Goal: Task Accomplishment & Management: Complete application form

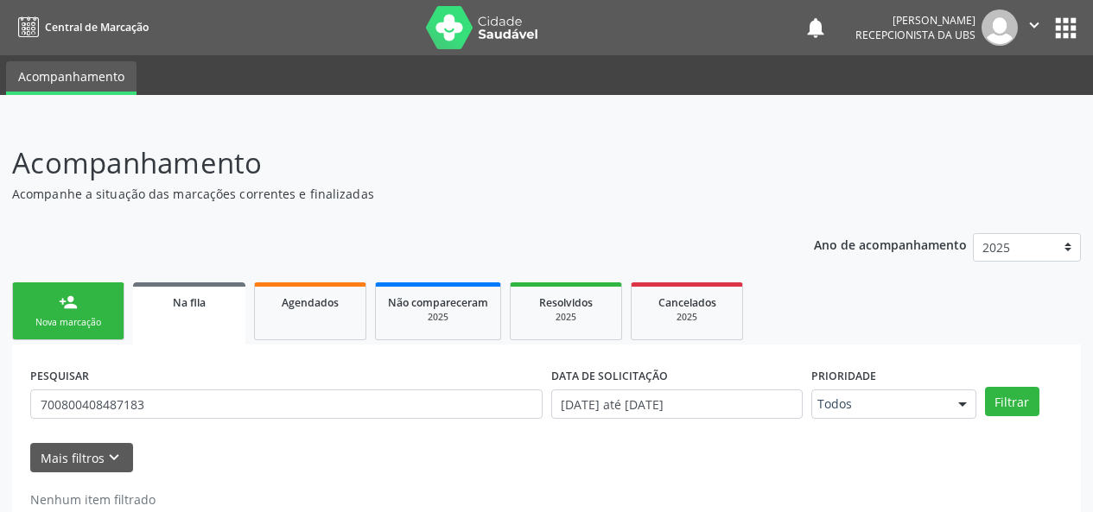
scroll to position [44, 0]
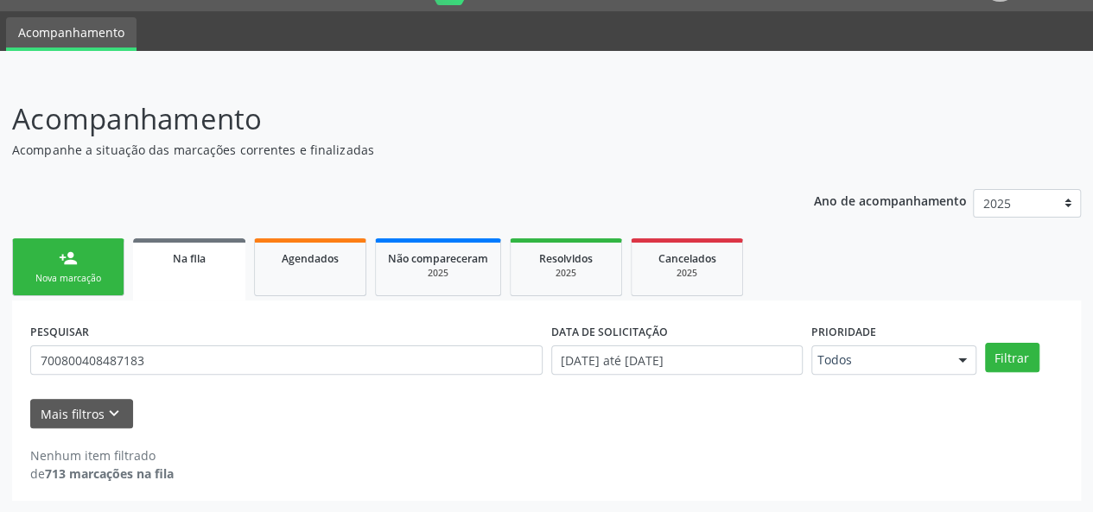
click at [101, 274] on div "Nova marcação" at bounding box center [68, 278] width 86 height 13
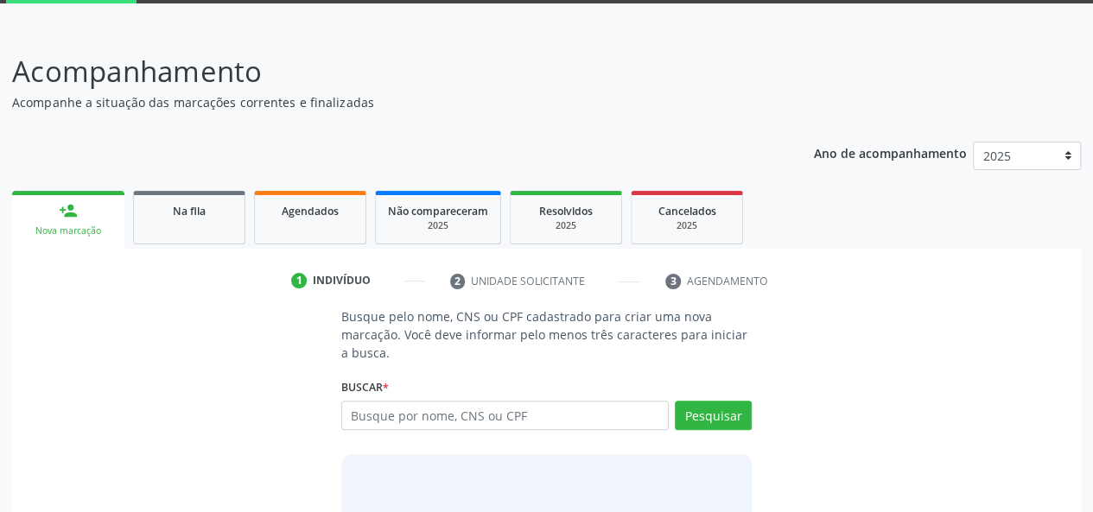
scroll to position [130, 0]
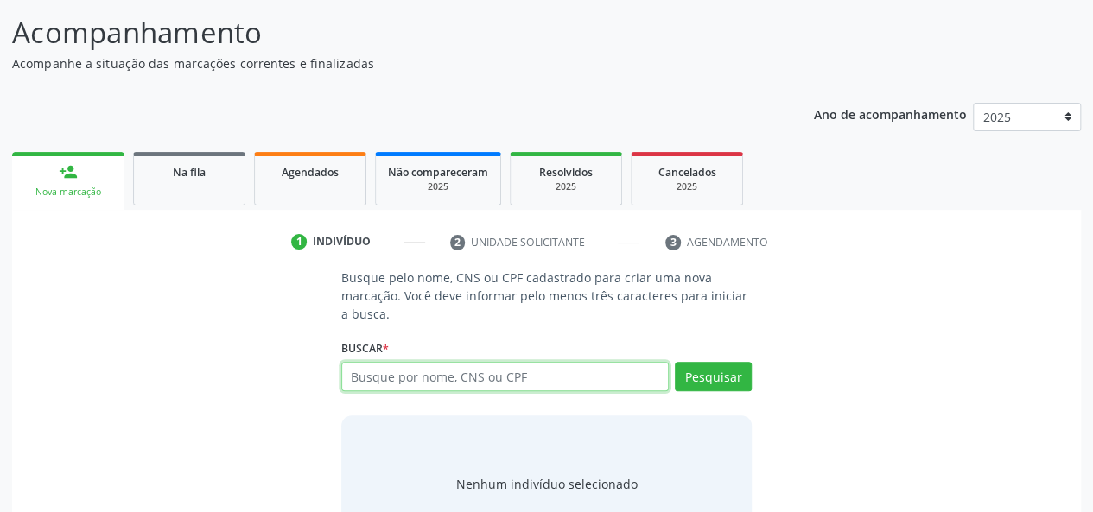
click at [465, 378] on input "text" at bounding box center [505, 376] width 328 height 29
type input "706204097468563"
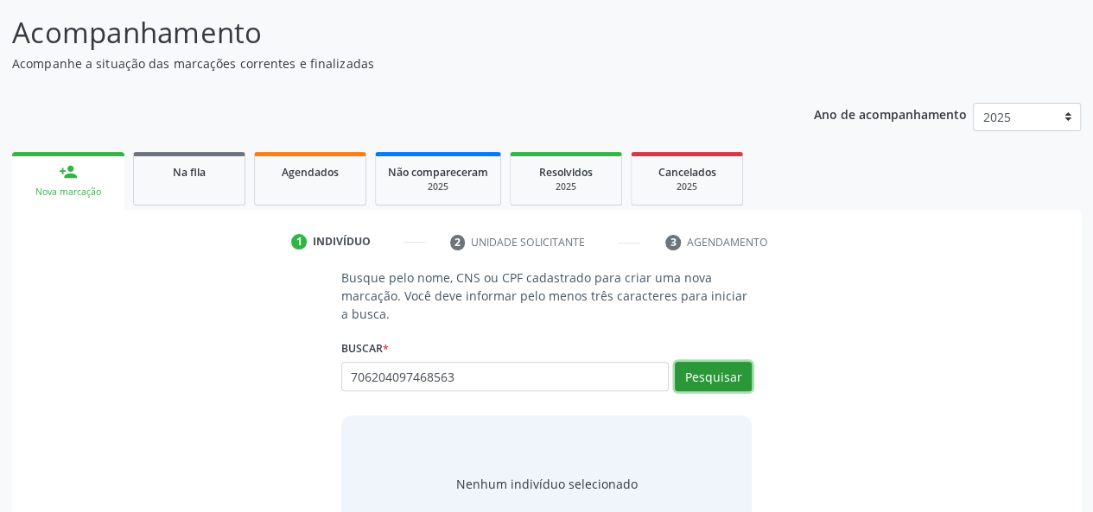
click at [716, 375] on button "Pesquisar" at bounding box center [713, 376] width 77 height 29
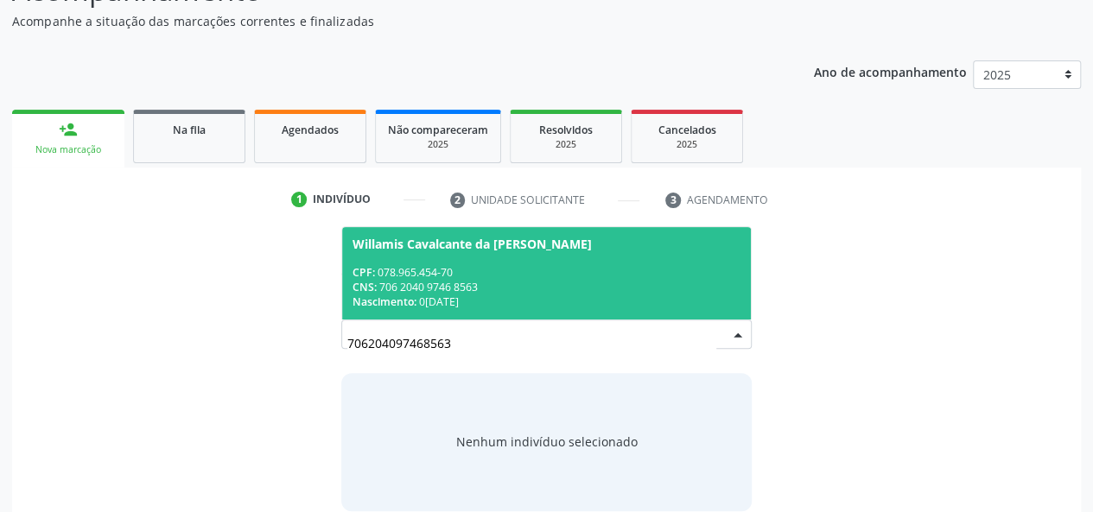
scroll to position [195, 0]
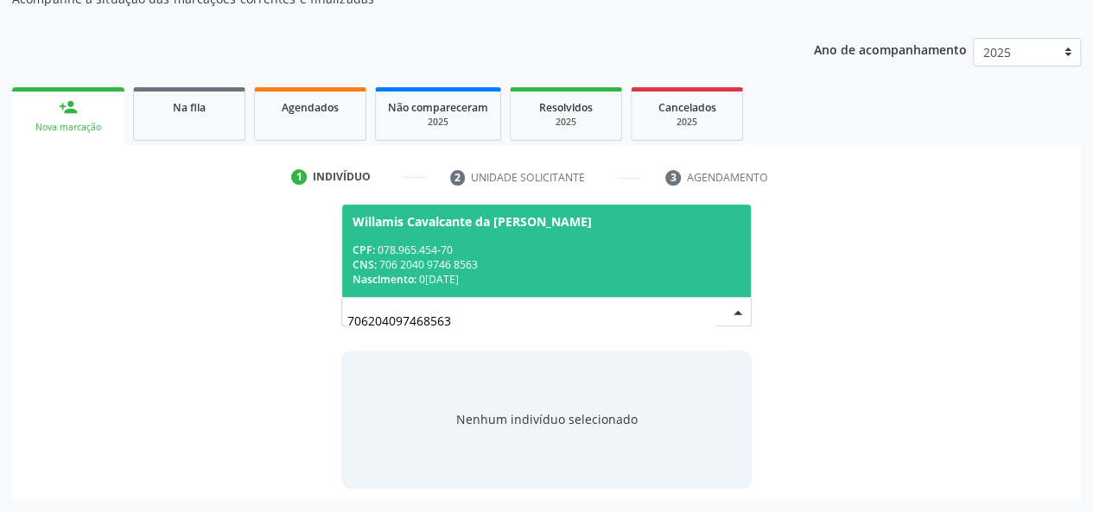
click at [461, 258] on div "CNS: 706 2040 9746 8563" at bounding box center [547, 265] width 389 height 15
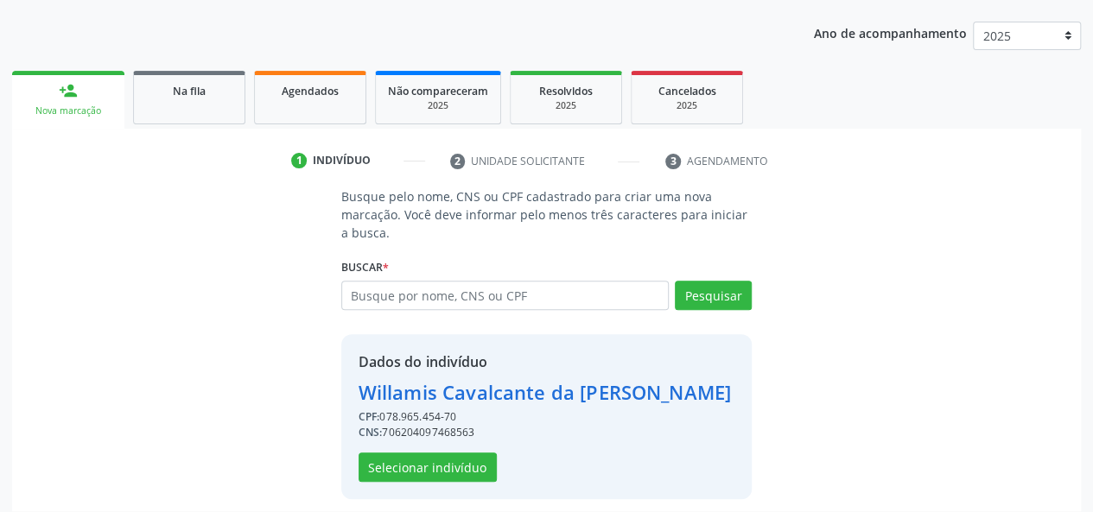
scroll to position [221, 0]
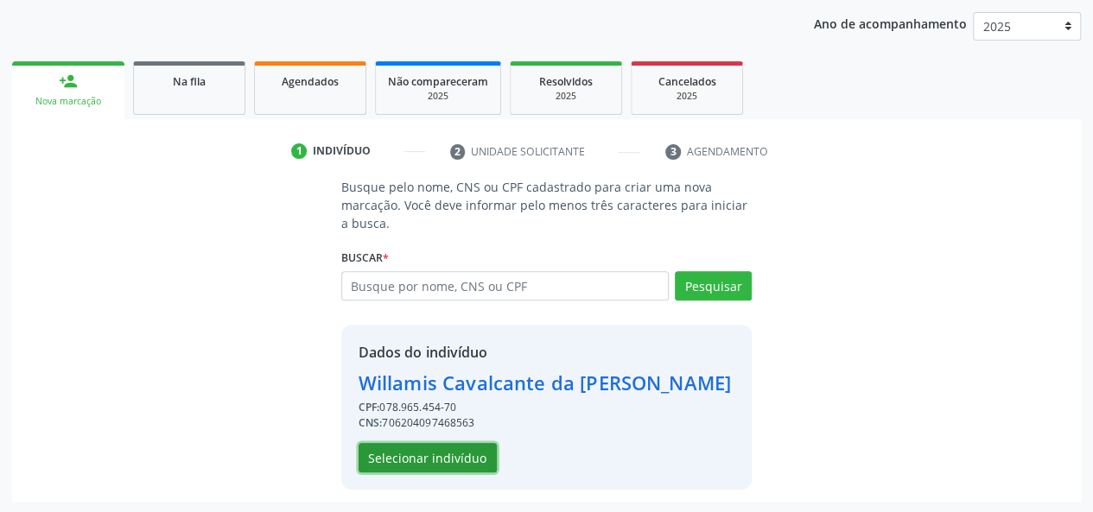
click at [417, 459] on button "Selecionar indivíduo" at bounding box center [428, 457] width 138 height 29
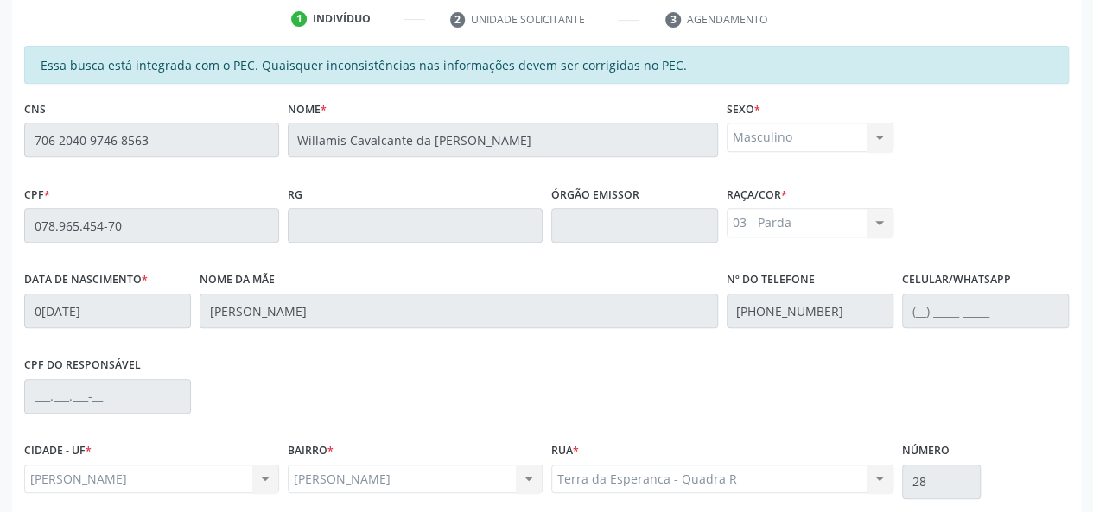
scroll to position [497, 0]
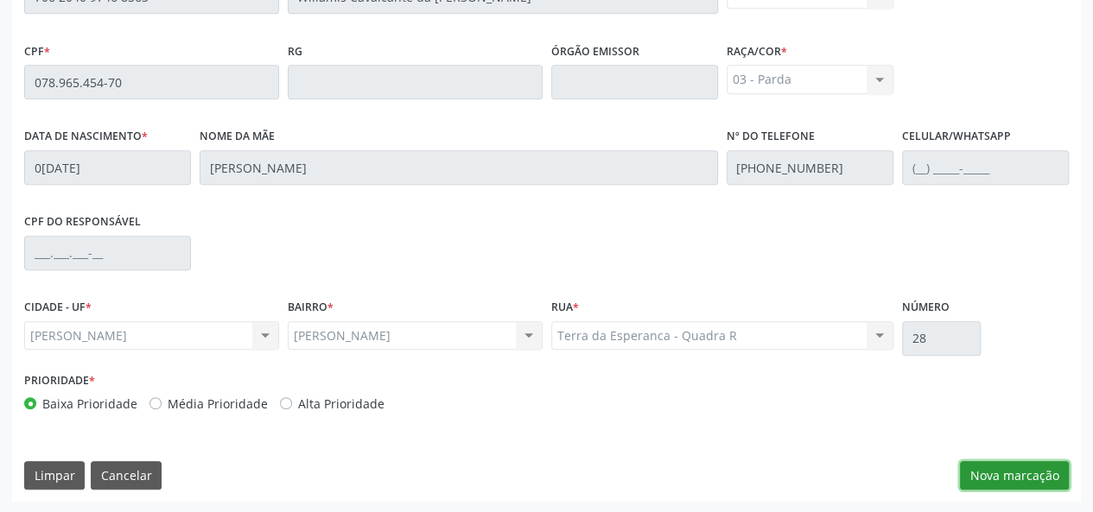
click at [996, 476] on button "Nova marcação" at bounding box center [1014, 475] width 109 height 29
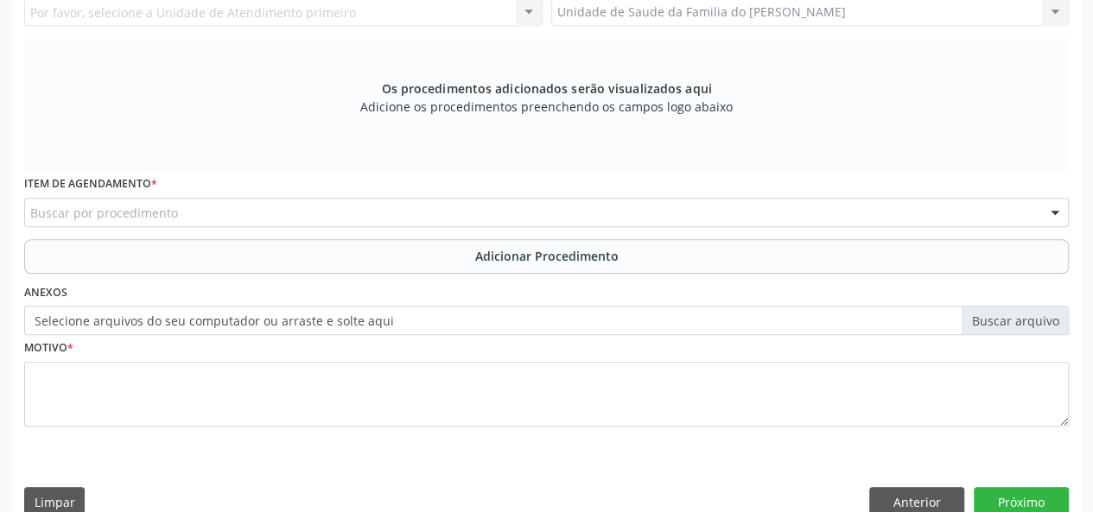
scroll to position [238, 0]
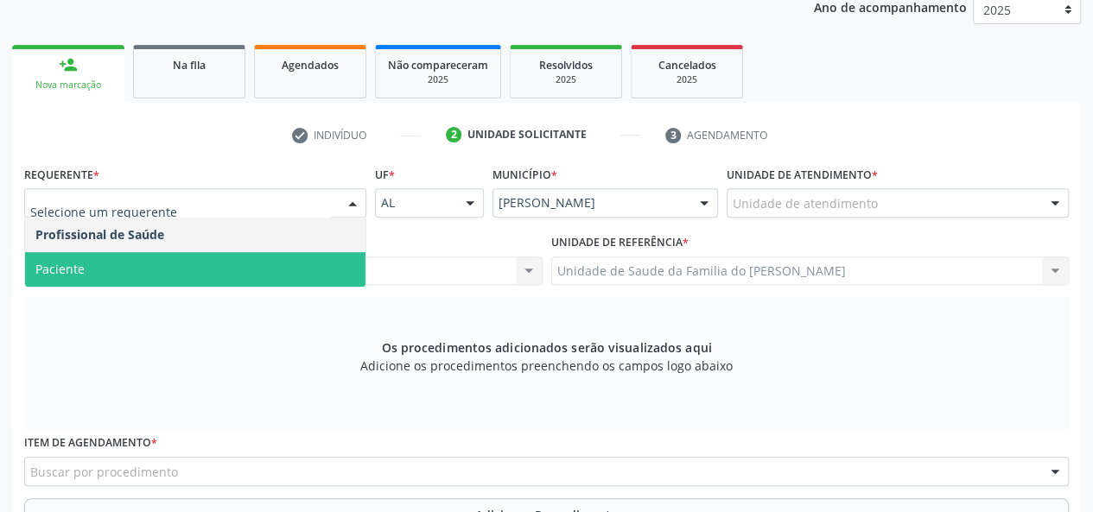
click at [278, 283] on span "Paciente" at bounding box center [195, 269] width 340 height 35
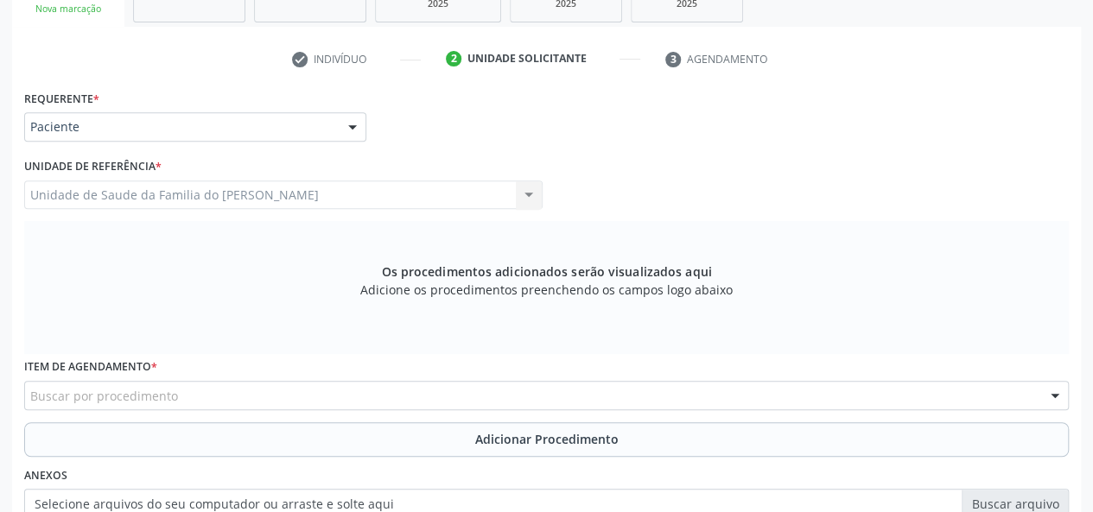
scroll to position [410, 0]
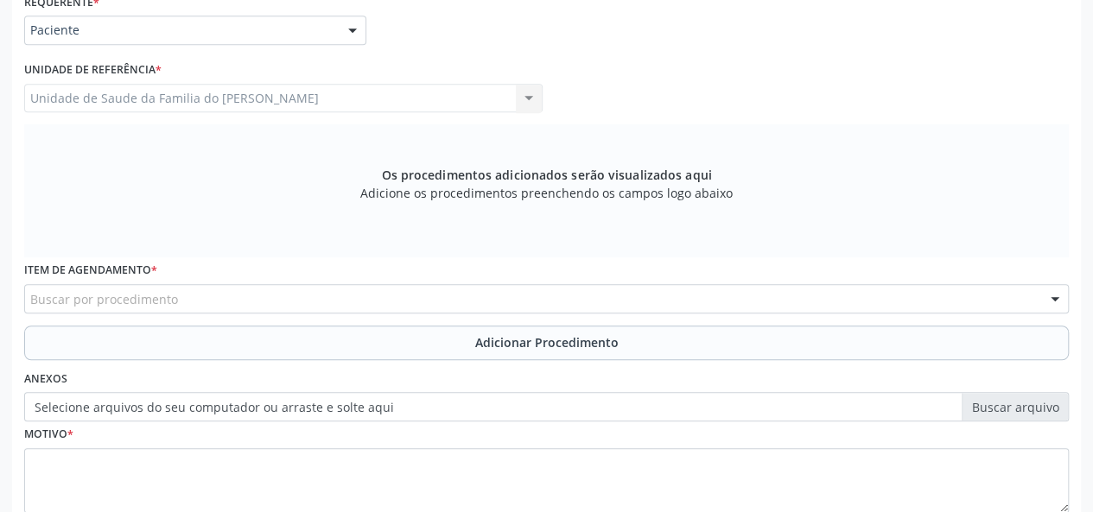
click at [266, 298] on div "Buscar por procedimento" at bounding box center [546, 298] width 1045 height 29
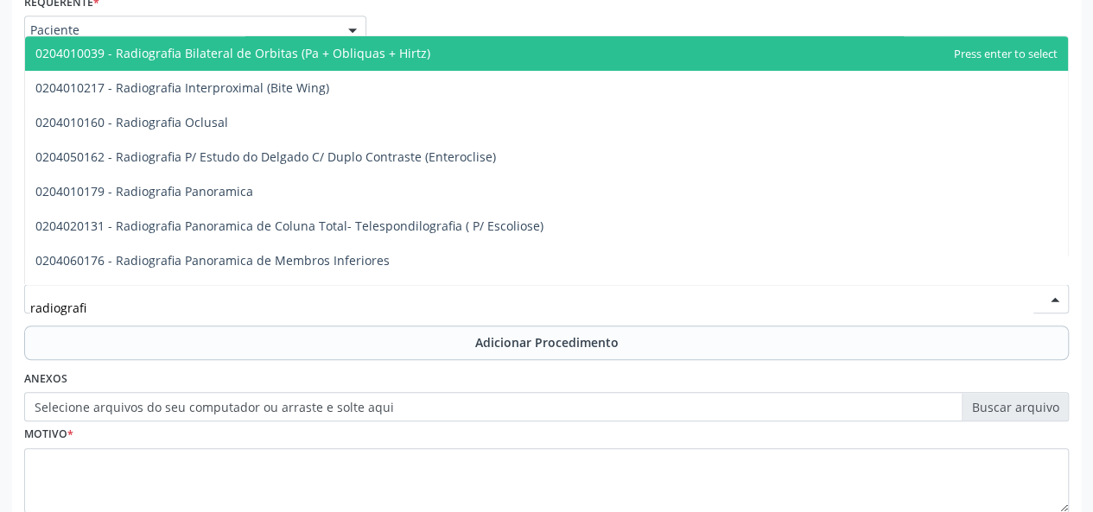
type input "radiografia"
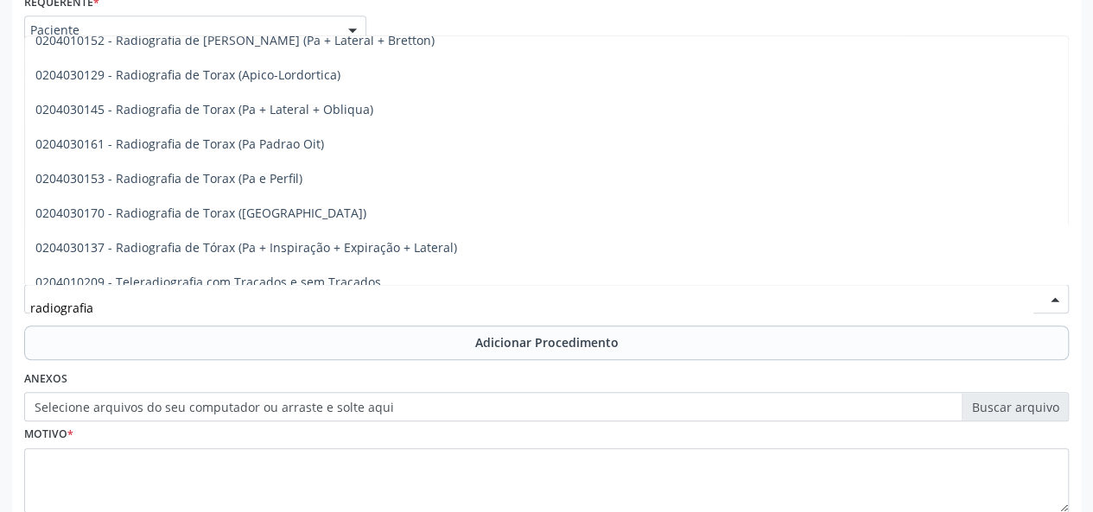
scroll to position [2240, 0]
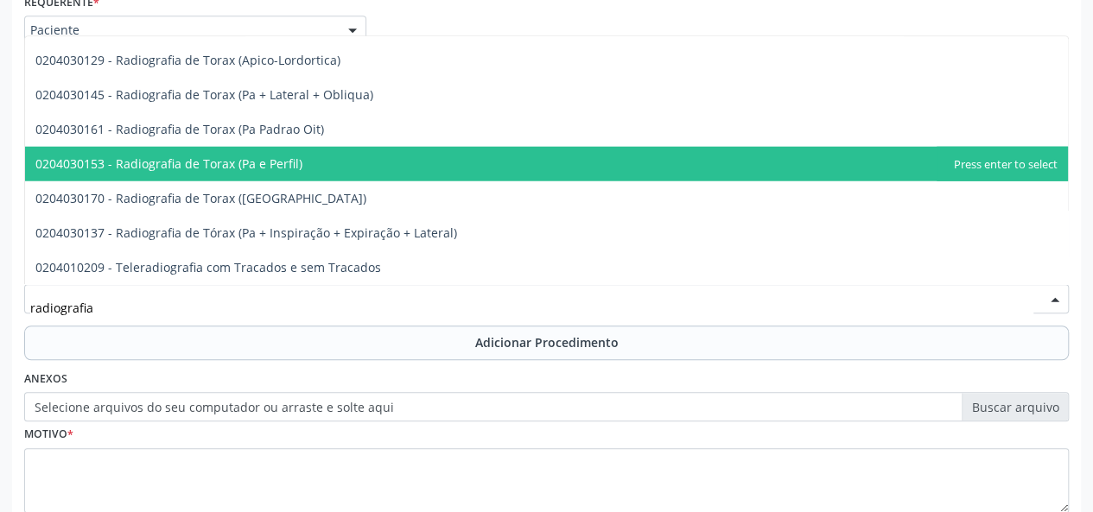
click at [378, 159] on span "0204030153 - Radiografia de Torax (Pa e Perfil)" at bounding box center [546, 164] width 1043 height 35
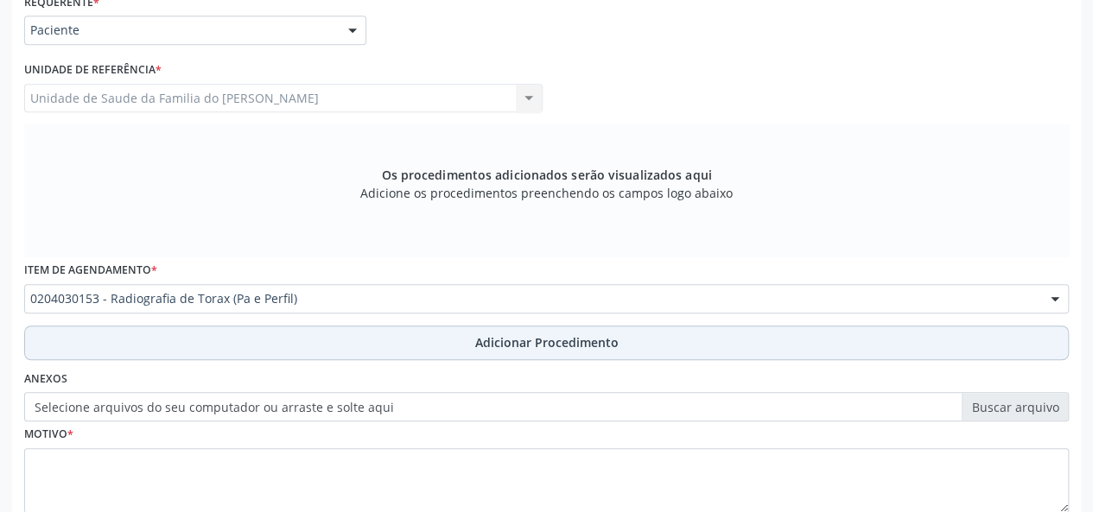
click at [445, 340] on button "Adicionar Procedimento" at bounding box center [546, 343] width 1045 height 35
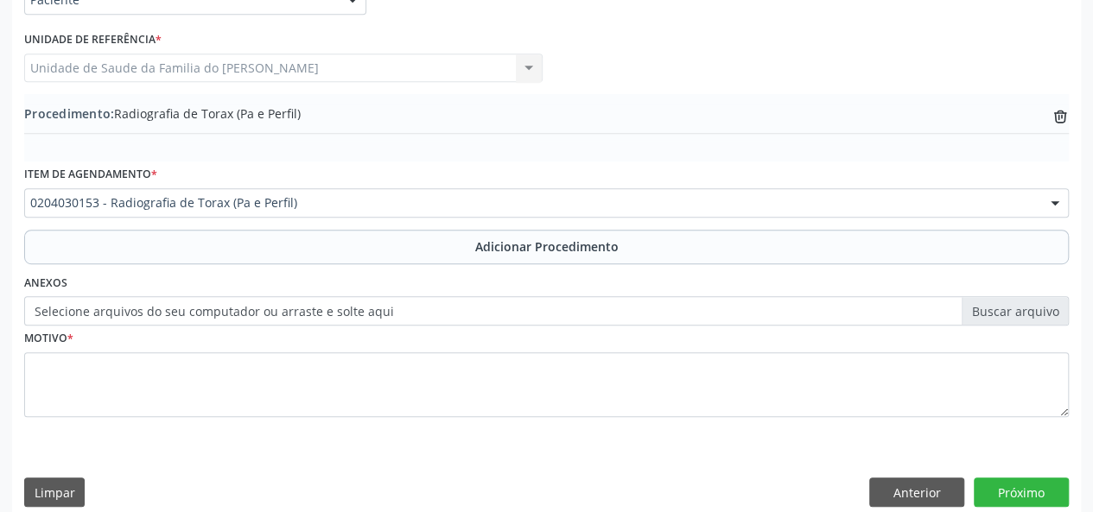
scroll to position [458, 0]
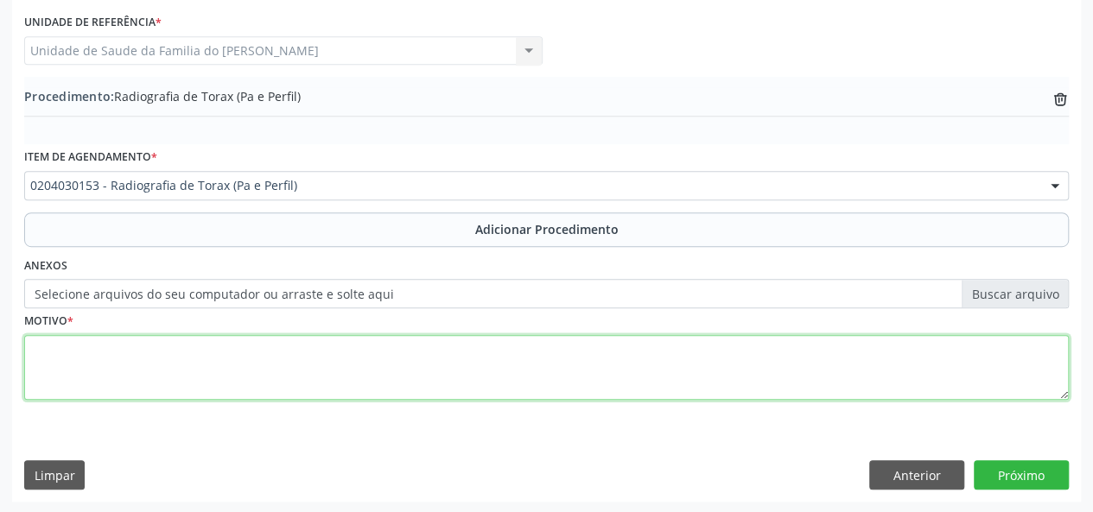
click at [439, 358] on textarea at bounding box center [546, 368] width 1045 height 66
type textarea "t"
click at [97, 347] on textarea "TOSSE + CANSACO" at bounding box center [546, 368] width 1045 height 66
type textarea "TOSSE + CANSAÇO"
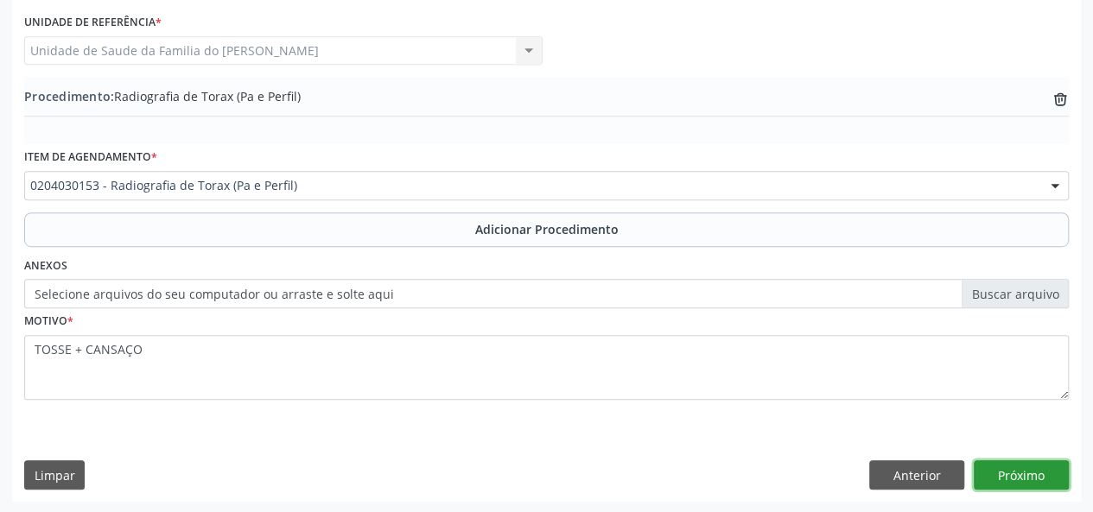
click at [1021, 473] on button "Próximo" at bounding box center [1021, 475] width 95 height 29
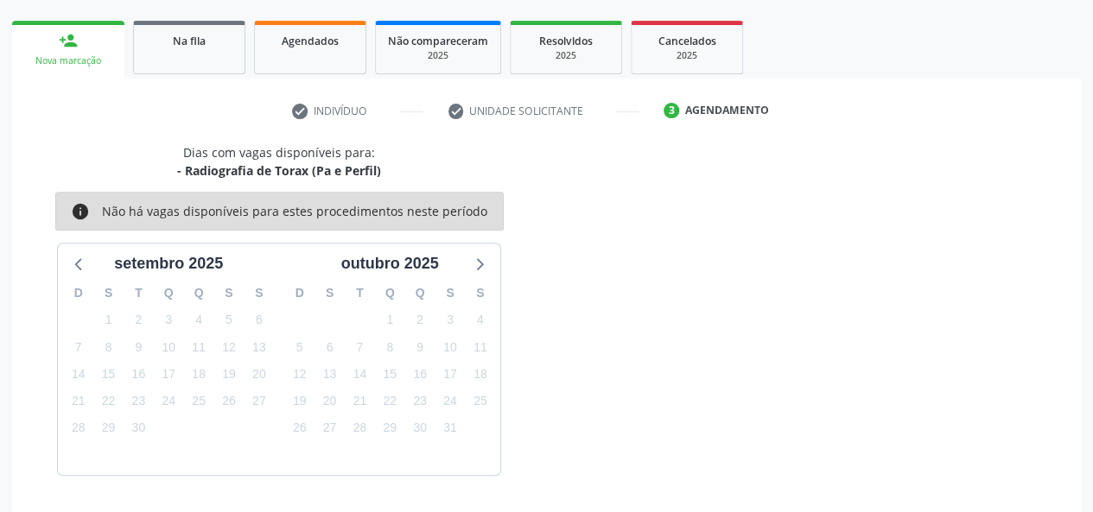
scroll to position [313, 0]
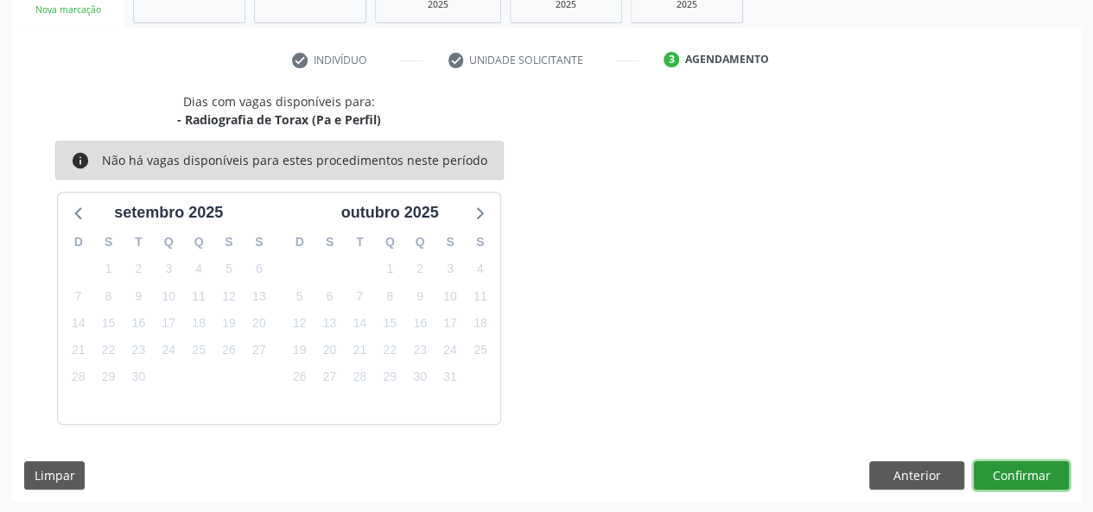
click at [1021, 473] on button "Confirmar" at bounding box center [1021, 475] width 95 height 29
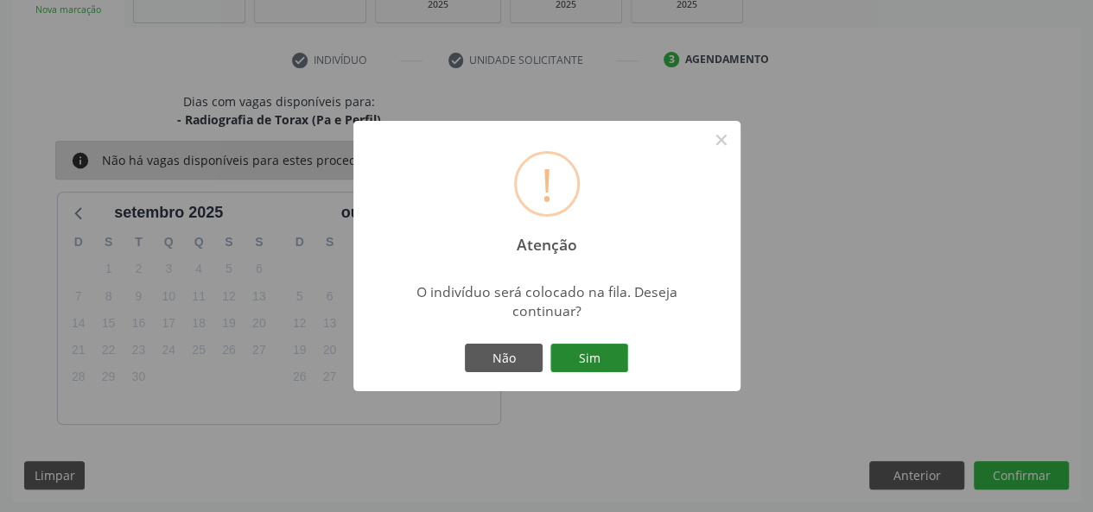
click at [582, 360] on button "Sim" at bounding box center [589, 358] width 78 height 29
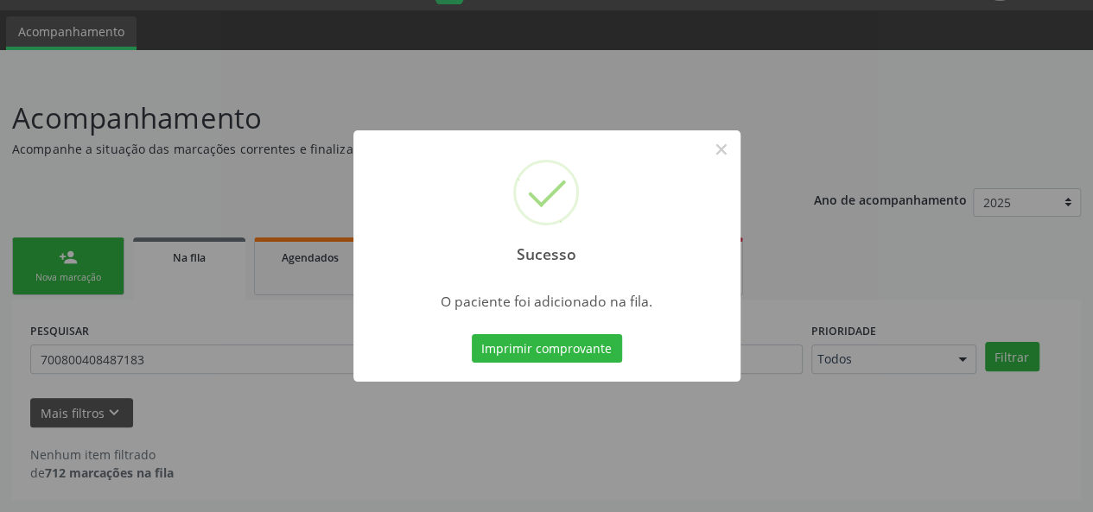
scroll to position [44, 0]
click at [720, 146] on button "×" at bounding box center [721, 149] width 29 height 29
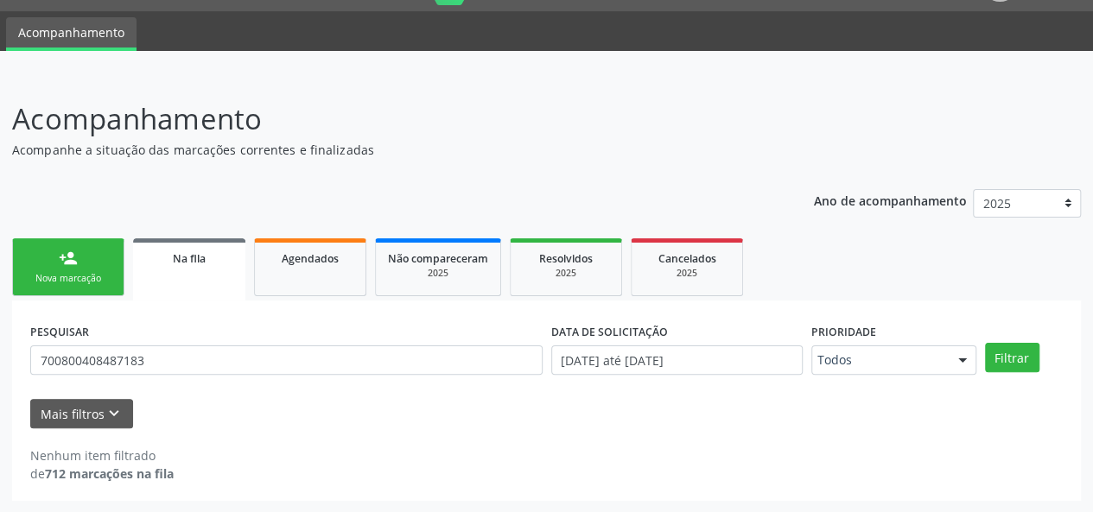
click at [65, 264] on div "person_add" at bounding box center [68, 258] width 19 height 19
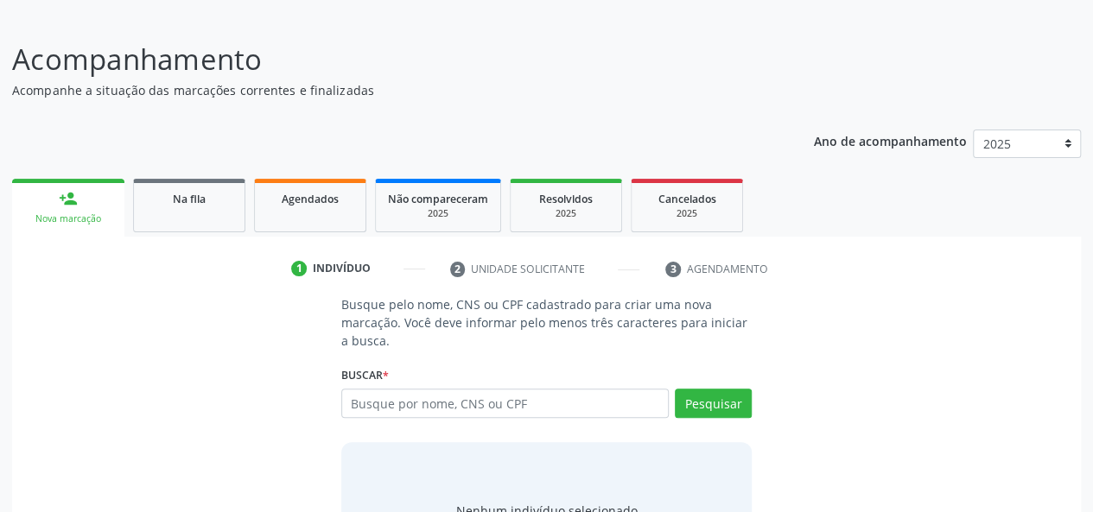
scroll to position [130, 0]
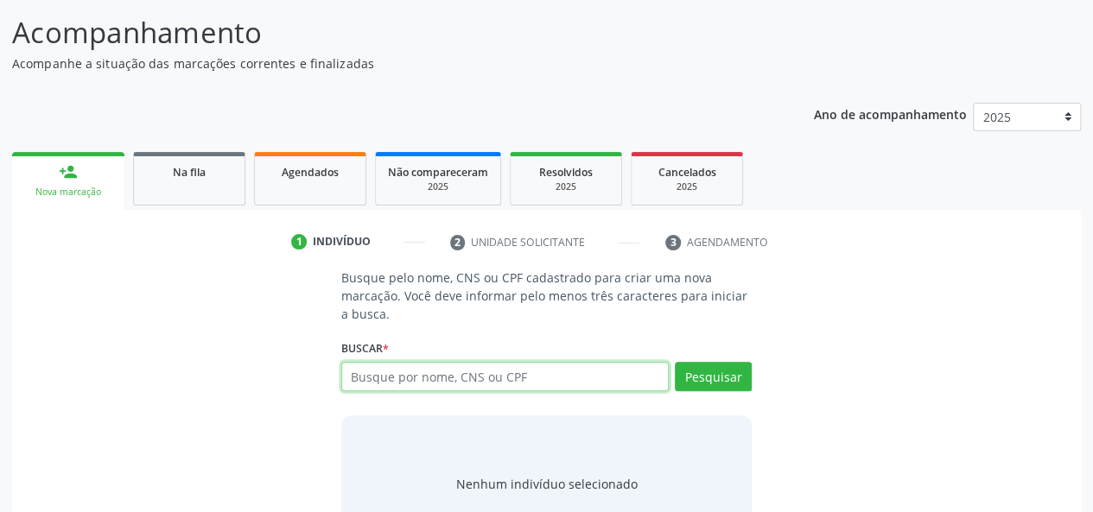
click at [491, 380] on input "text" at bounding box center [505, 376] width 328 height 29
type input "706204097468563"
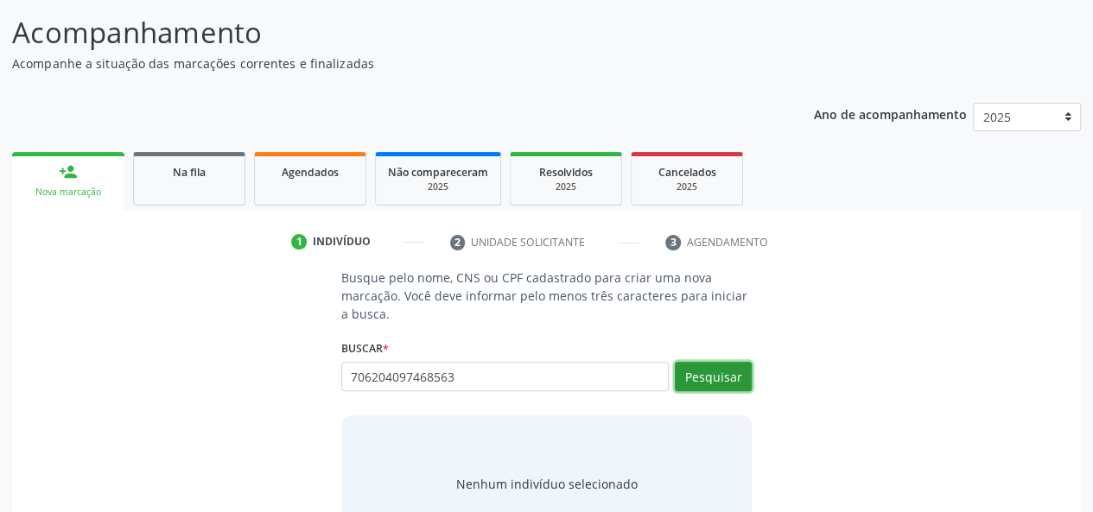
click at [704, 376] on button "Pesquisar" at bounding box center [713, 376] width 77 height 29
type input "706204097468563"
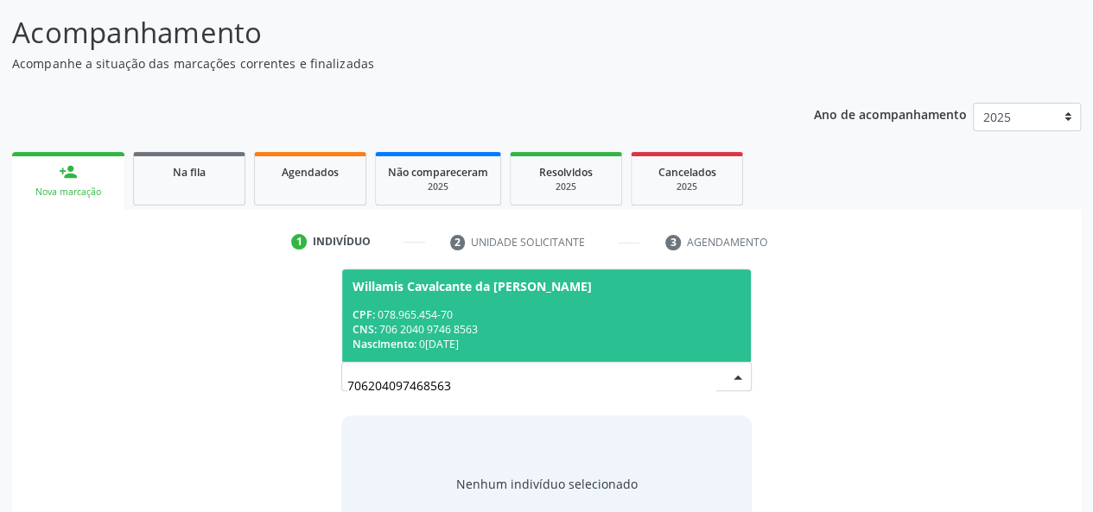
scroll to position [195, 0]
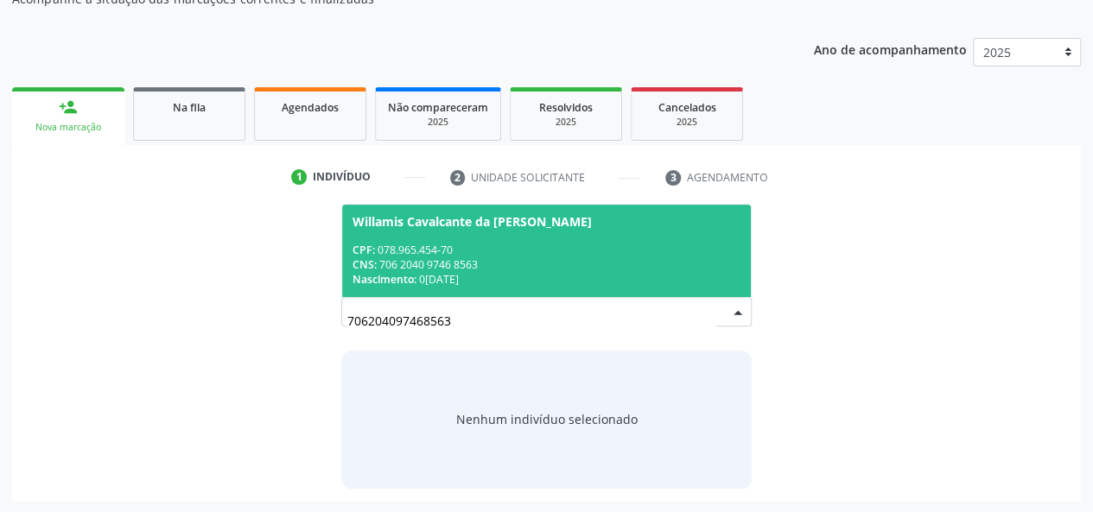
click at [452, 246] on div "CPF: 078.965.454-70" at bounding box center [547, 250] width 389 height 15
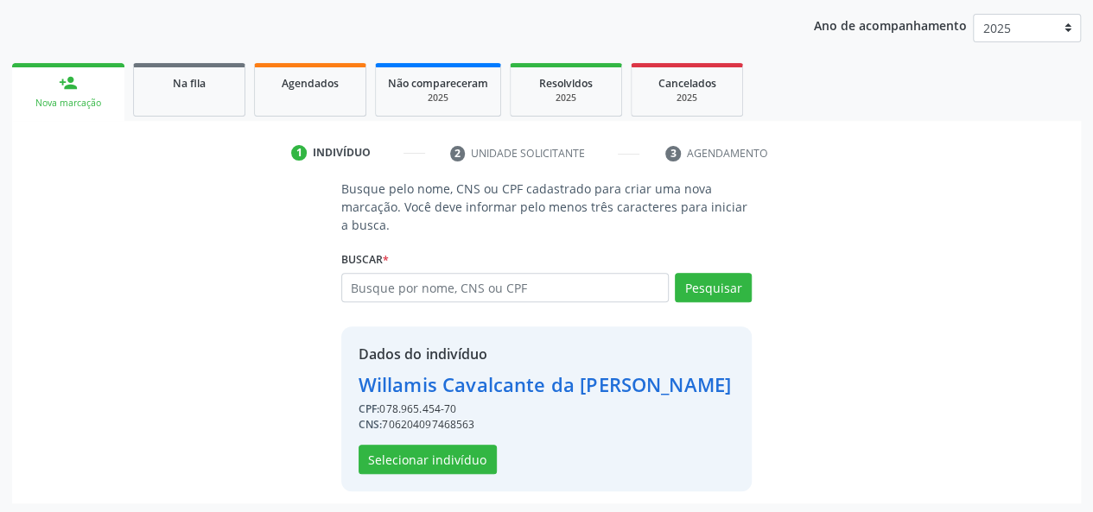
scroll to position [221, 0]
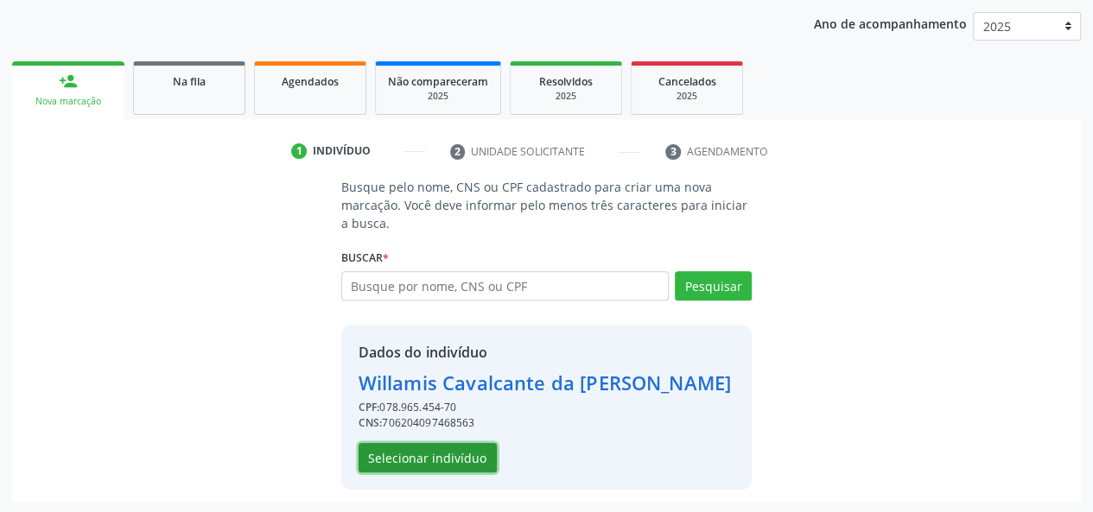
click at [415, 454] on button "Selecionar indivíduo" at bounding box center [428, 457] width 138 height 29
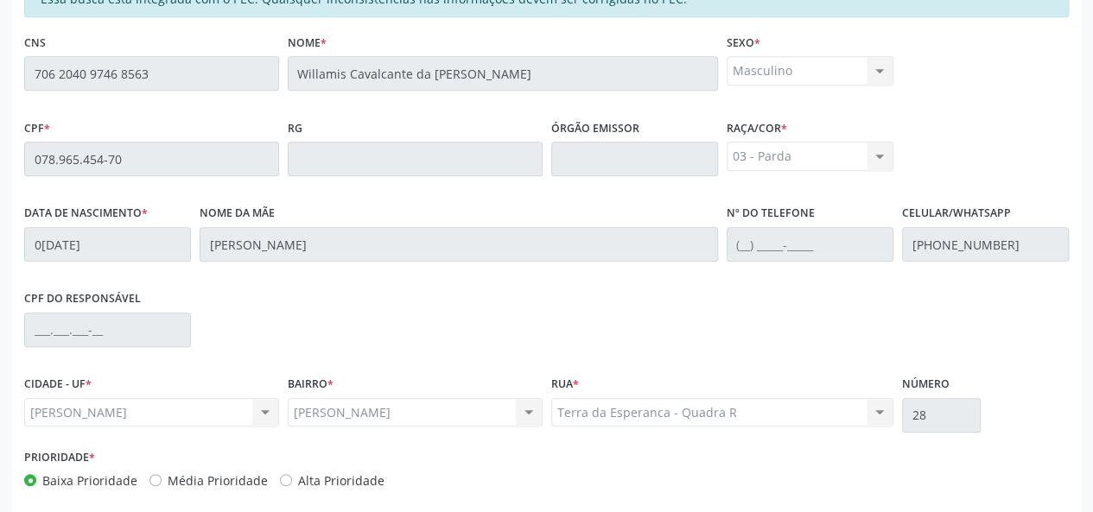
scroll to position [497, 0]
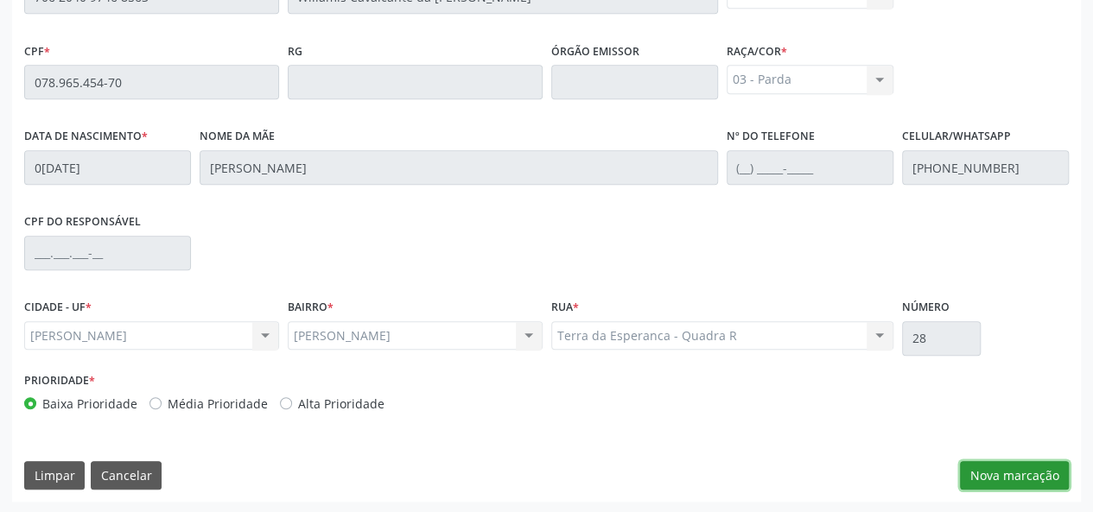
click at [1015, 477] on button "Nova marcação" at bounding box center [1014, 475] width 109 height 29
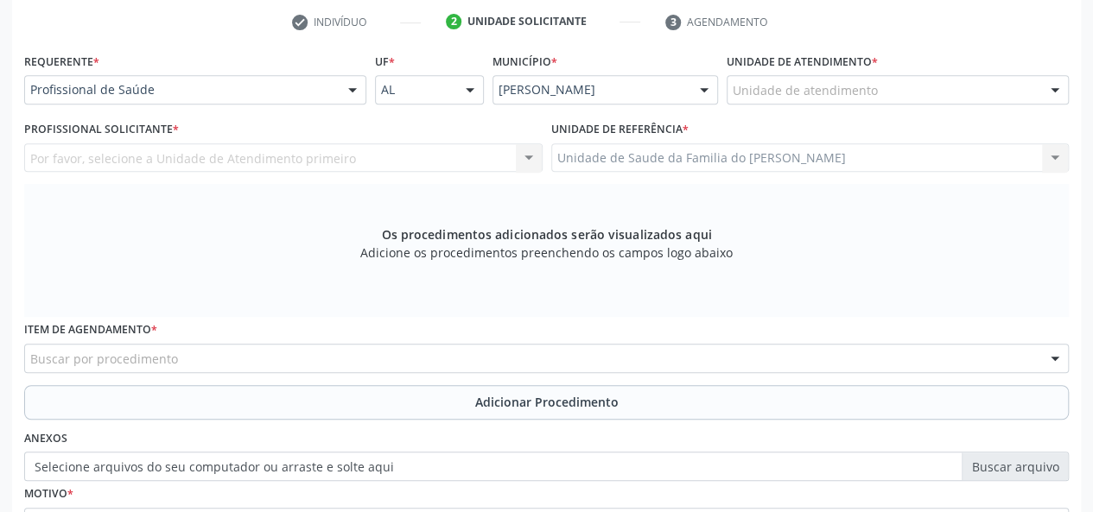
scroll to position [324, 0]
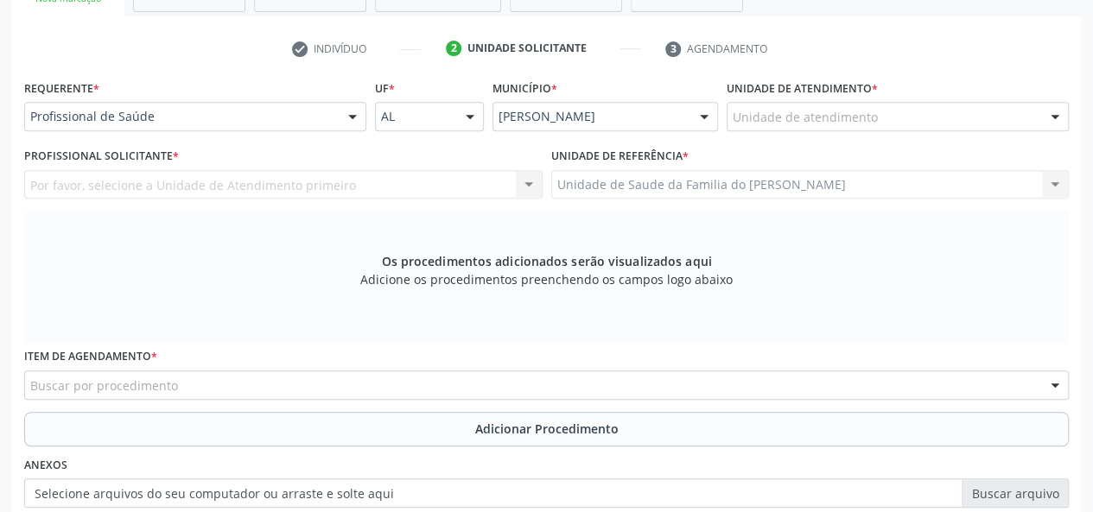
click at [347, 113] on div at bounding box center [353, 117] width 26 height 29
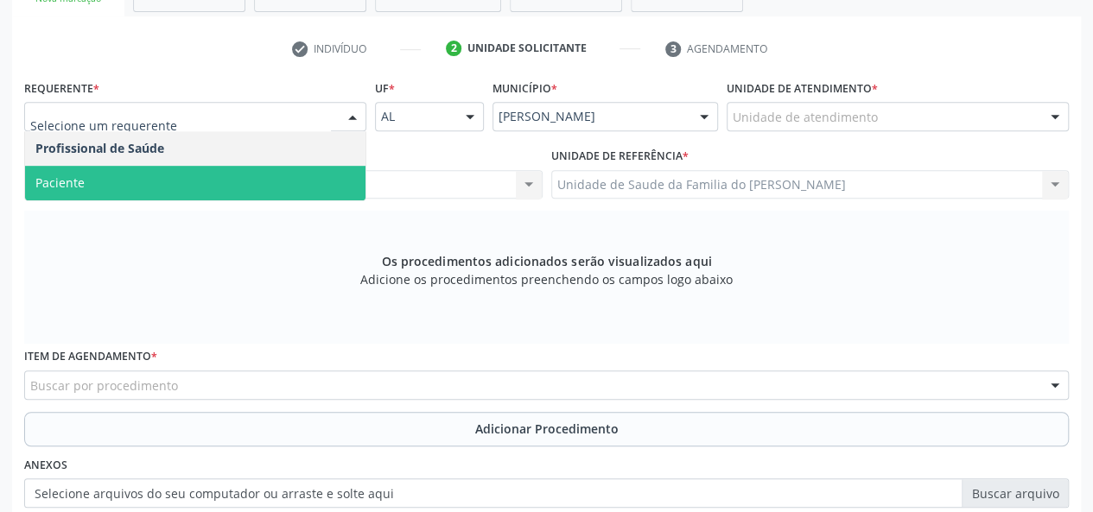
click at [314, 178] on span "Paciente" at bounding box center [195, 183] width 340 height 35
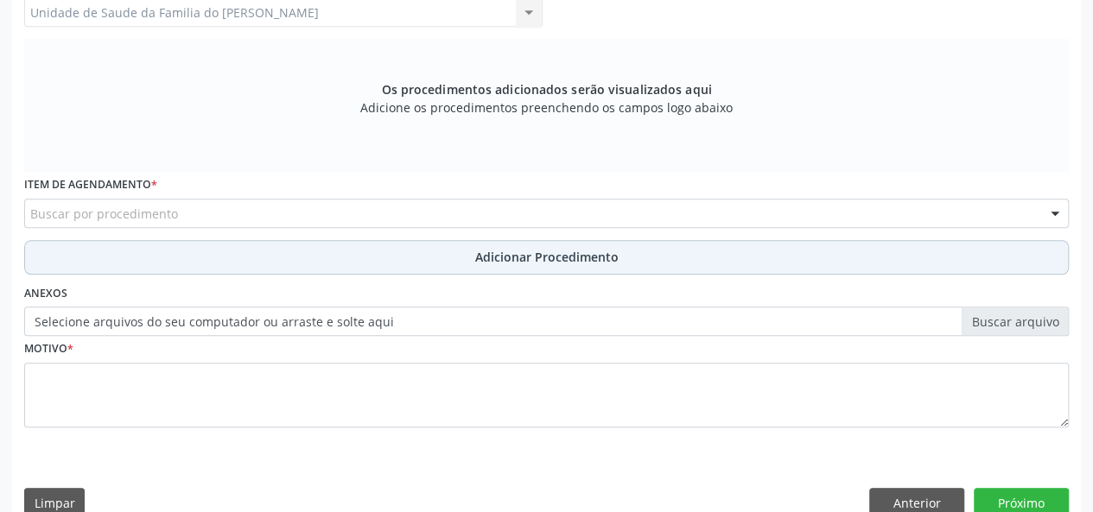
scroll to position [497, 0]
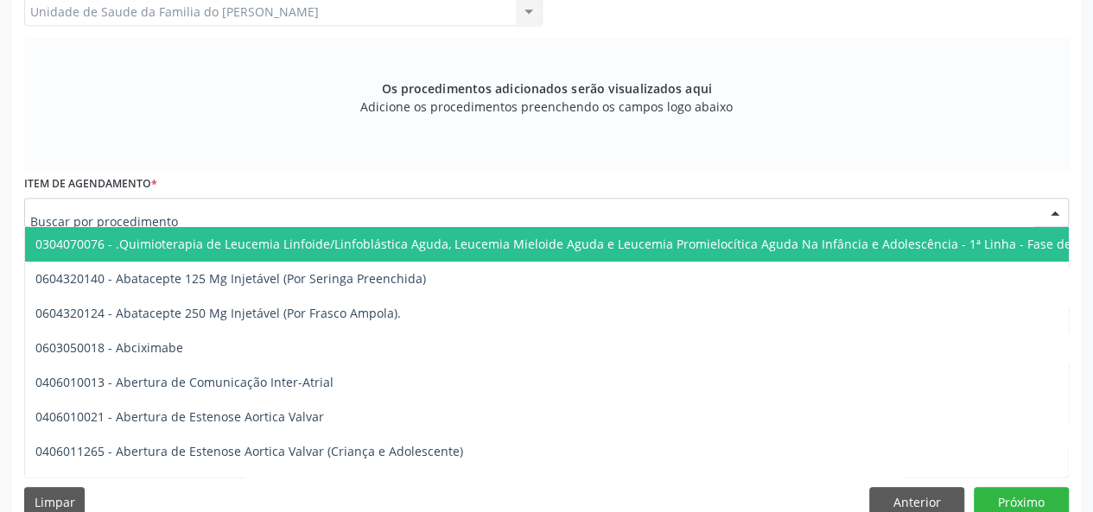
click at [323, 210] on div at bounding box center [546, 212] width 1045 height 29
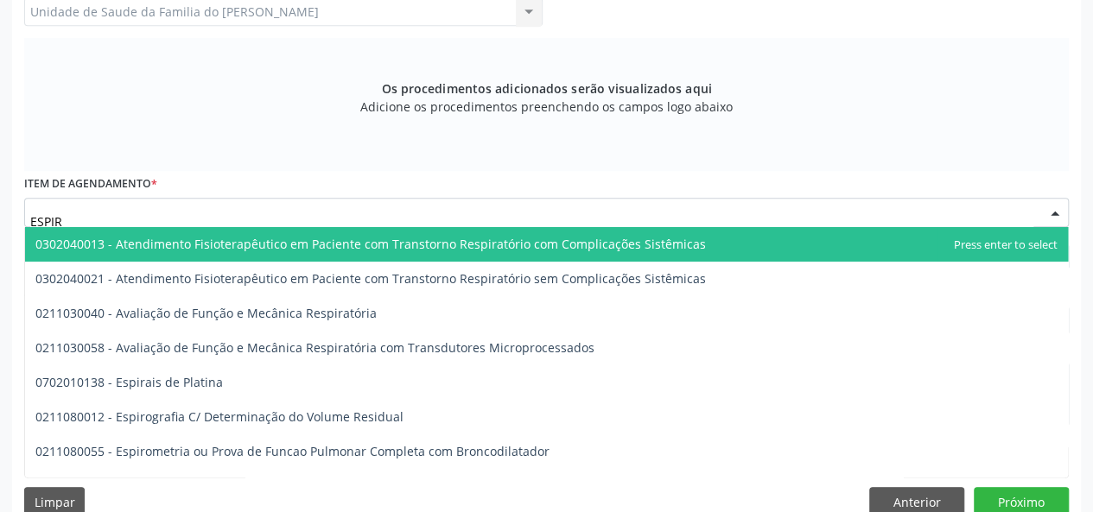
type input "ESPIRO"
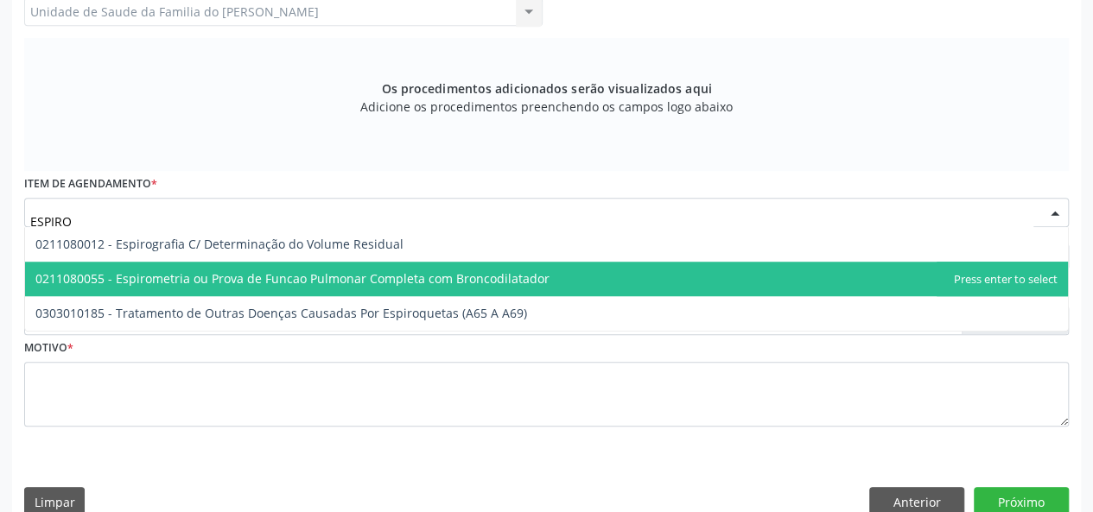
click at [325, 284] on span "0211080055 - Espirometria ou Prova de Funcao Pulmonar Completa com Broncodilata…" at bounding box center [292, 278] width 514 height 16
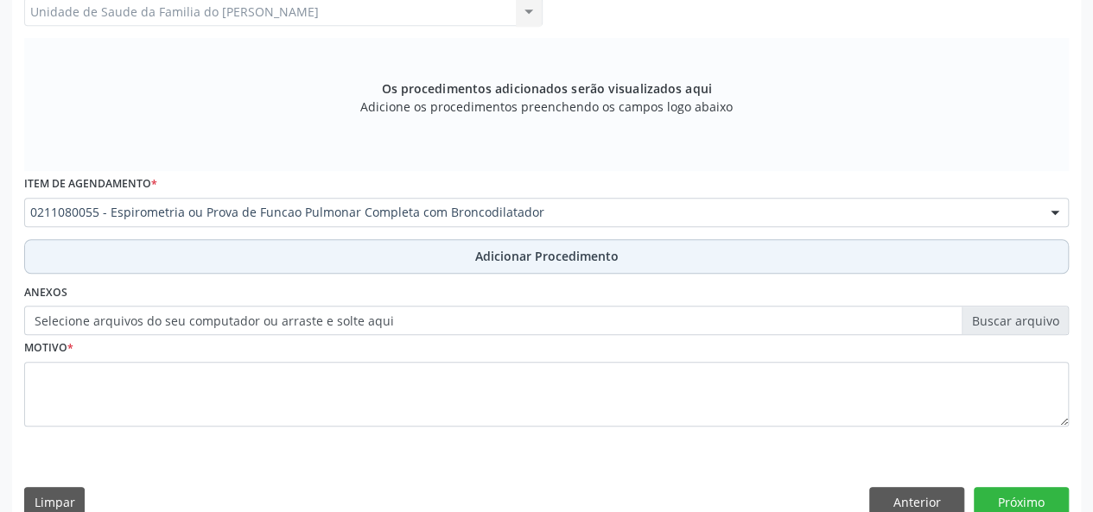
click at [328, 252] on button "Adicionar Procedimento" at bounding box center [546, 256] width 1045 height 35
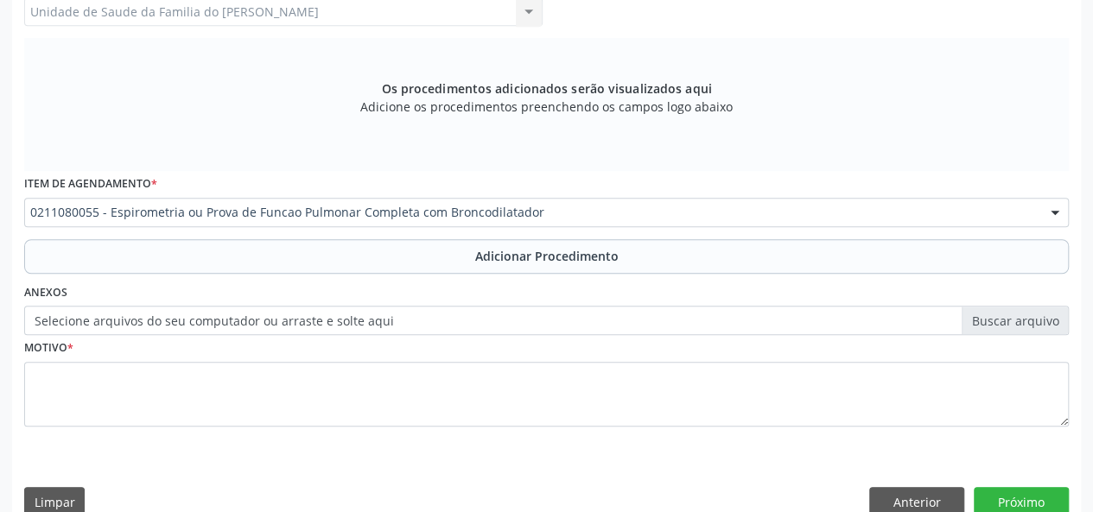
scroll to position [458, 0]
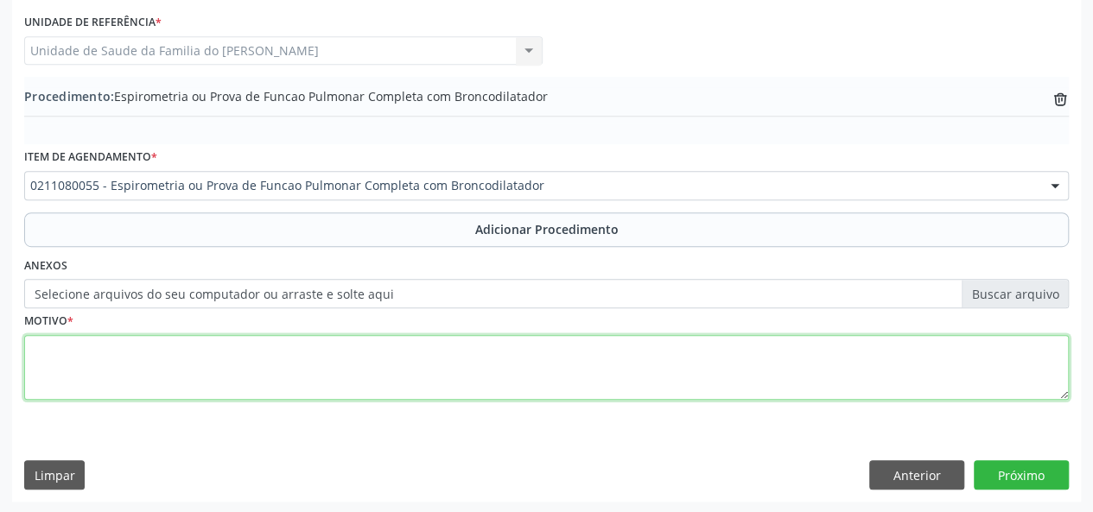
click at [277, 372] on textarea at bounding box center [546, 368] width 1045 height 66
click at [83, 366] on textarea "AVALIACAO" at bounding box center [546, 368] width 1045 height 66
click at [73, 337] on textarea "AVALIACAO" at bounding box center [546, 368] width 1045 height 66
click at [62, 353] on textarea "AVALIACAO" at bounding box center [546, 368] width 1045 height 66
type textarea "AVALIAÇÃO"
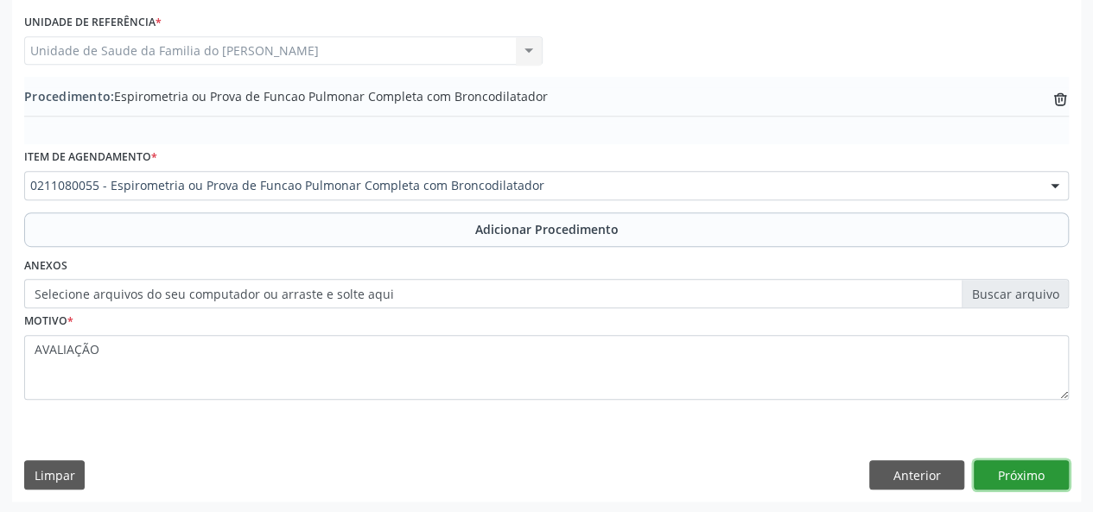
click at [997, 475] on button "Próximo" at bounding box center [1021, 475] width 95 height 29
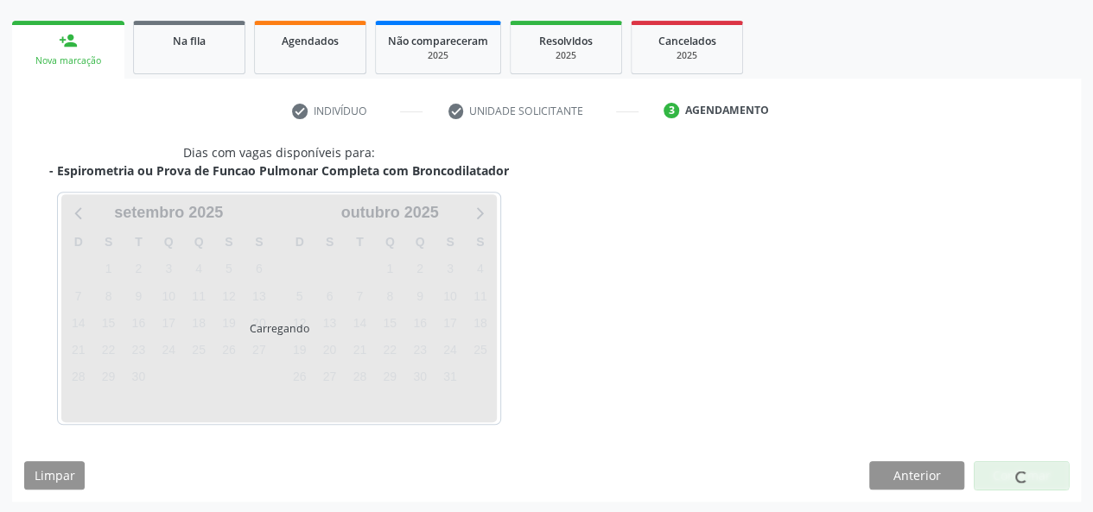
scroll to position [313, 0]
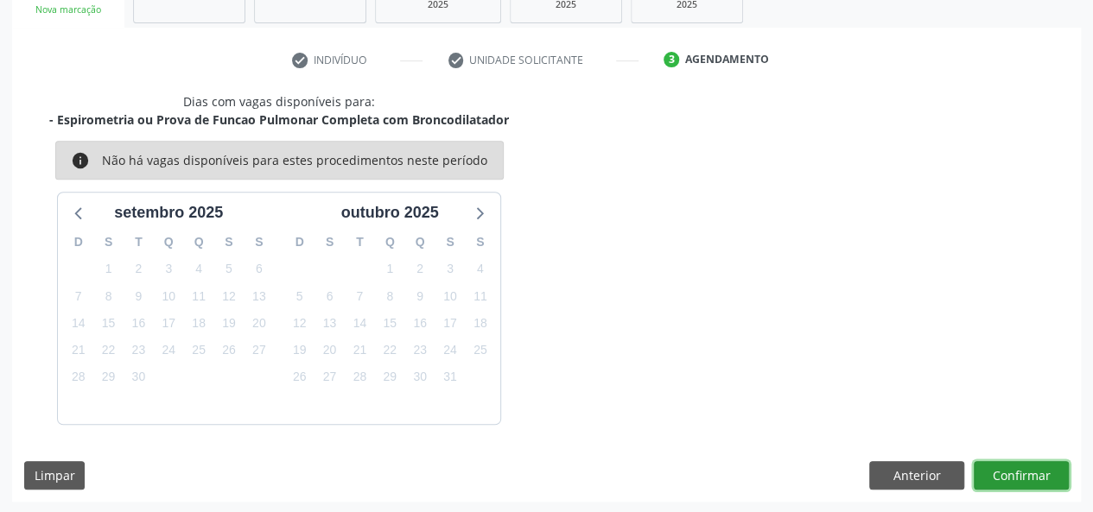
click at [1010, 469] on button "Confirmar" at bounding box center [1021, 475] width 95 height 29
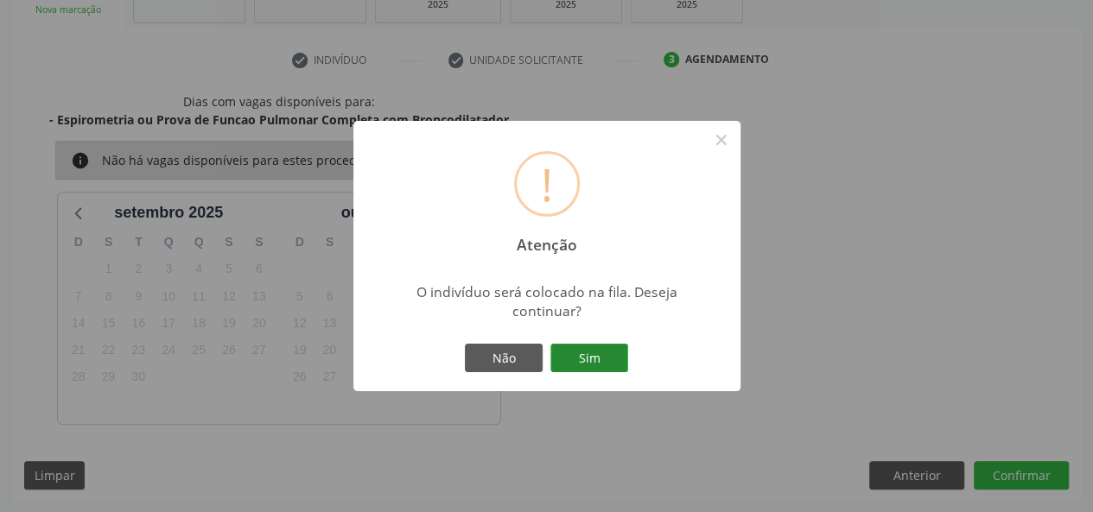
click at [570, 350] on button "Sim" at bounding box center [589, 358] width 78 height 29
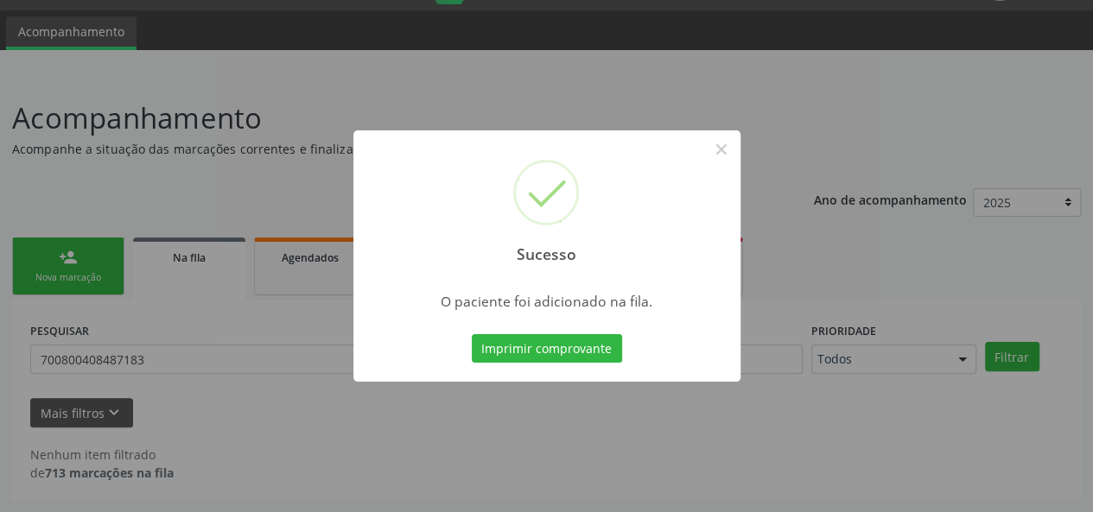
scroll to position [44, 0]
click at [726, 150] on button "×" at bounding box center [721, 149] width 29 height 29
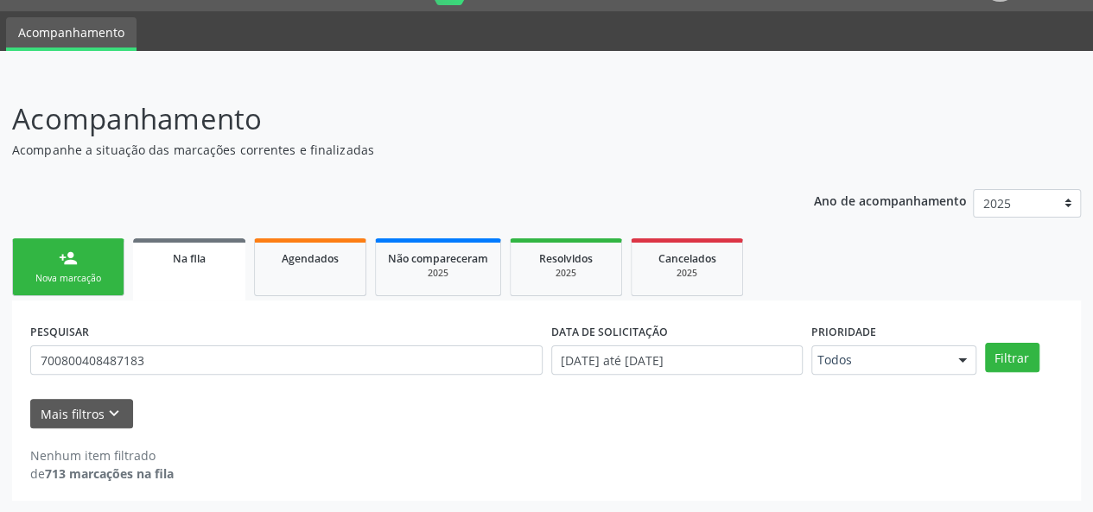
click at [40, 273] on div "Nova marcação" at bounding box center [68, 278] width 86 height 13
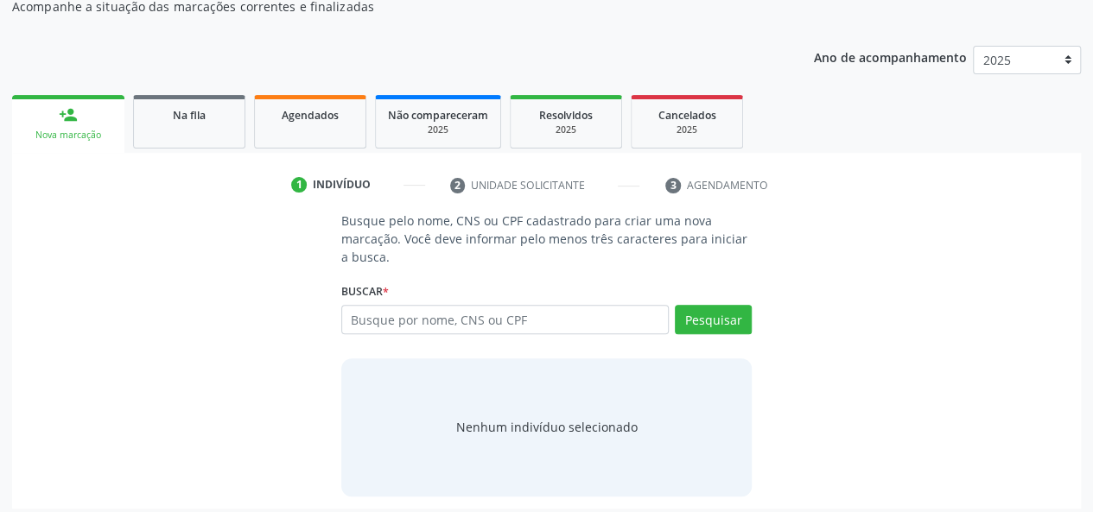
scroll to position [195, 0]
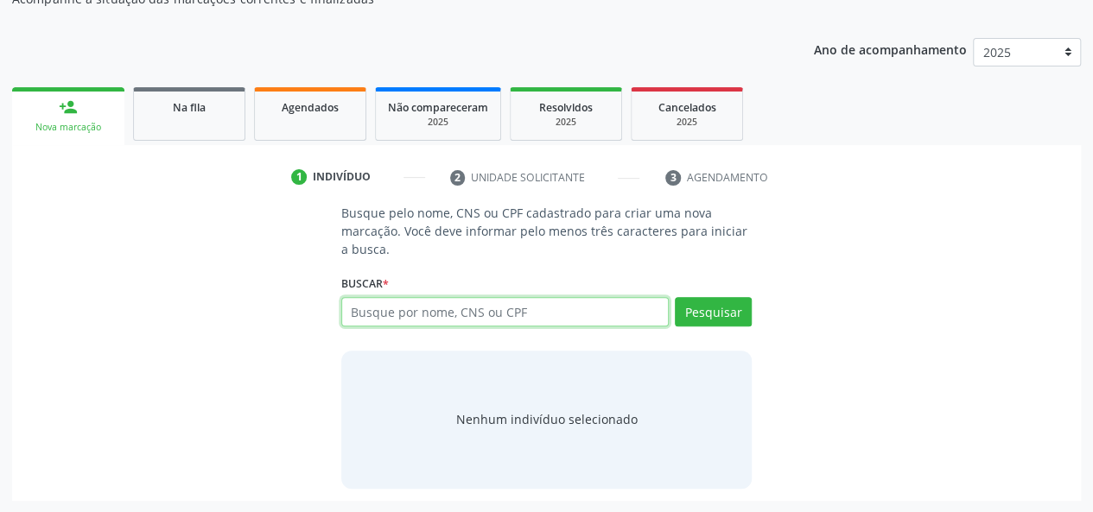
click at [570, 308] on input "text" at bounding box center [505, 311] width 328 height 29
type input "705006007870753"
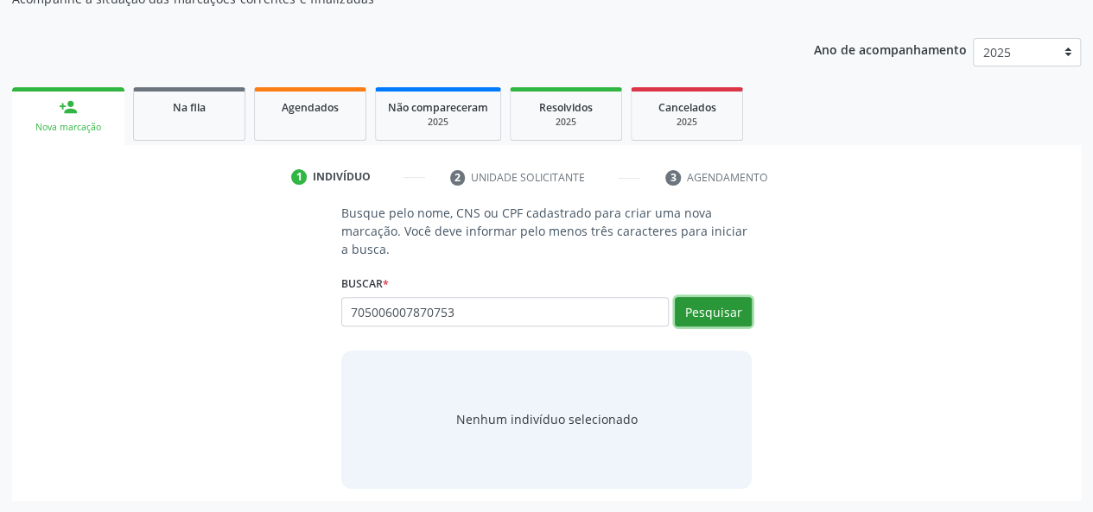
click at [722, 312] on button "Pesquisar" at bounding box center [713, 311] width 77 height 29
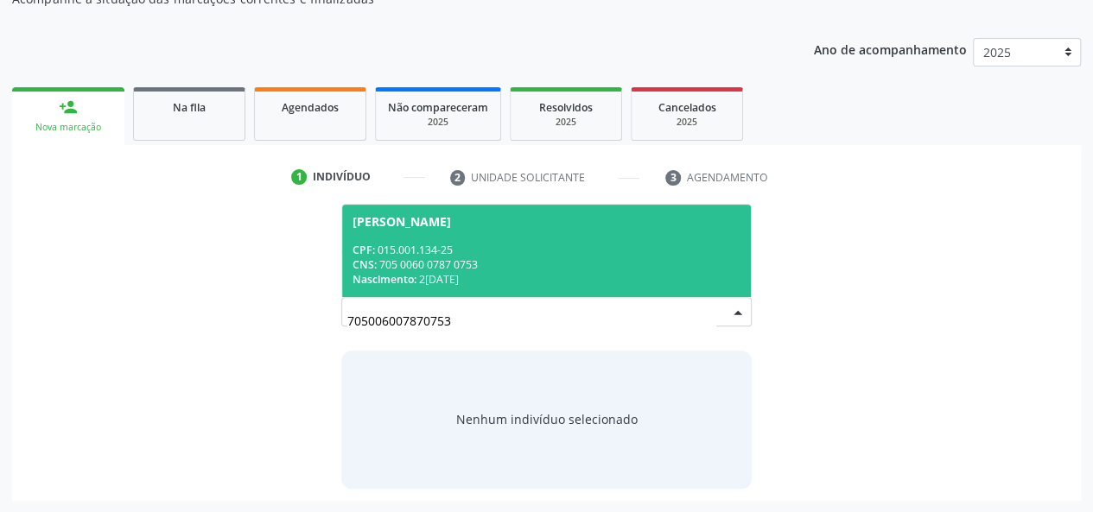
click at [588, 261] on div "CNS: 705 0060 0787 0753" at bounding box center [547, 265] width 389 height 15
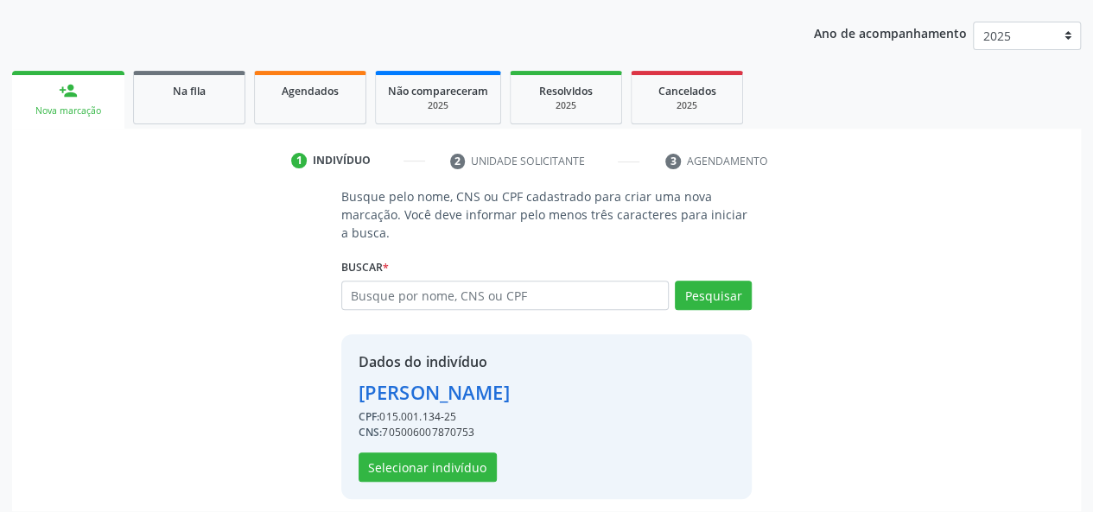
scroll to position [221, 0]
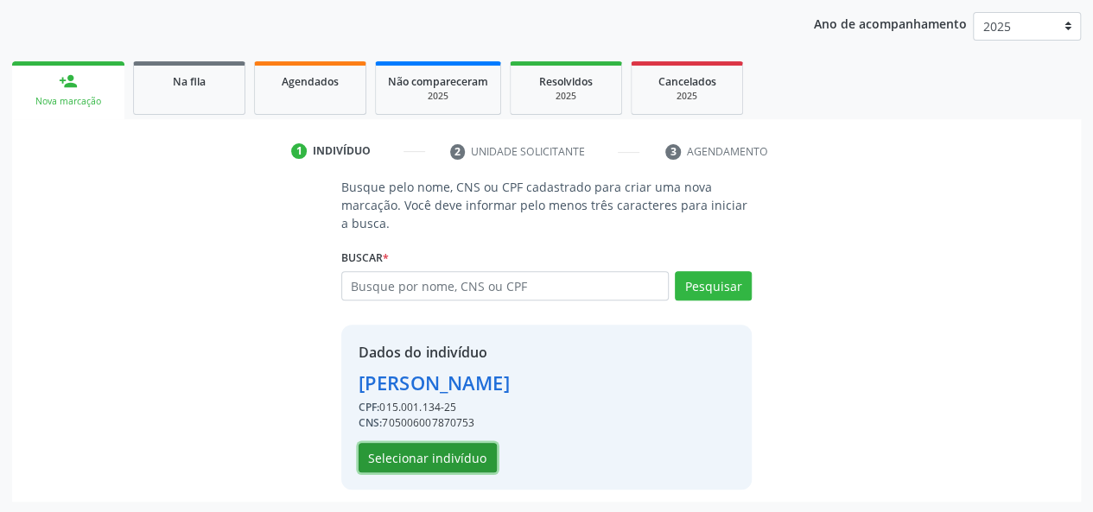
click at [391, 461] on button "Selecionar indivíduo" at bounding box center [428, 457] width 138 height 29
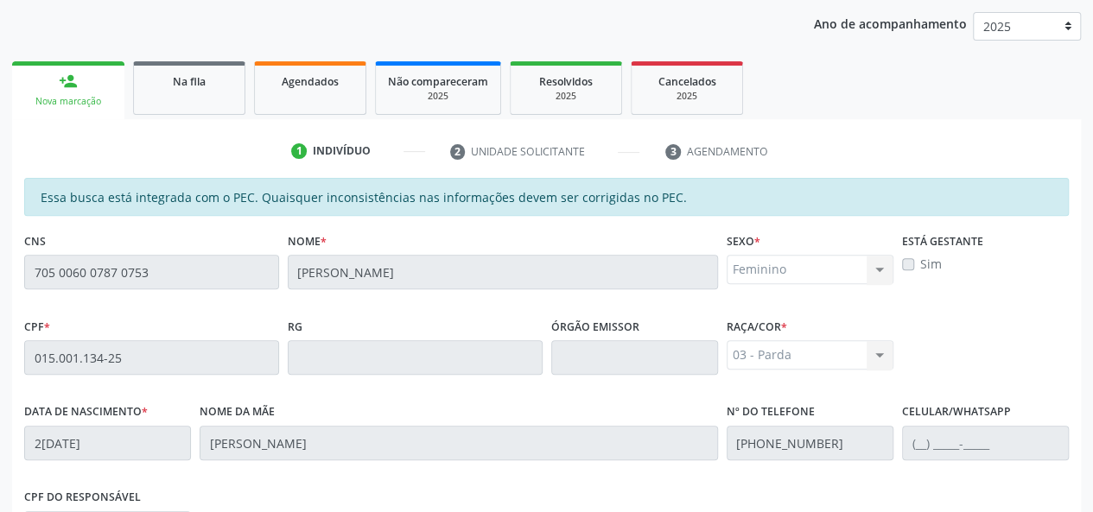
scroll to position [497, 0]
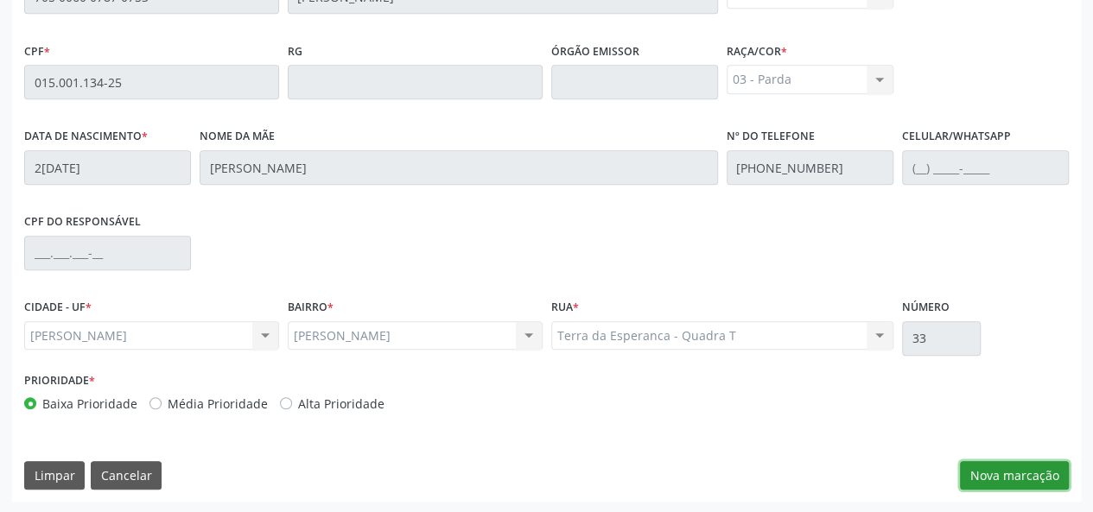
click at [1018, 471] on button "Nova marcação" at bounding box center [1014, 475] width 109 height 29
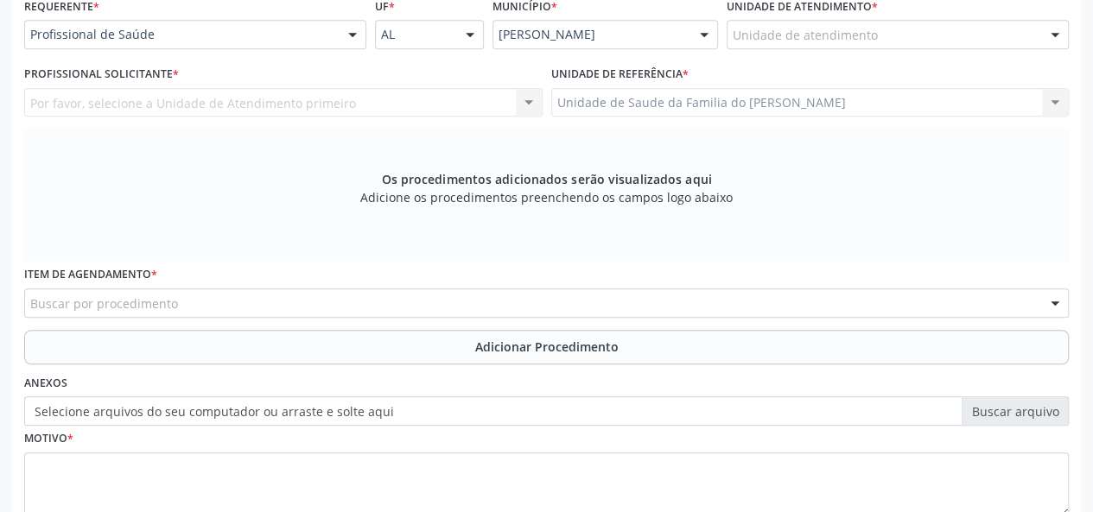
scroll to position [324, 0]
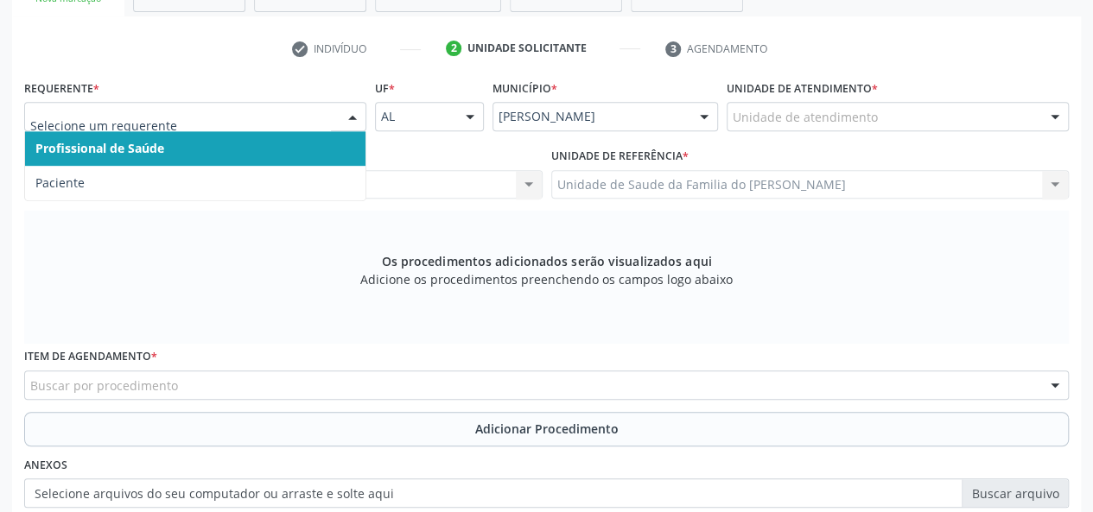
click at [359, 118] on div at bounding box center [353, 117] width 26 height 29
click at [328, 142] on span "Profissional de Saúde" at bounding box center [195, 148] width 340 height 35
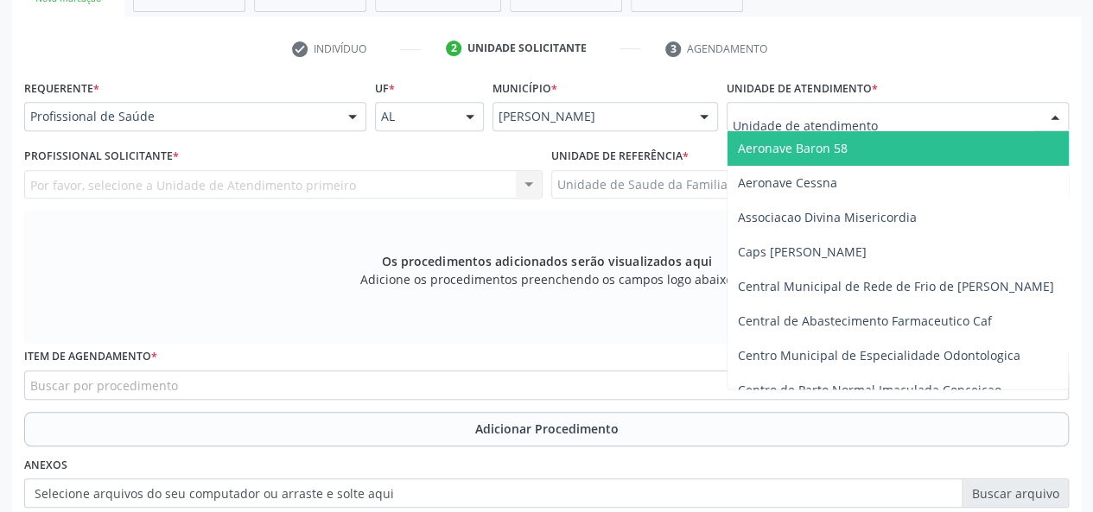
click at [757, 106] on div at bounding box center [898, 116] width 342 height 29
type input "J"
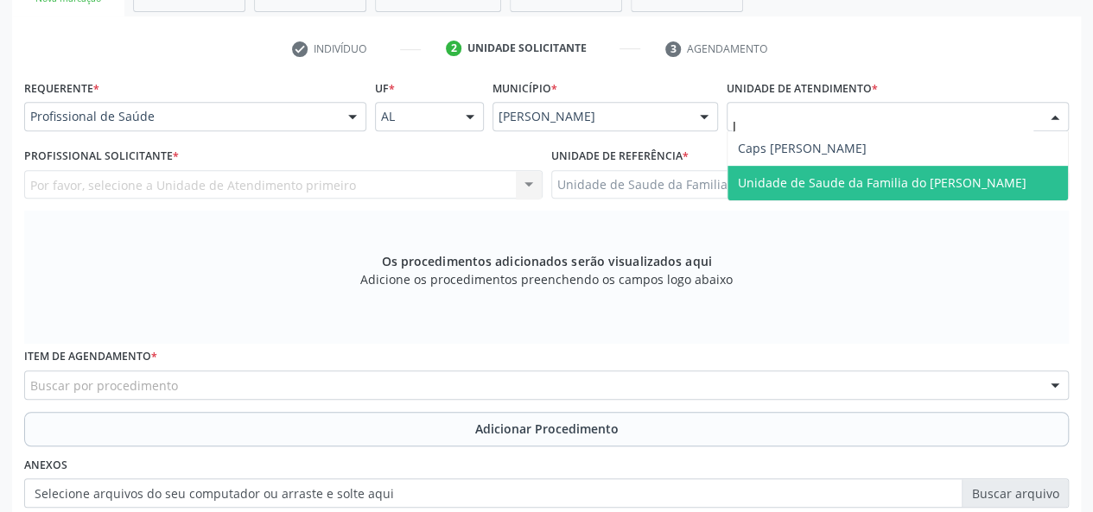
click at [779, 192] on span "Unidade de Saude da Familia do [PERSON_NAME]" at bounding box center [898, 183] width 340 height 35
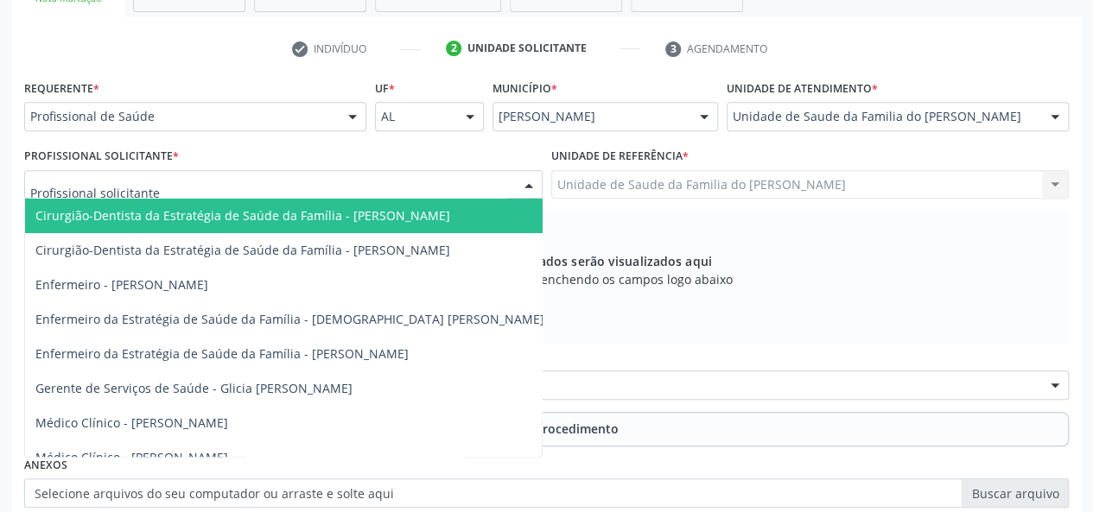
click at [455, 186] on div at bounding box center [283, 184] width 518 height 29
type input "J"
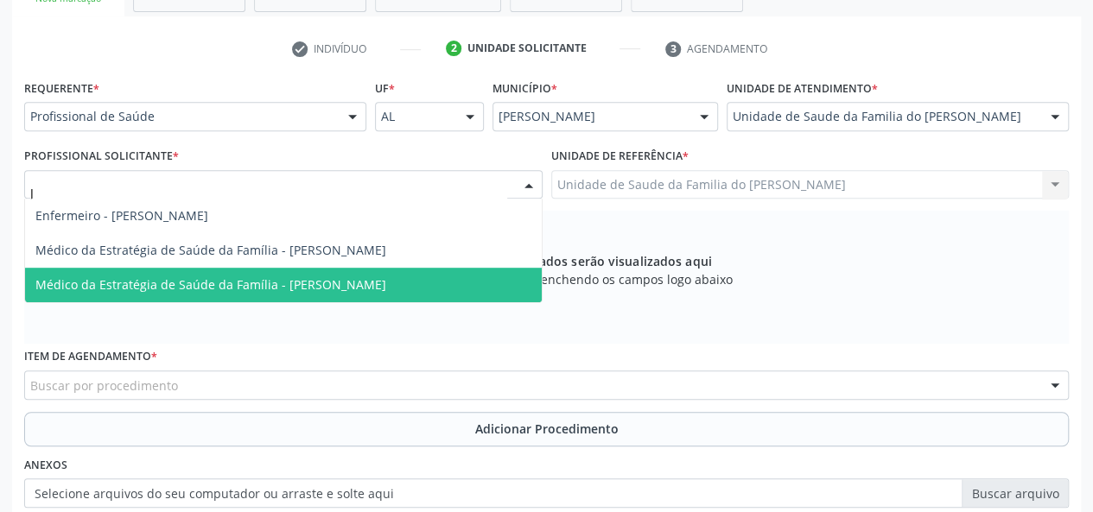
click at [386, 281] on span "Médico da Estratégia de Saúde da Família - [PERSON_NAME]" at bounding box center [210, 285] width 351 height 16
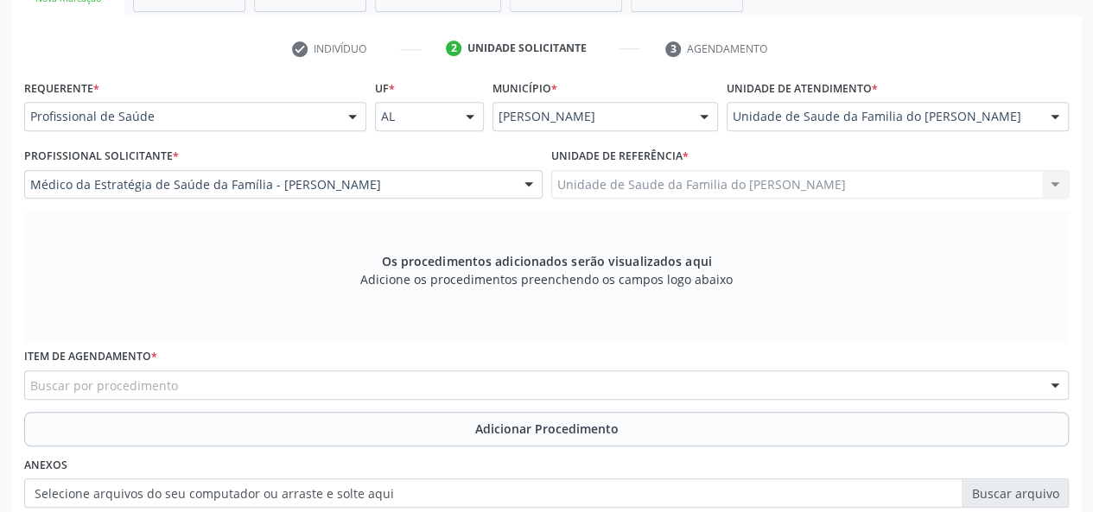
click at [353, 382] on div "Buscar por procedimento" at bounding box center [546, 385] width 1045 height 29
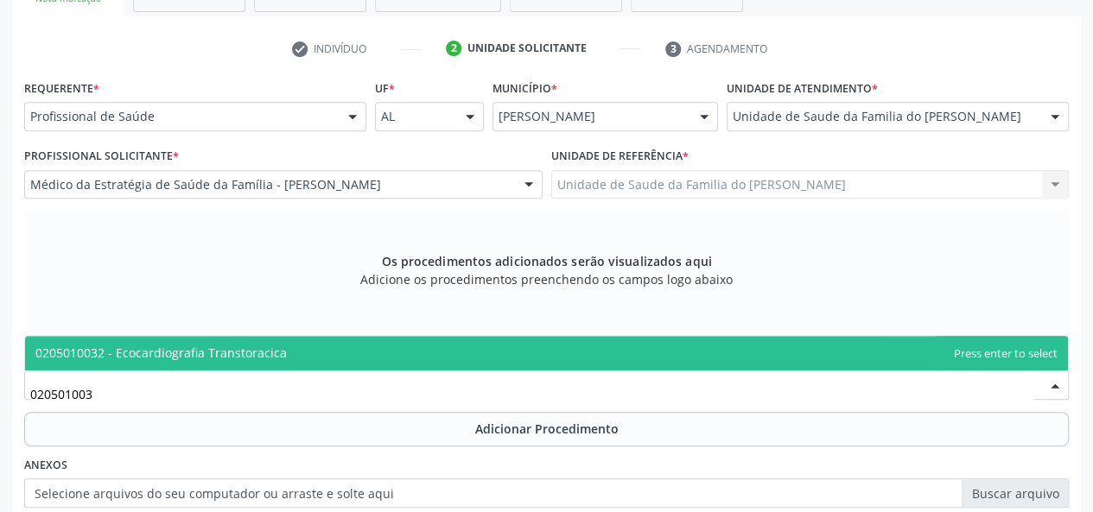
type input "0205010032"
click at [372, 346] on span "0205010032 - Ecocardiografia Transtoracica" at bounding box center [546, 353] width 1043 height 35
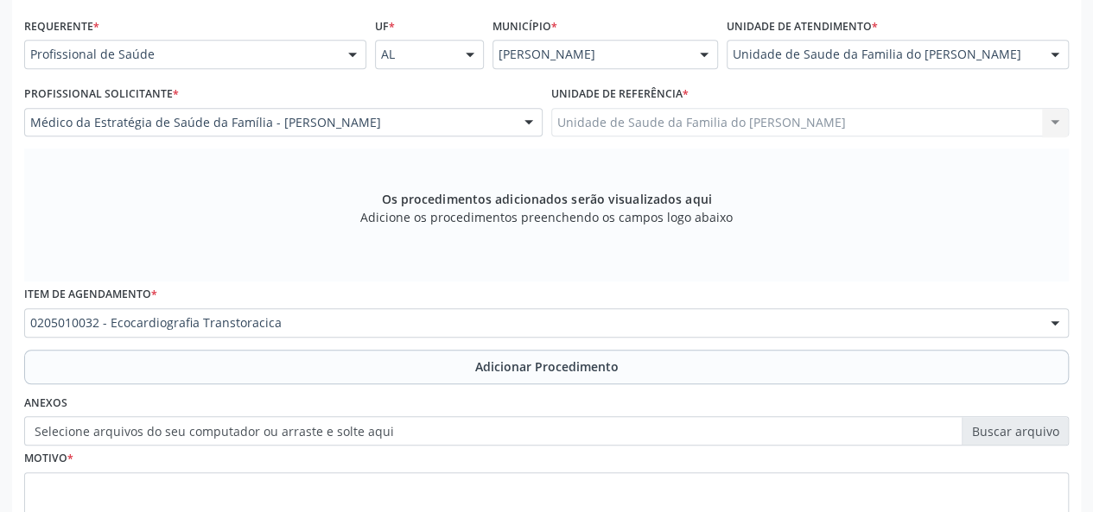
scroll to position [410, 0]
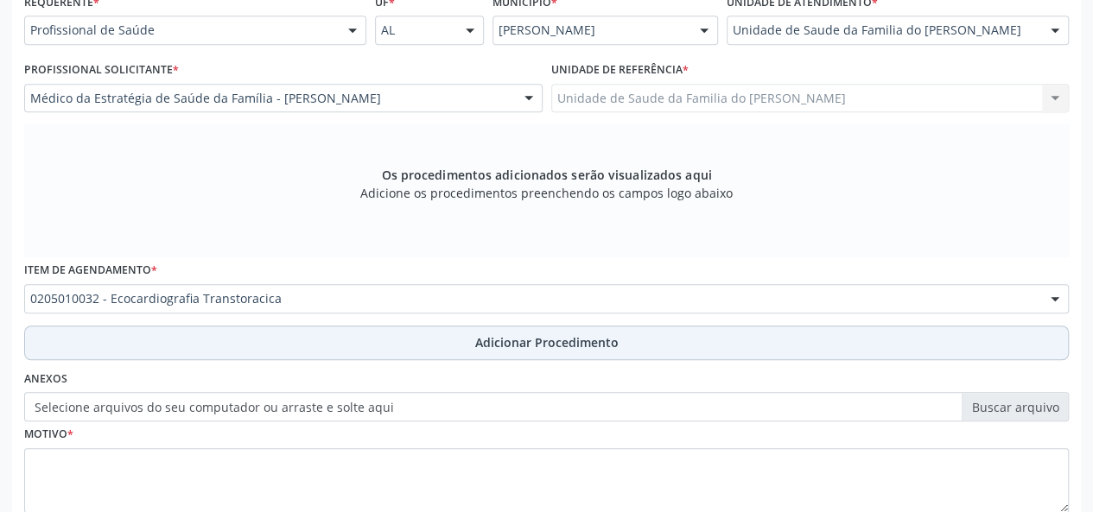
click at [408, 347] on button "Adicionar Procedimento" at bounding box center [546, 343] width 1045 height 35
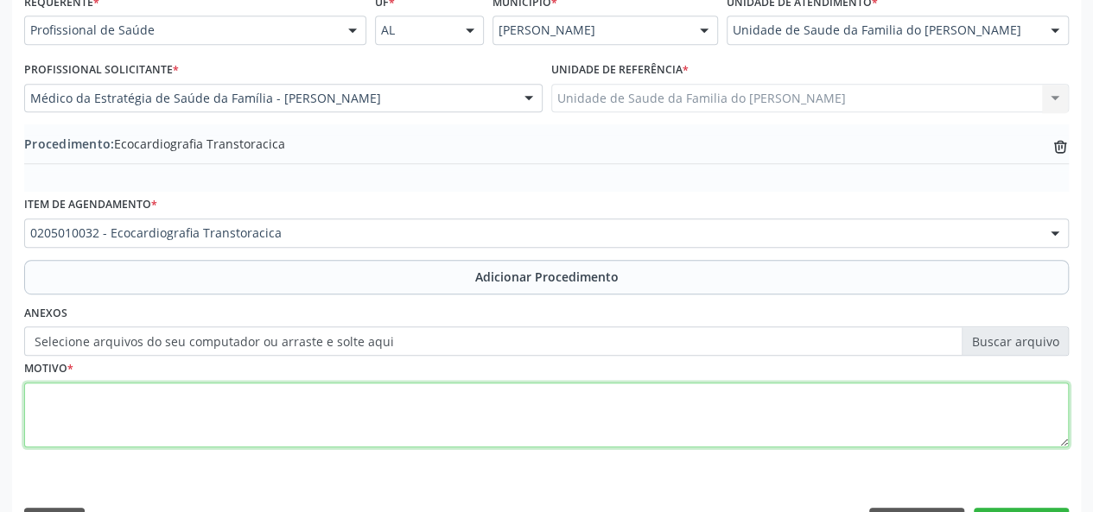
click at [388, 405] on textarea at bounding box center [546, 416] width 1045 height 66
click at [67, 396] on textarea "AVALIACAO" at bounding box center [546, 416] width 1045 height 66
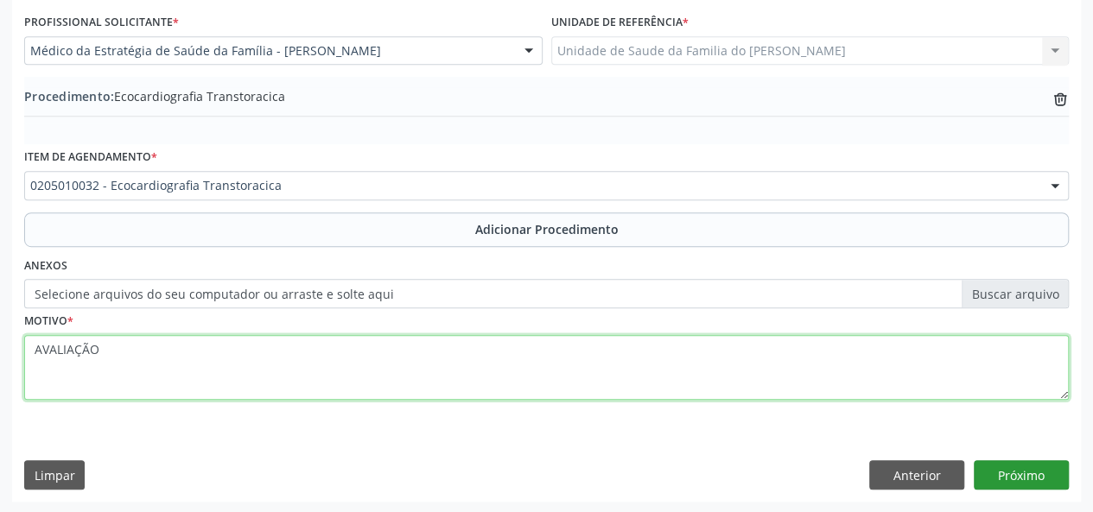
type textarea "AVALIAÇÃO"
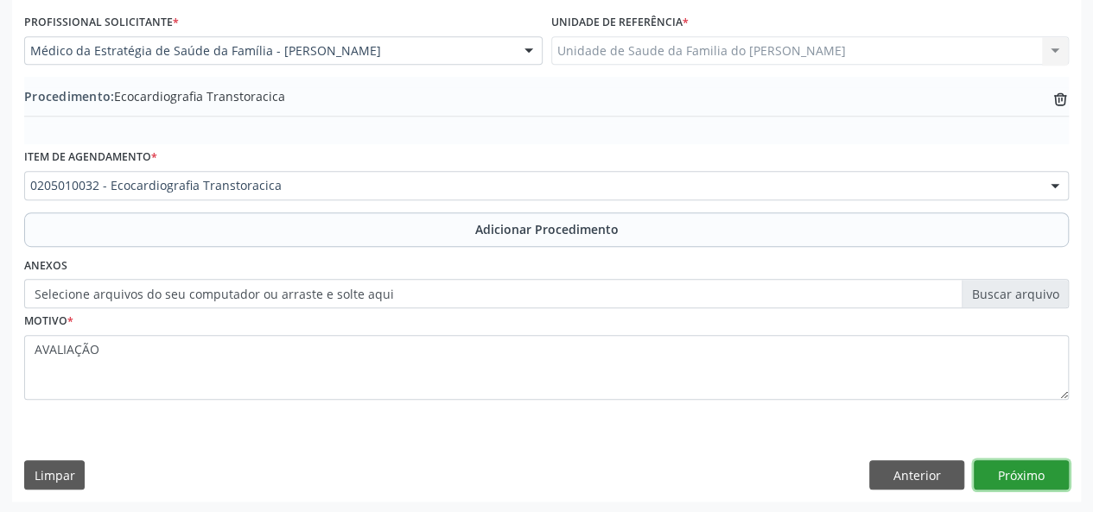
click at [1023, 472] on button "Próximo" at bounding box center [1021, 475] width 95 height 29
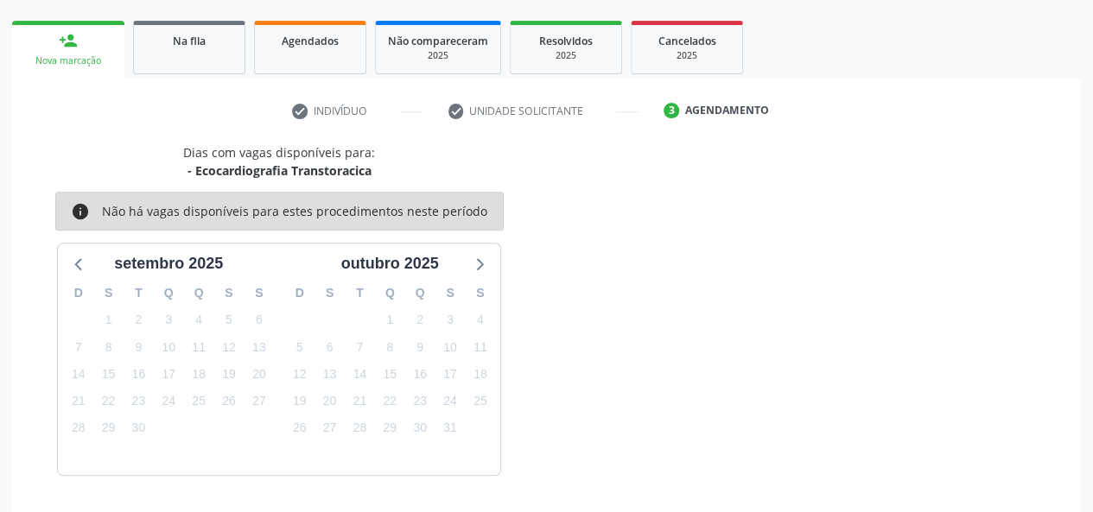
scroll to position [313, 0]
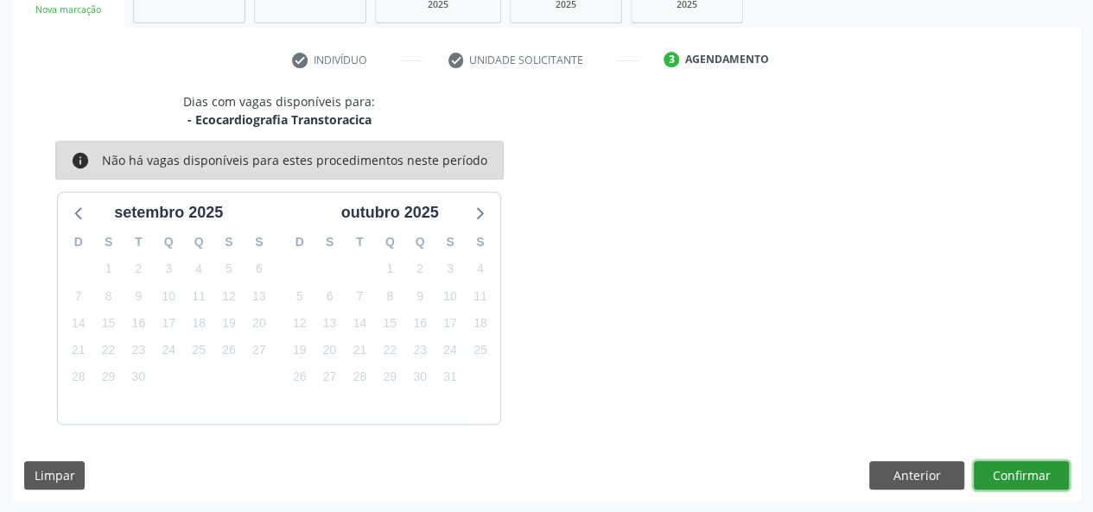
click at [1023, 472] on button "Confirmar" at bounding box center [1021, 475] width 95 height 29
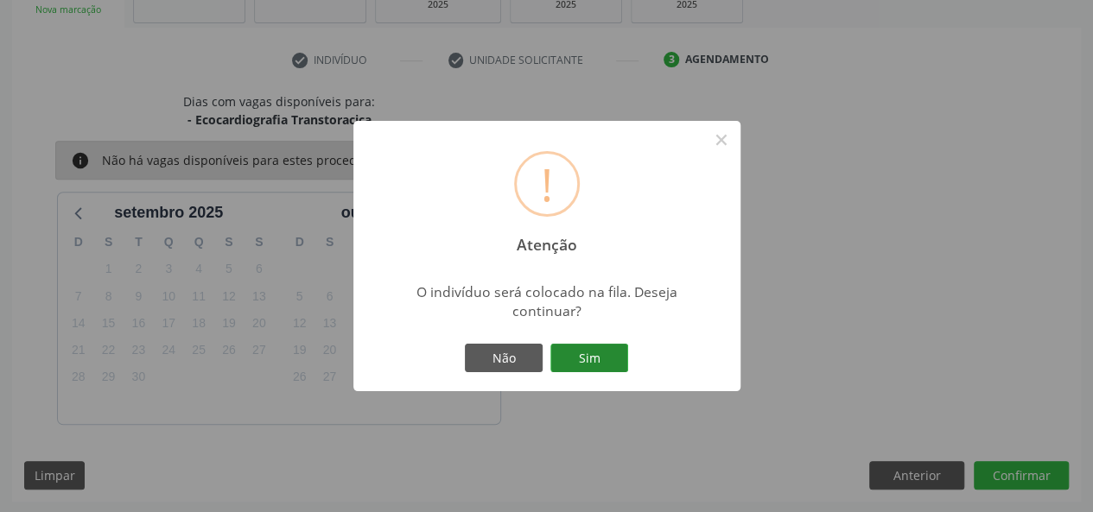
click at [601, 357] on button "Sim" at bounding box center [589, 358] width 78 height 29
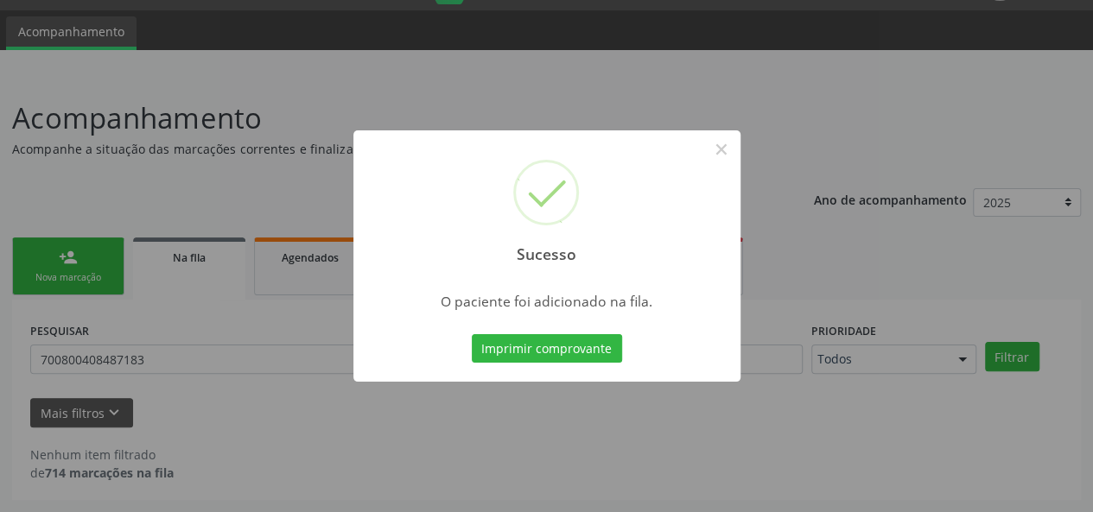
scroll to position [44, 0]
click at [725, 149] on button "×" at bounding box center [721, 149] width 29 height 29
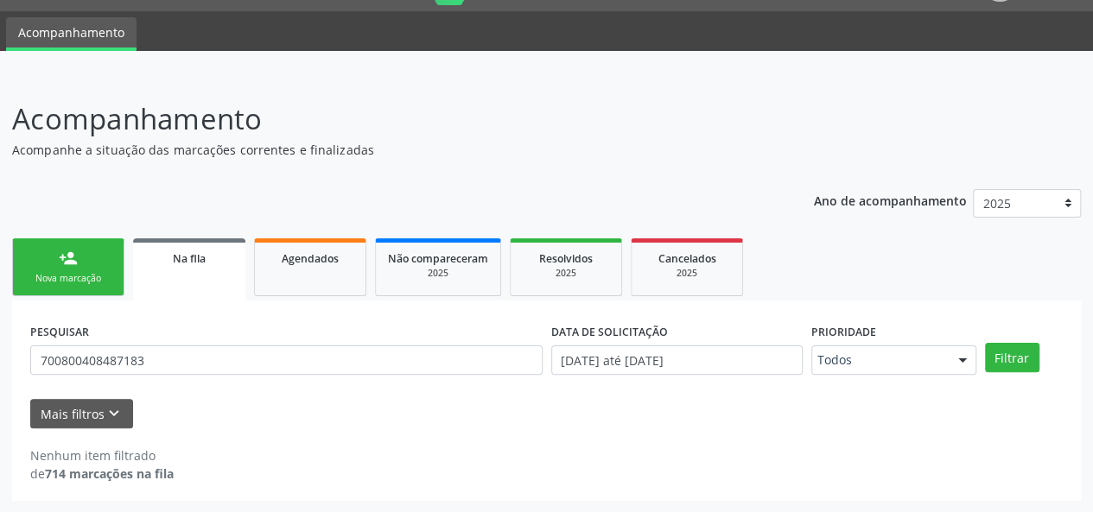
click at [55, 272] on div "Nova marcação" at bounding box center [68, 278] width 86 height 13
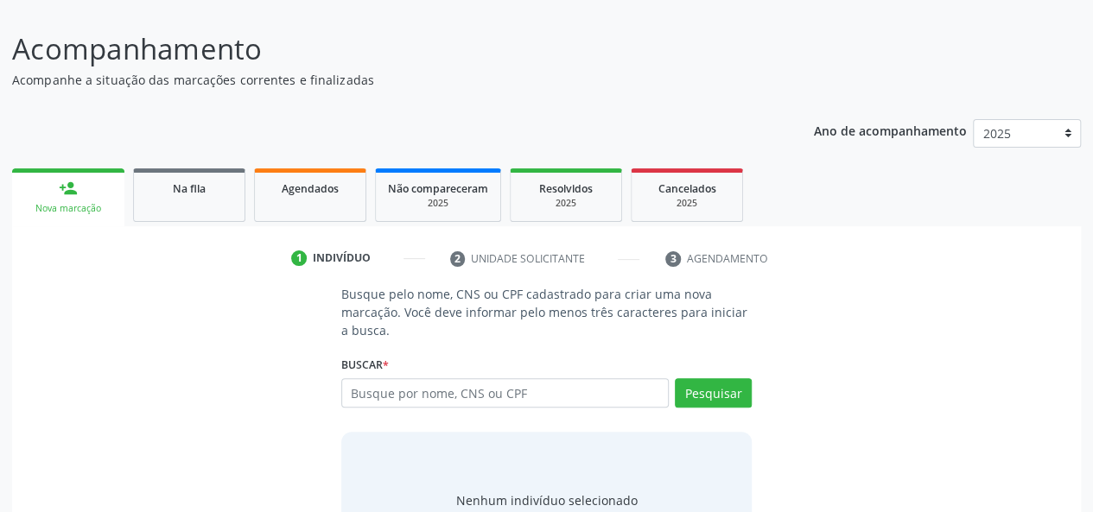
scroll to position [130, 0]
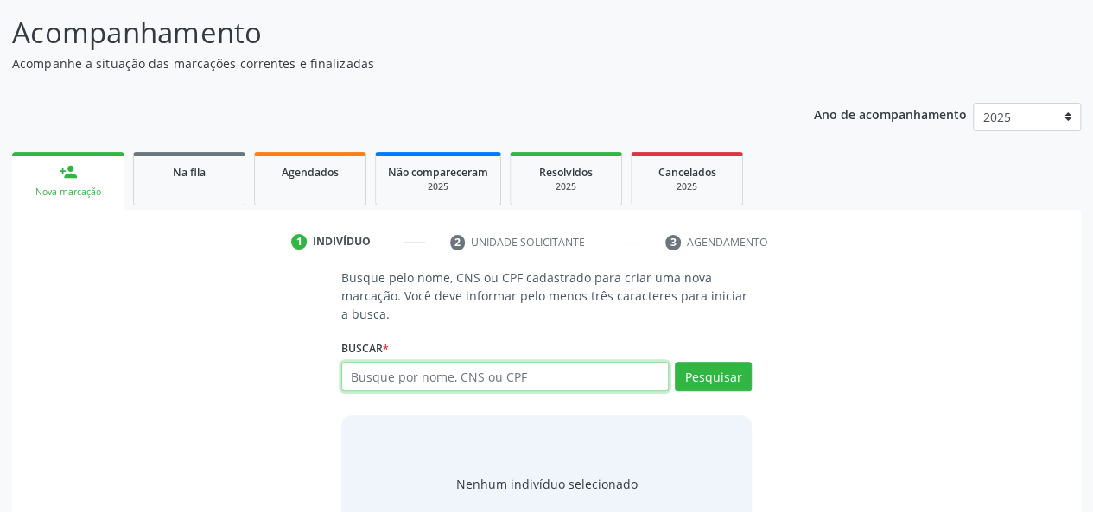
paste input "700804428308288"
type input "700804428308288"
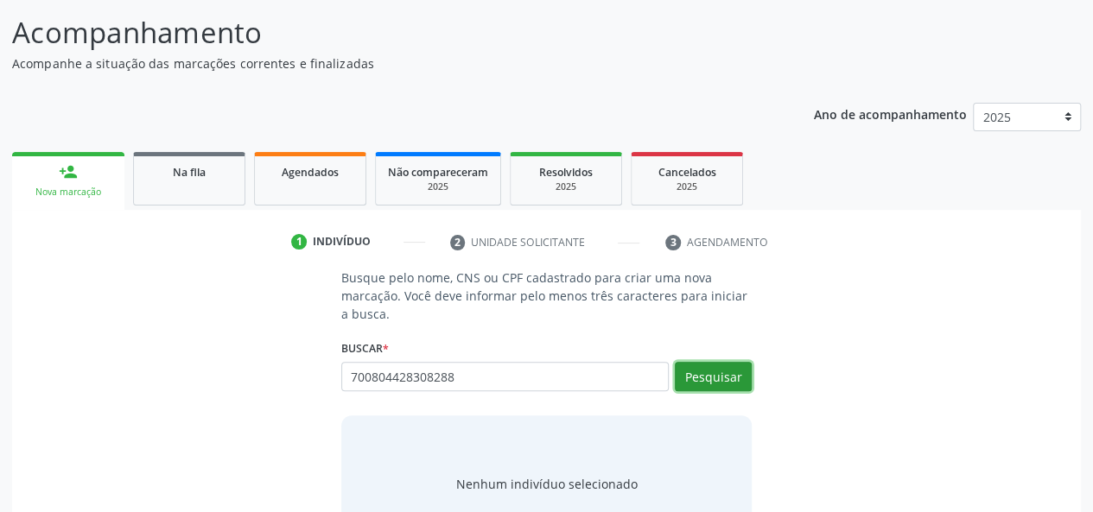
click at [719, 369] on button "Pesquisar" at bounding box center [713, 376] width 77 height 29
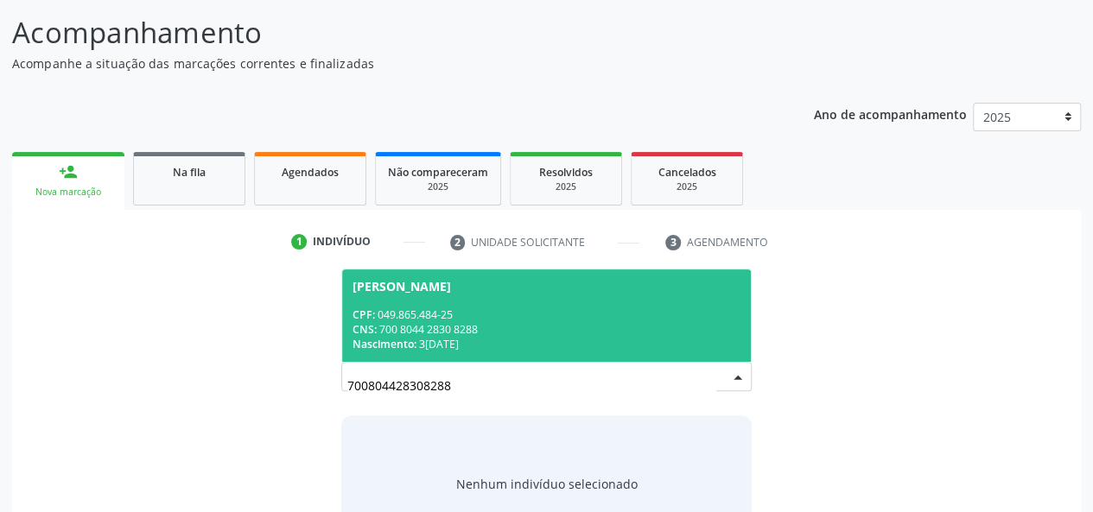
scroll to position [195, 0]
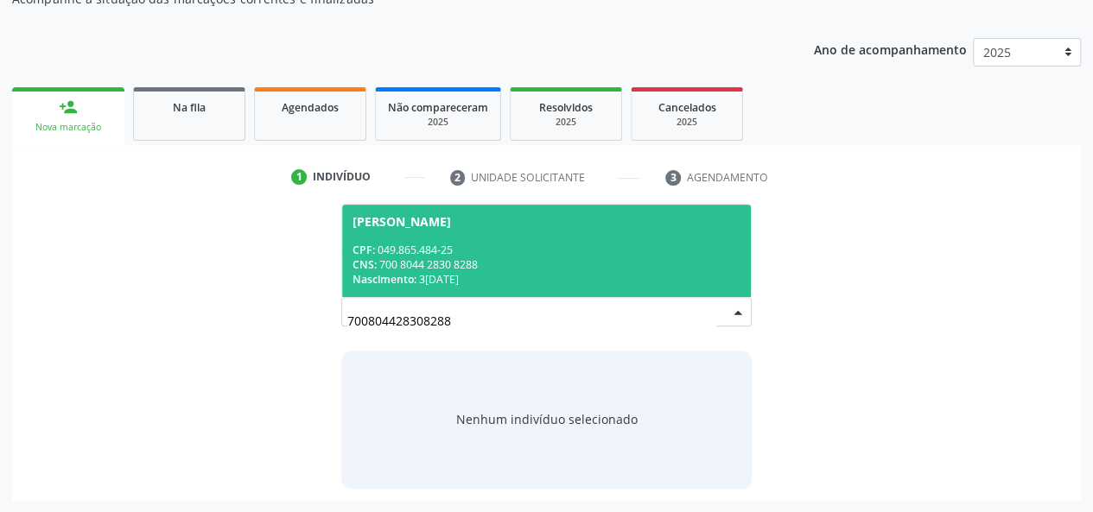
click at [518, 246] on div "CPF: 049.865.484-25" at bounding box center [547, 250] width 389 height 15
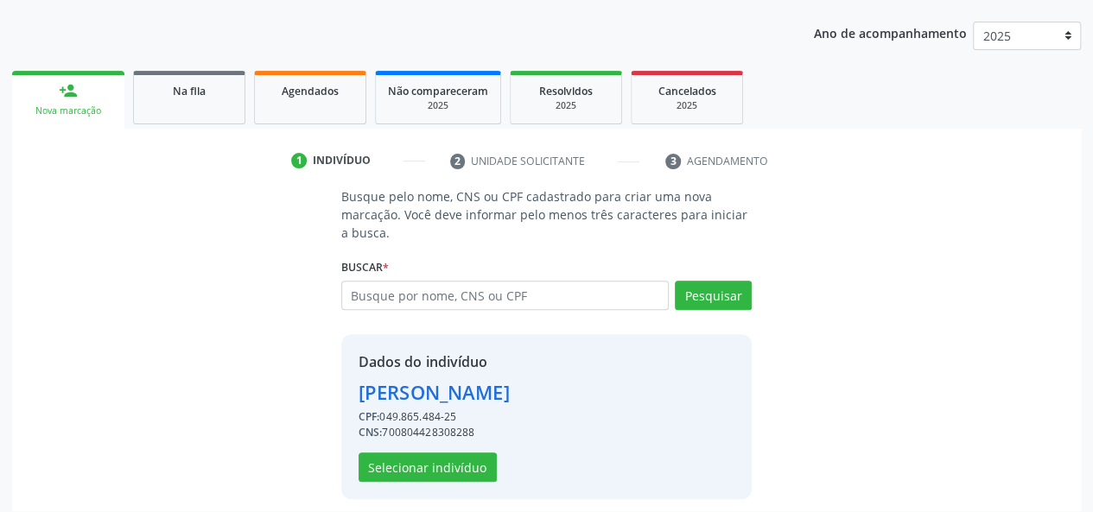
scroll to position [221, 0]
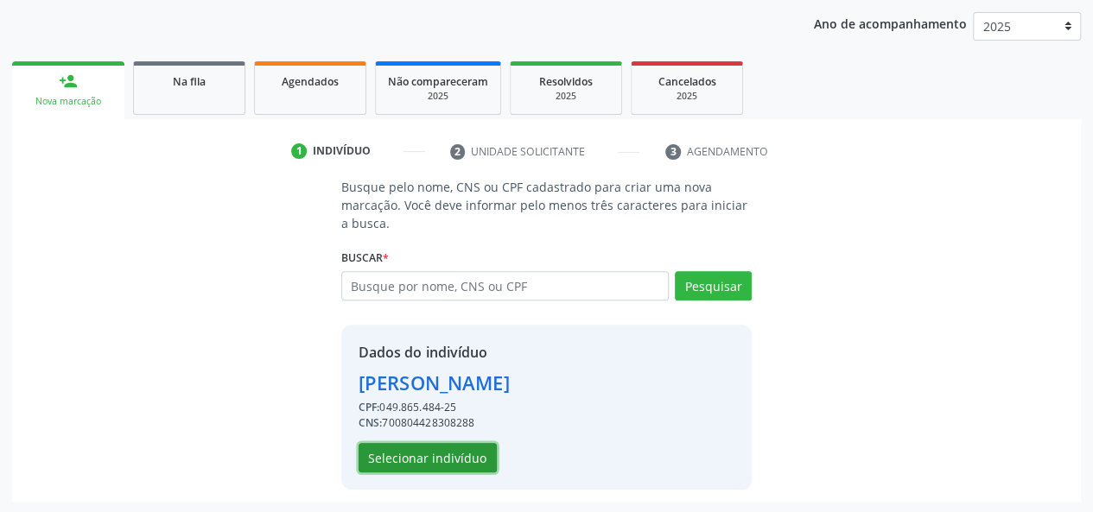
click at [399, 455] on button "Selecionar indivíduo" at bounding box center [428, 457] width 138 height 29
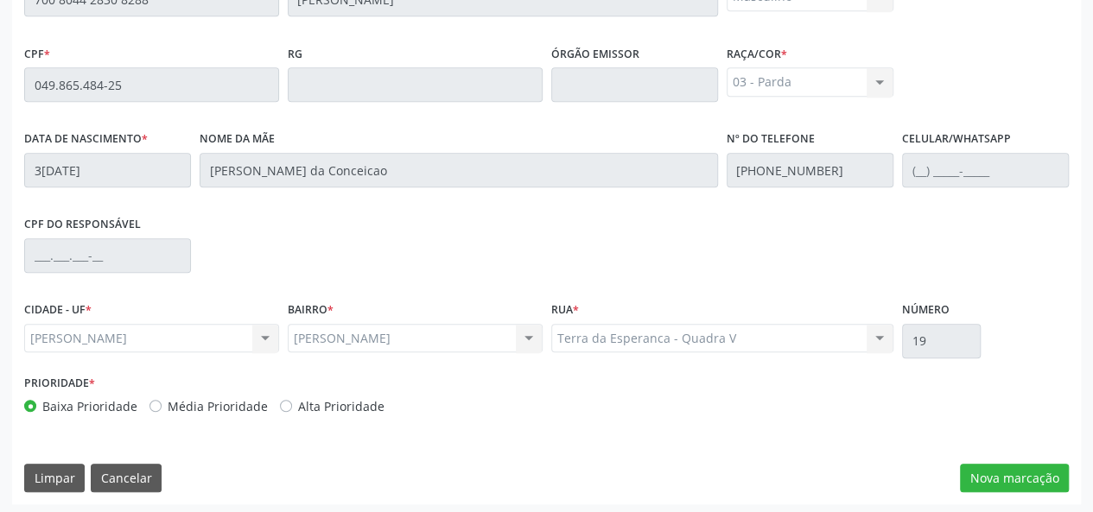
scroll to position [497, 0]
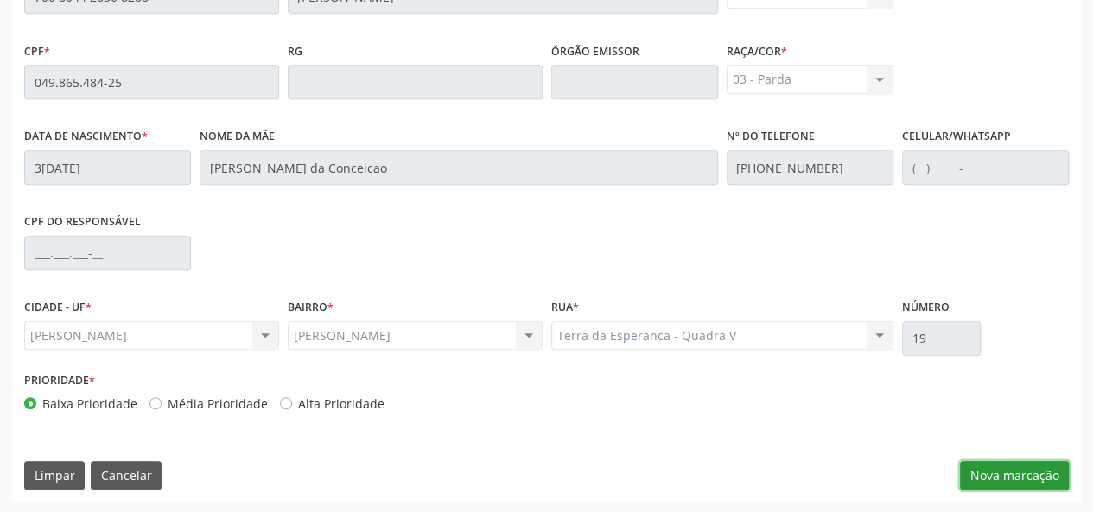
click at [1033, 466] on button "Nova marcação" at bounding box center [1014, 475] width 109 height 29
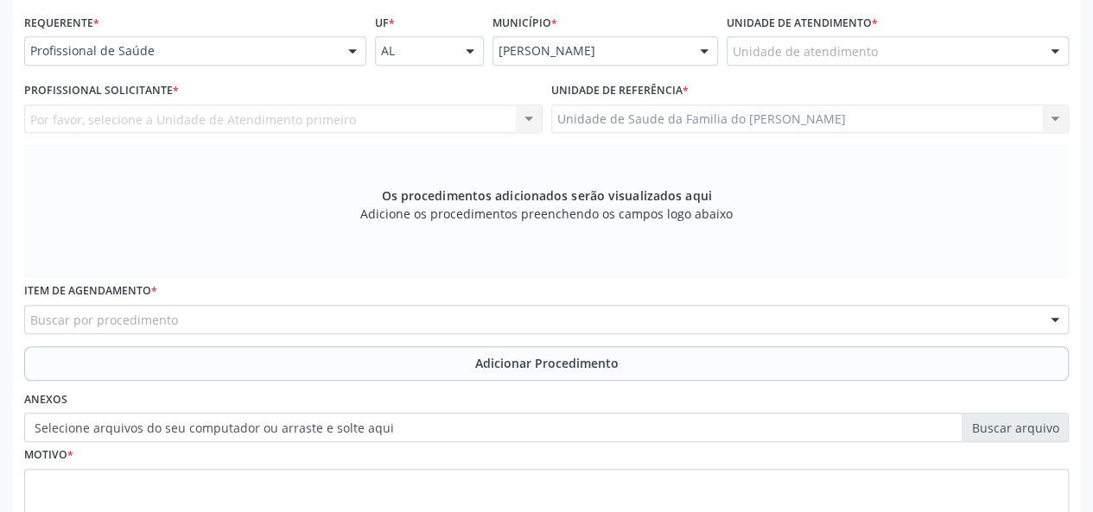
scroll to position [238, 0]
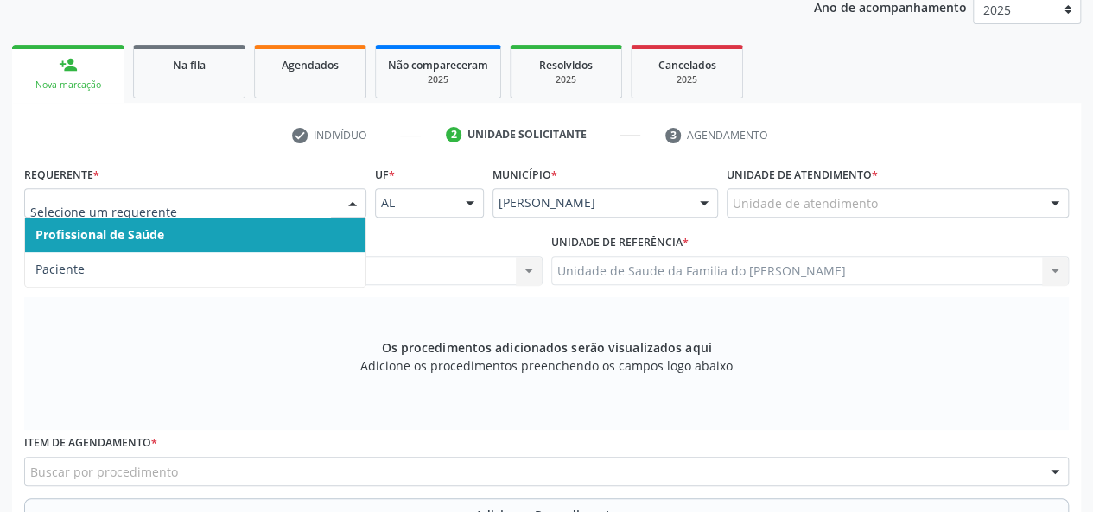
click at [346, 202] on div at bounding box center [353, 203] width 26 height 29
click at [319, 220] on span "Profissional de Saúde" at bounding box center [195, 235] width 340 height 35
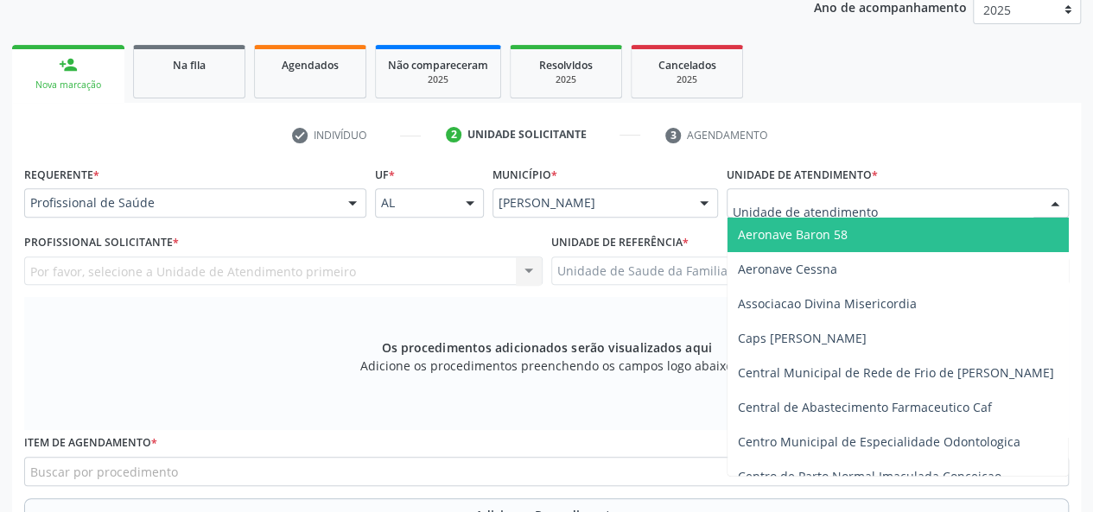
type input "J"
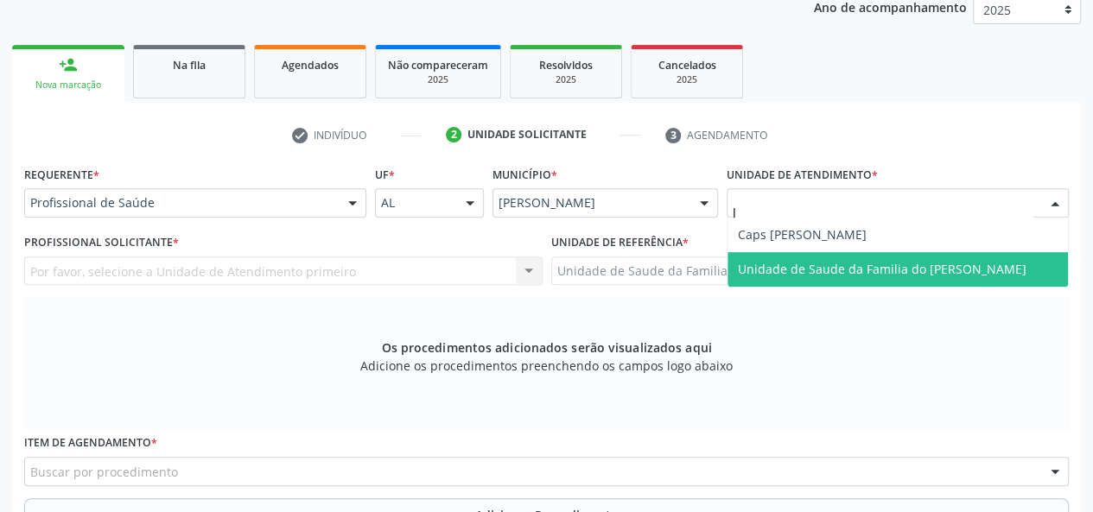
click at [824, 265] on span "Unidade de Saude da Familia do [PERSON_NAME]" at bounding box center [882, 269] width 289 height 16
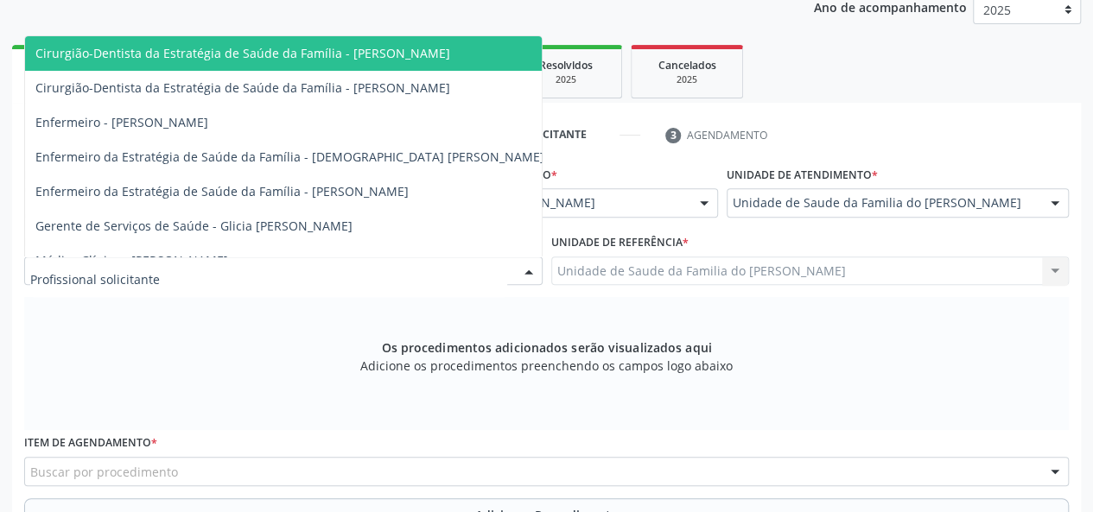
click at [529, 270] on div at bounding box center [529, 272] width 26 height 29
type input "J"
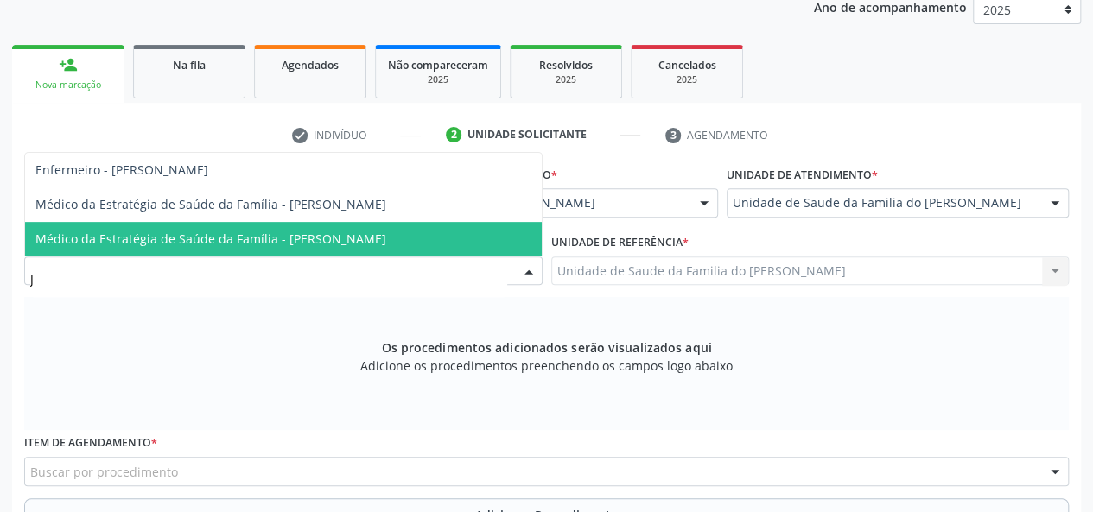
click at [386, 238] on span "Médico da Estratégia de Saúde da Família - [PERSON_NAME]" at bounding box center [210, 239] width 351 height 16
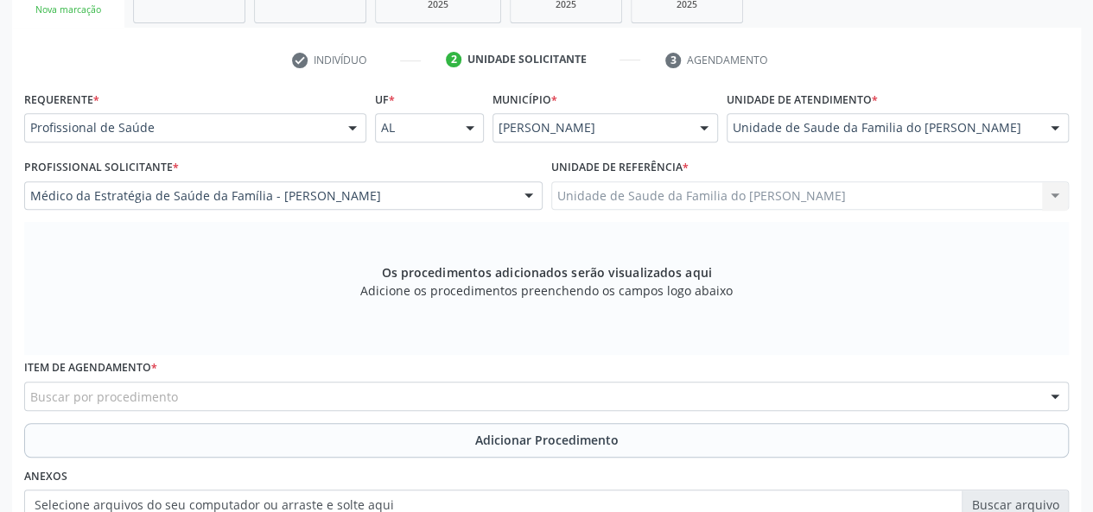
scroll to position [410, 0]
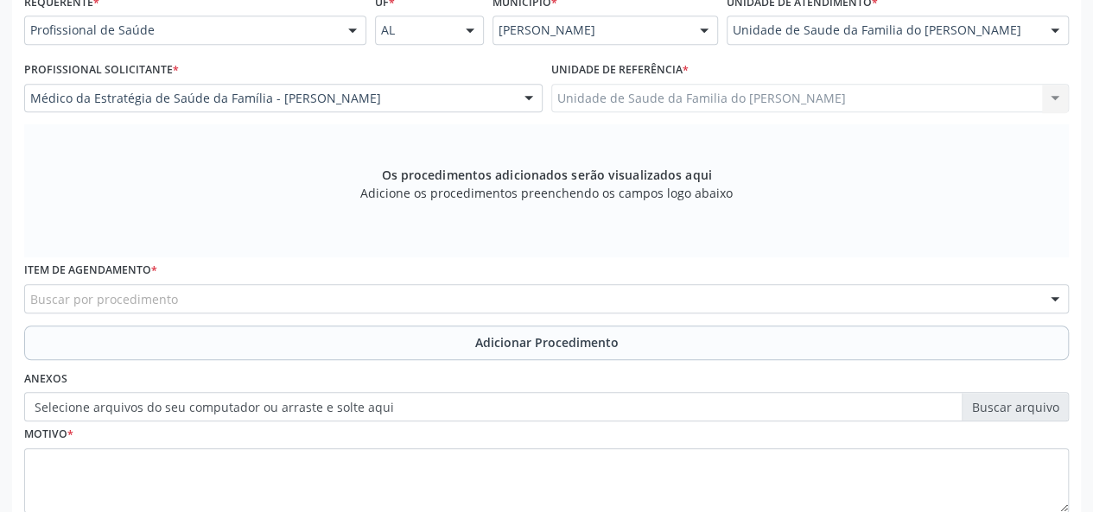
click at [331, 304] on div "Buscar por procedimento" at bounding box center [546, 298] width 1045 height 29
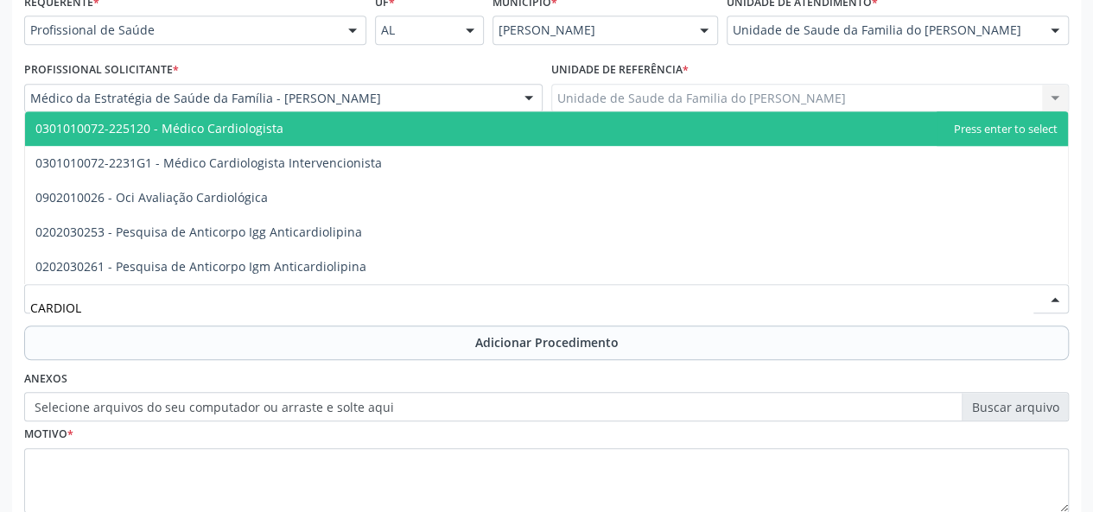
type input "CARDIOLO"
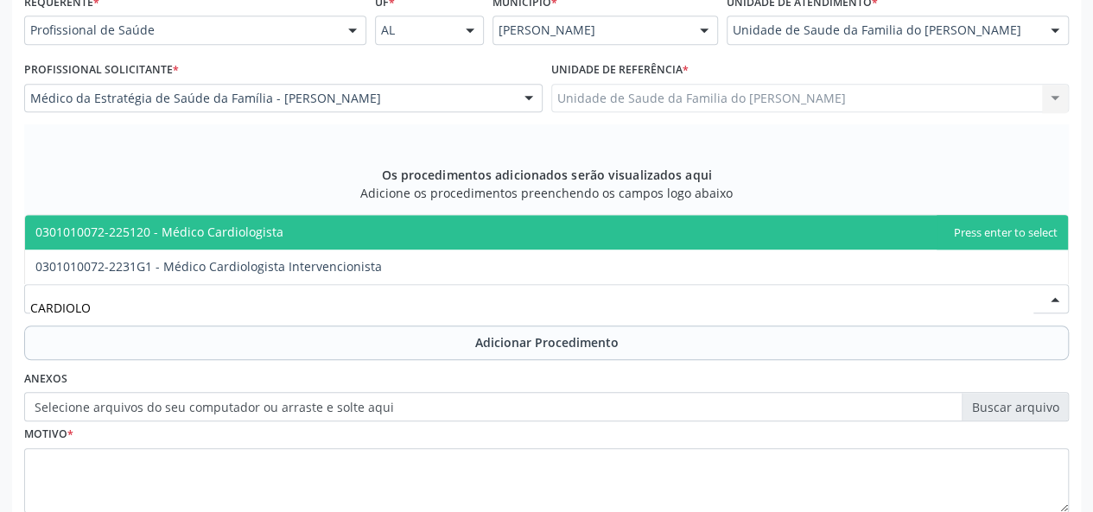
click at [324, 234] on span "0301010072-225120 - Médico Cardiologista" at bounding box center [546, 232] width 1043 height 35
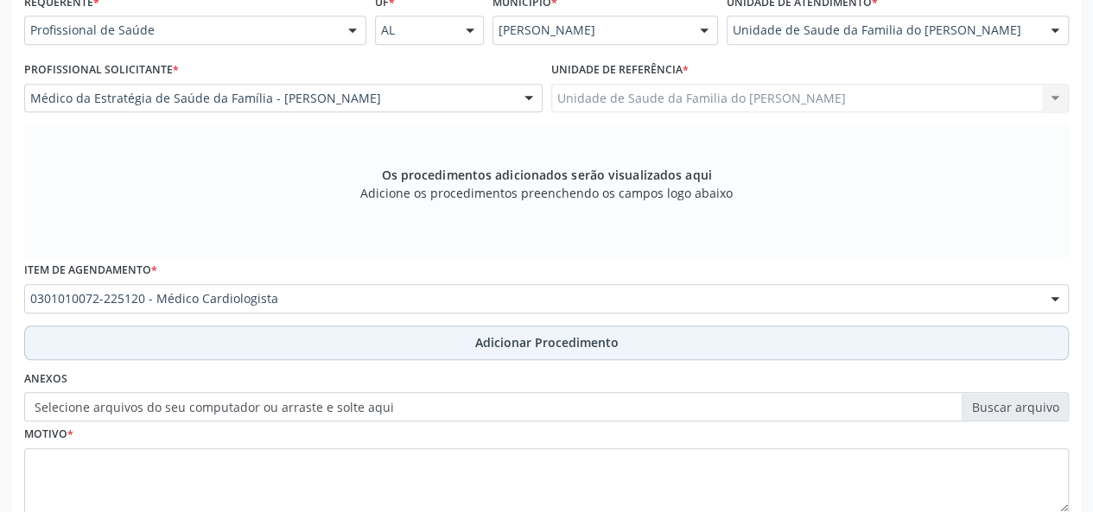
click at [303, 334] on button "Adicionar Procedimento" at bounding box center [546, 343] width 1045 height 35
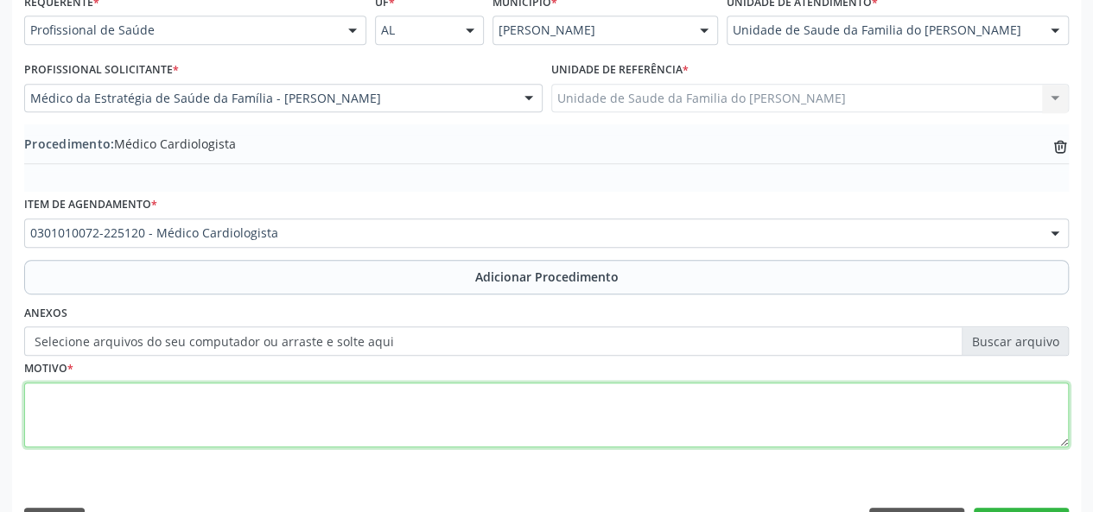
click at [243, 417] on textarea at bounding box center [546, 416] width 1045 height 66
click at [54, 404] on textarea "DOENCAS DE CHAGAS" at bounding box center [546, 416] width 1045 height 66
click at [55, 404] on textarea "DOENCAS DE CHAGAS" at bounding box center [546, 416] width 1045 height 66
click at [45, 397] on textarea "DOENCAS DE CHAGAS" at bounding box center [546, 416] width 1045 height 66
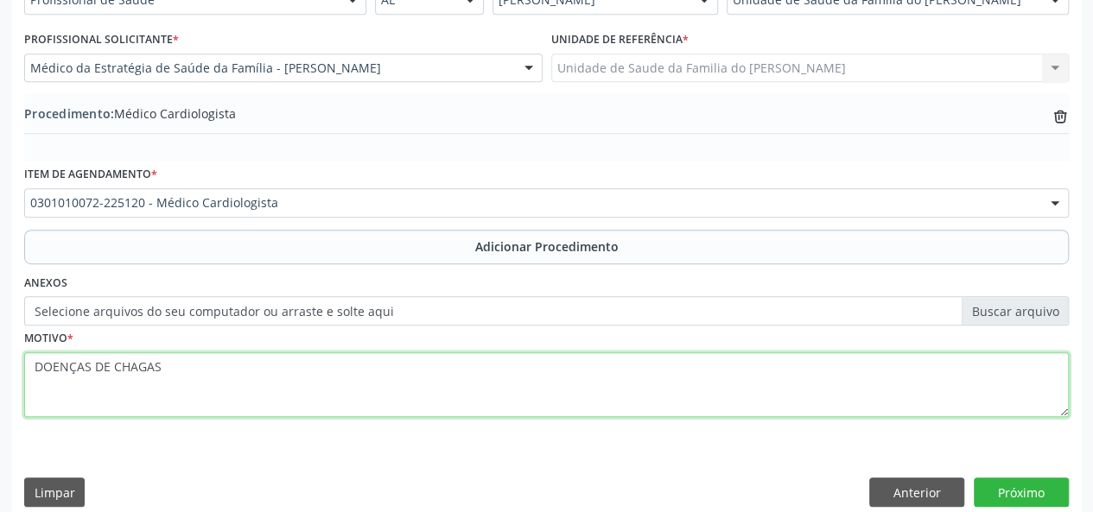
scroll to position [458, 0]
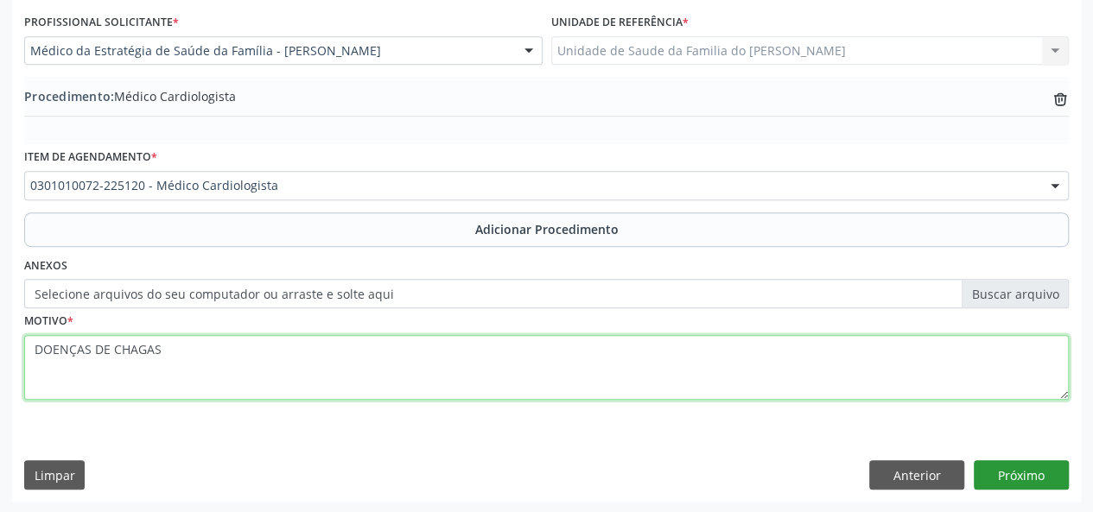
type textarea "DOENÇAS DE CHAGAS"
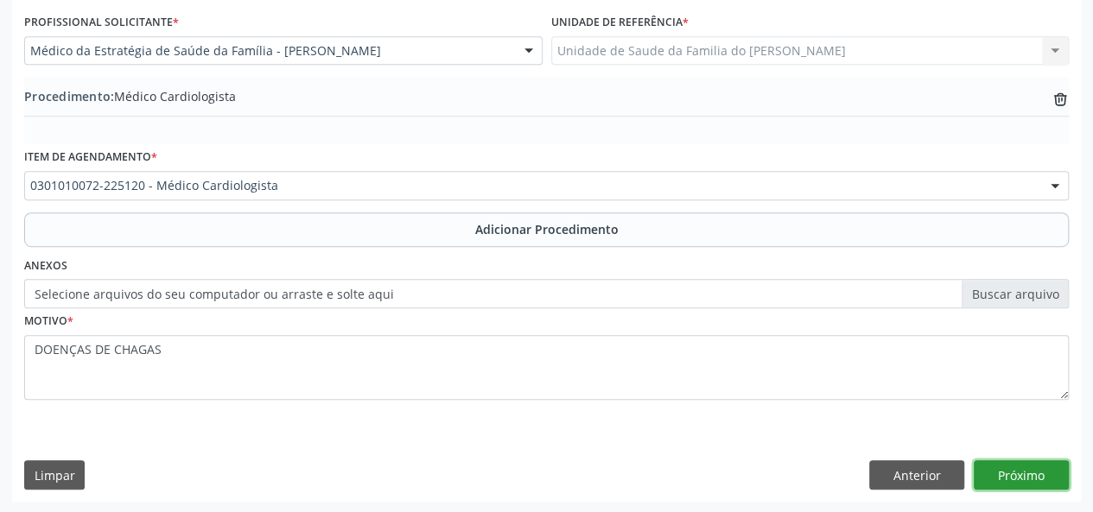
click at [1025, 470] on button "Próximo" at bounding box center [1021, 475] width 95 height 29
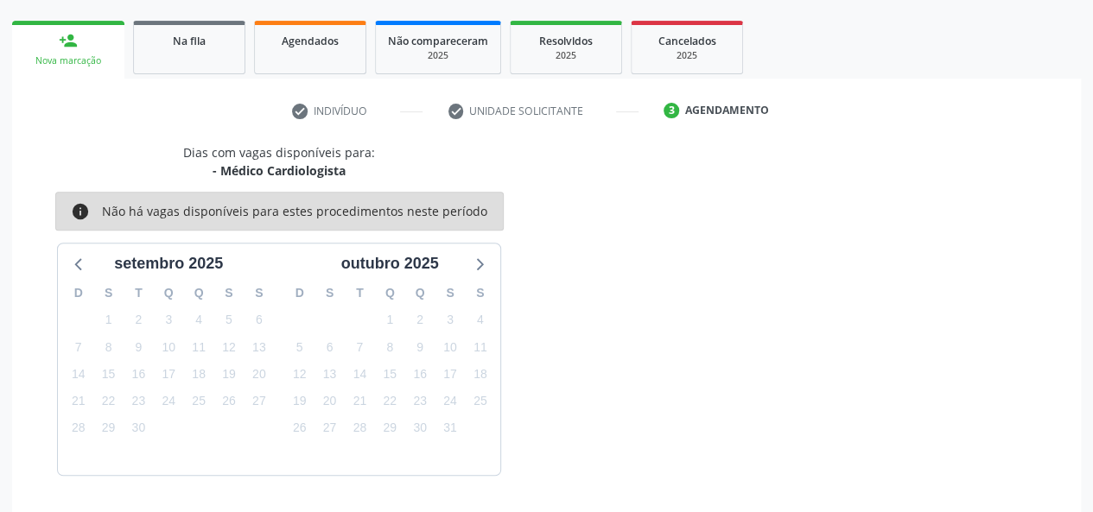
scroll to position [313, 0]
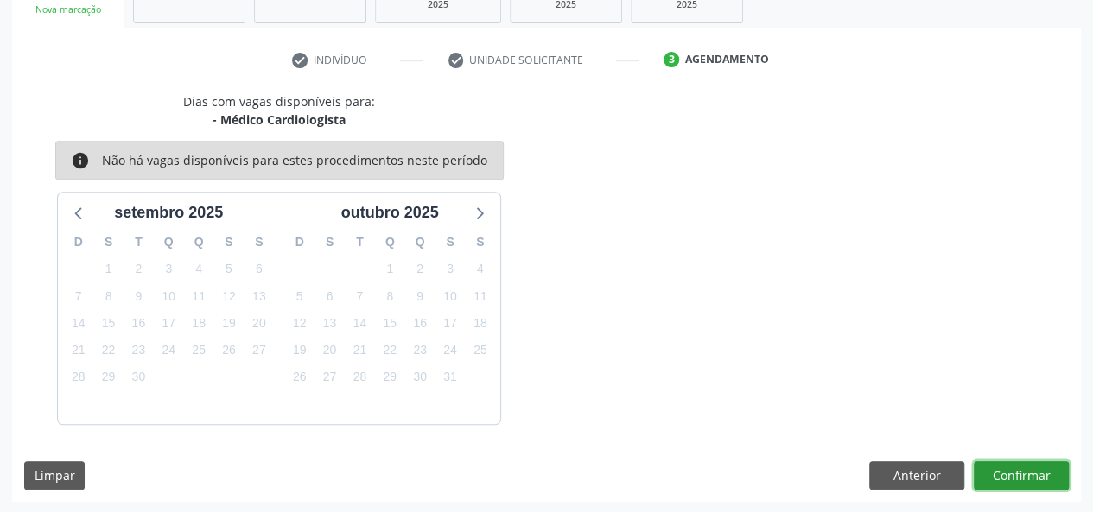
click at [1020, 470] on button "Confirmar" at bounding box center [1021, 475] width 95 height 29
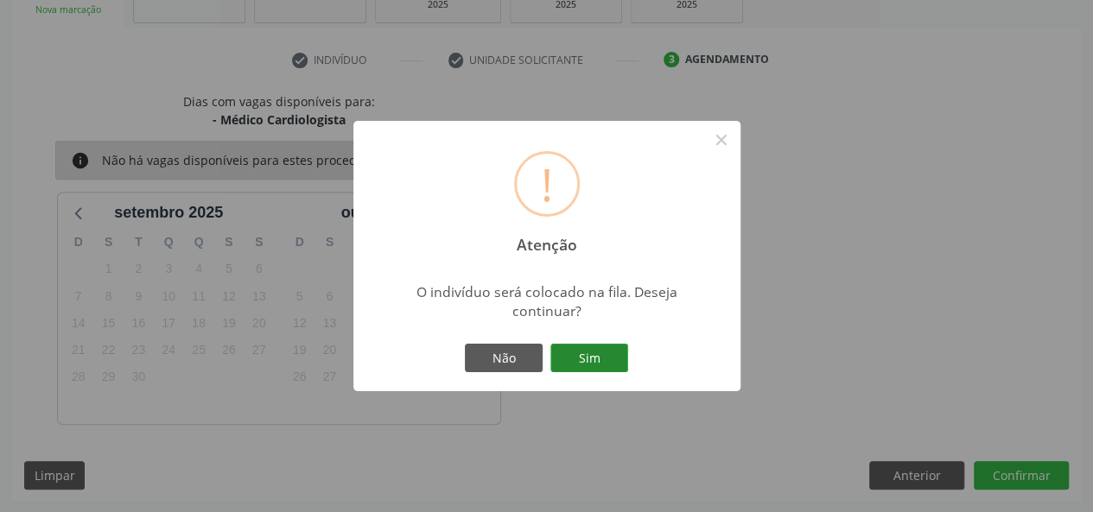
click at [574, 362] on button "Sim" at bounding box center [589, 358] width 78 height 29
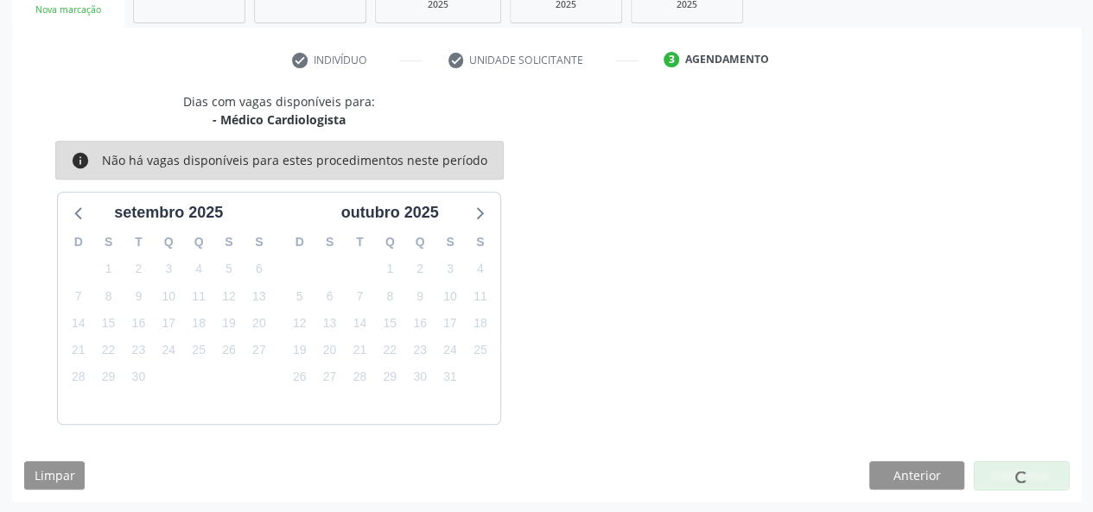
scroll to position [44, 0]
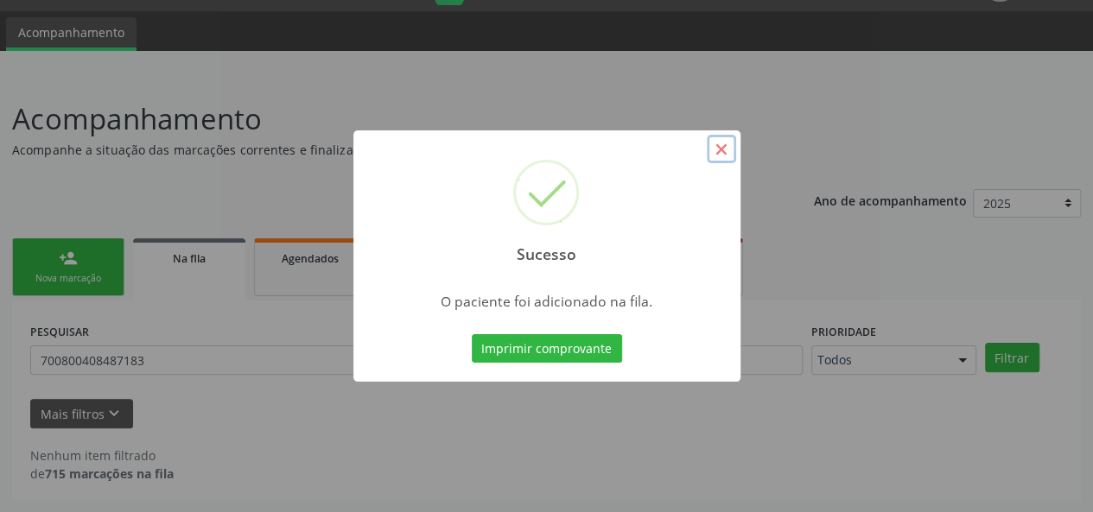
click at [716, 156] on button "×" at bounding box center [721, 149] width 29 height 29
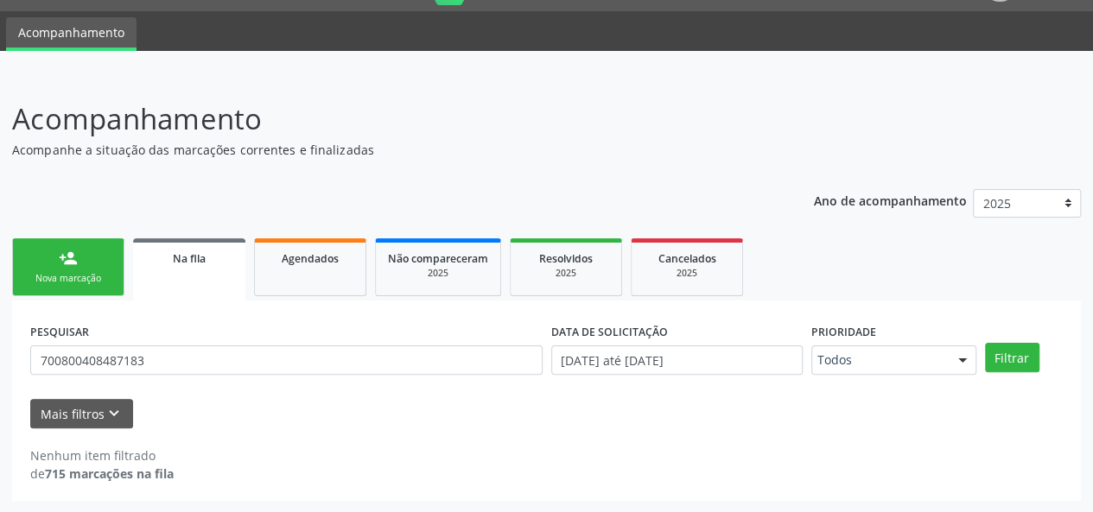
click at [65, 270] on link "person_add Nova marcação" at bounding box center [68, 268] width 112 height 58
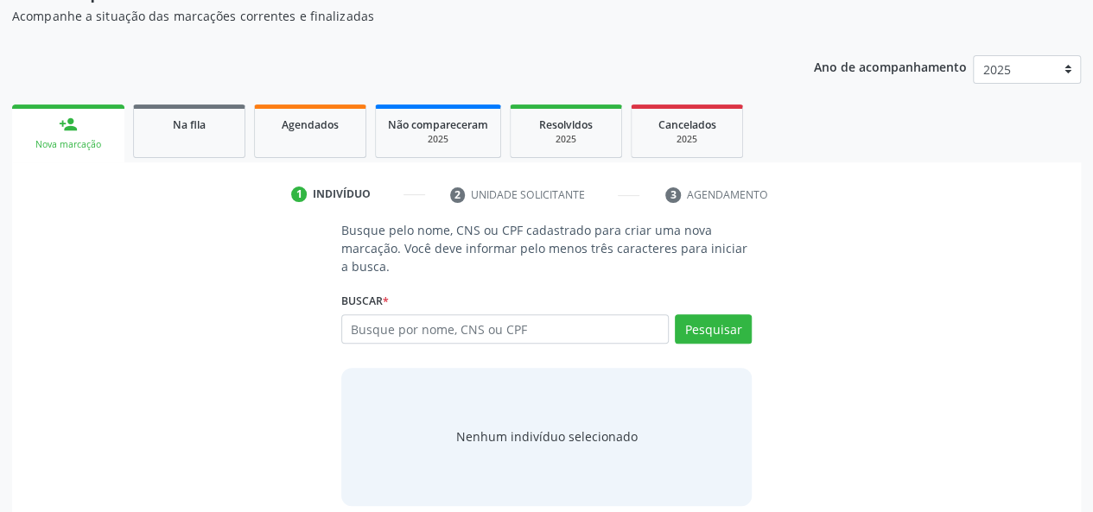
scroll to position [195, 0]
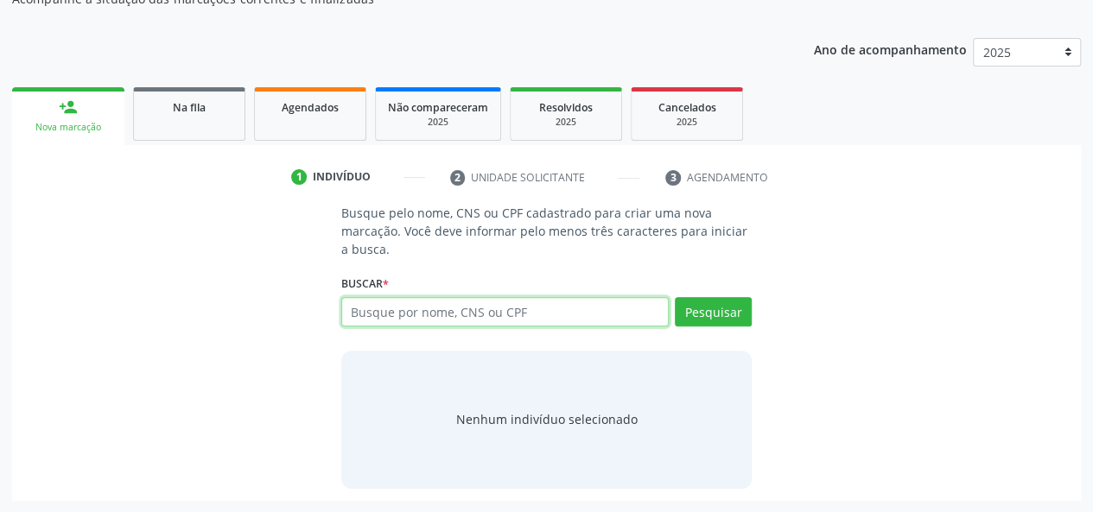
paste input "708607035986485"
type input "708607035986485"
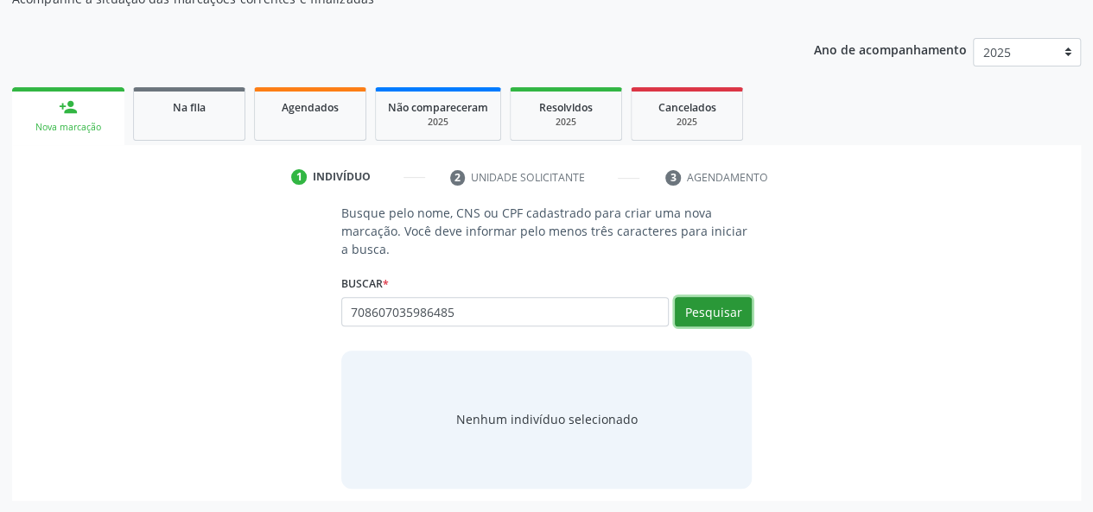
click at [741, 312] on button "Pesquisar" at bounding box center [713, 311] width 77 height 29
type input "708607035986485"
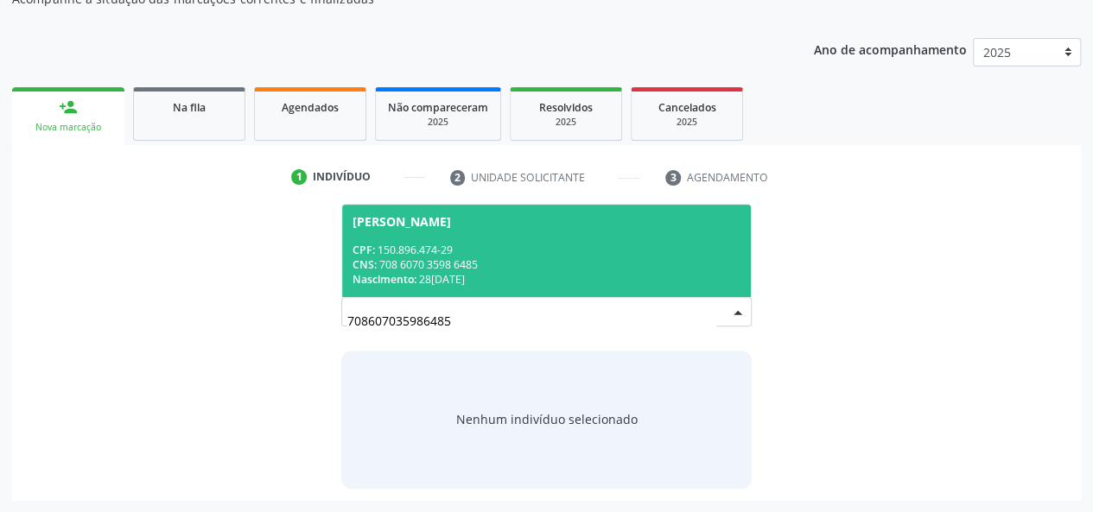
click at [563, 251] on div "CPF: 150.896.474-29" at bounding box center [547, 250] width 389 height 15
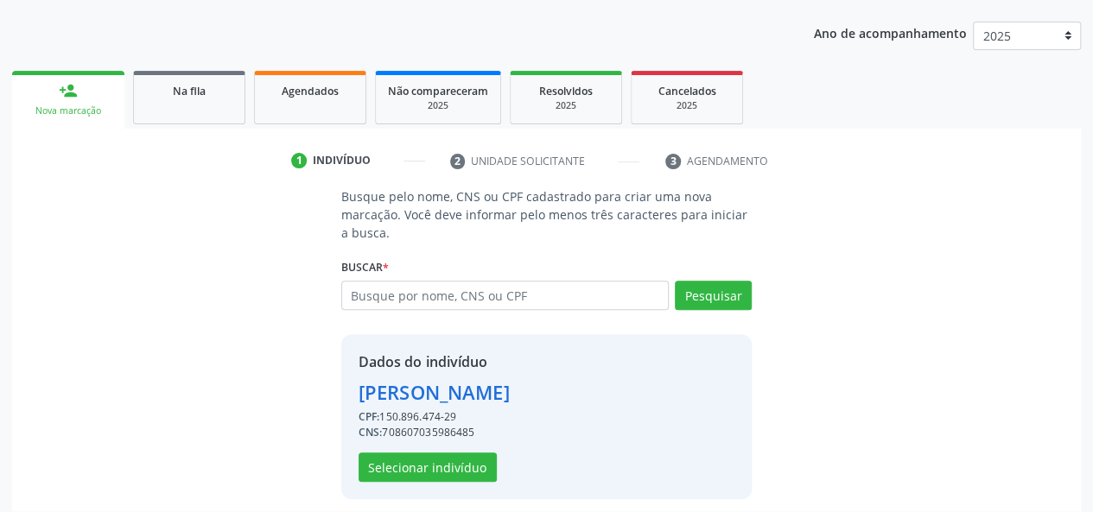
scroll to position [221, 0]
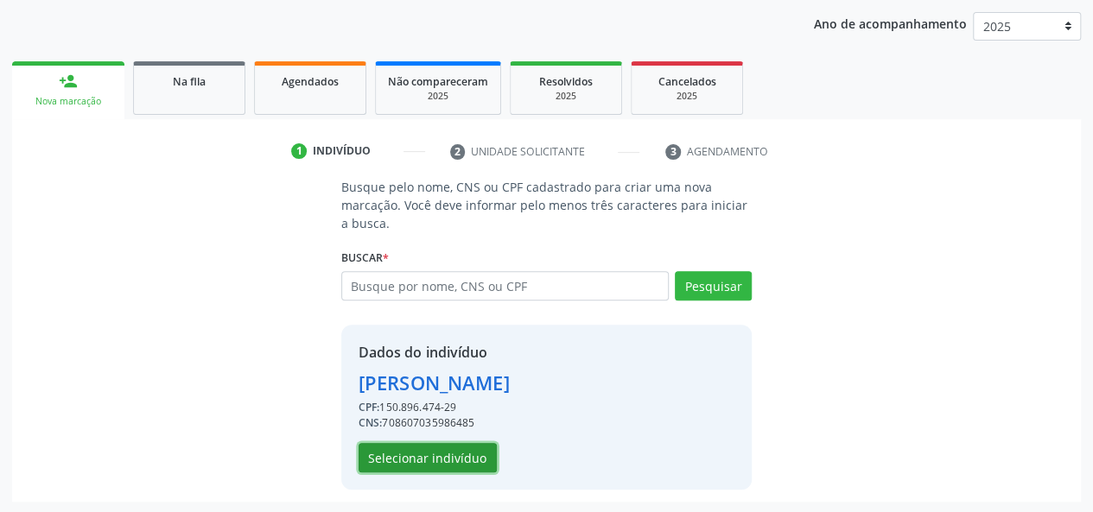
click at [399, 452] on button "Selecionar indivíduo" at bounding box center [428, 457] width 138 height 29
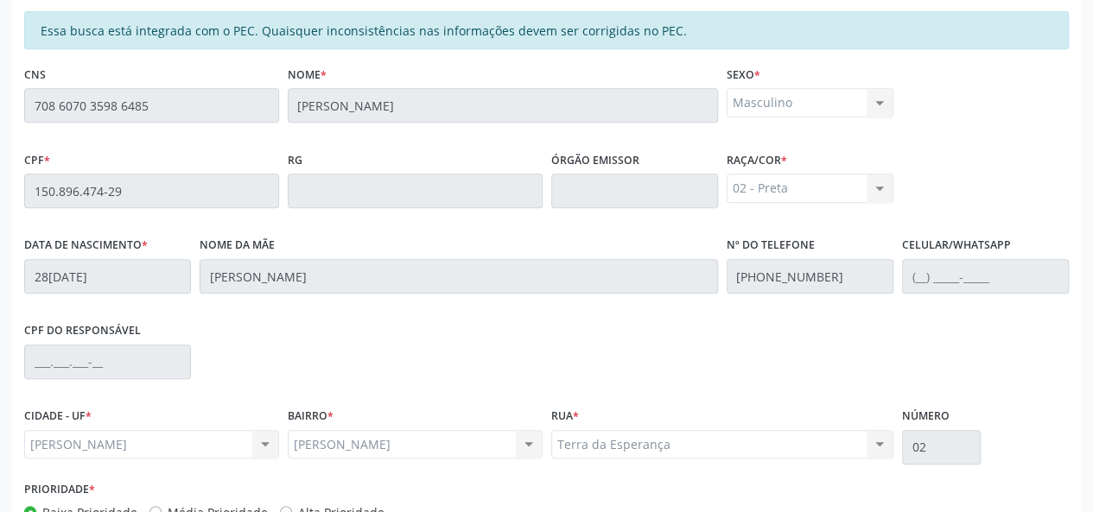
scroll to position [497, 0]
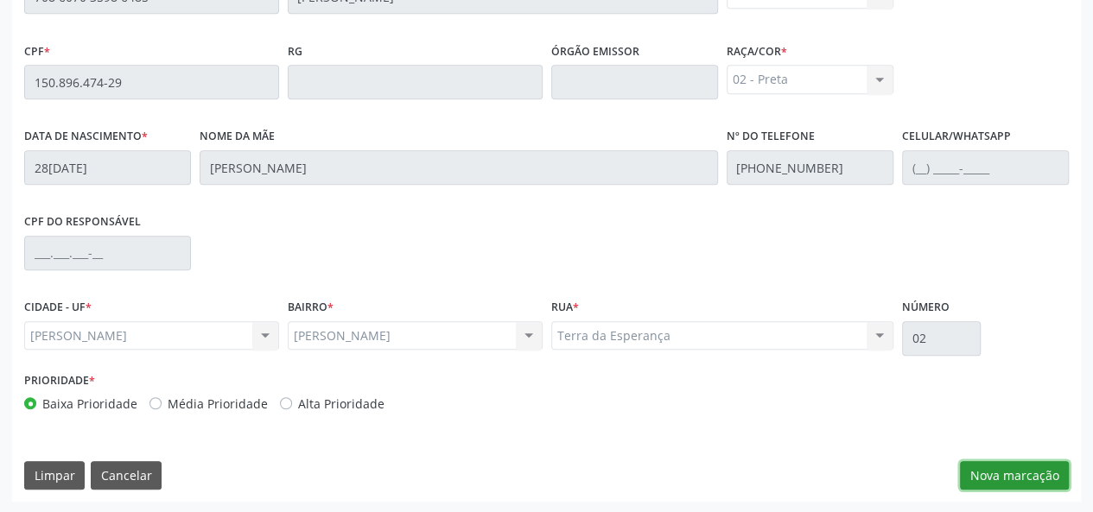
click at [1006, 470] on button "Nova marcação" at bounding box center [1014, 475] width 109 height 29
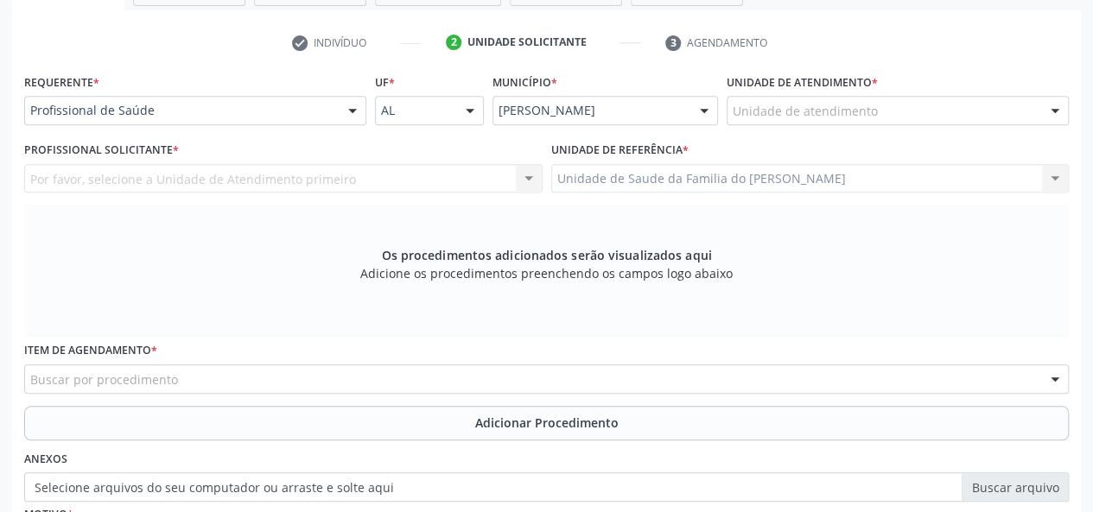
scroll to position [324, 0]
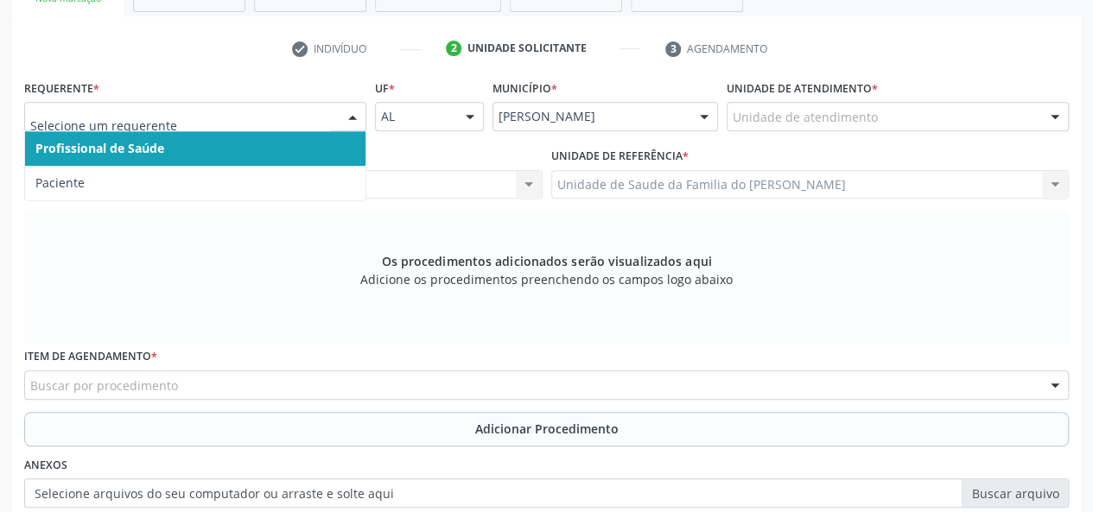
click at [354, 115] on div at bounding box center [353, 117] width 26 height 29
click at [311, 143] on span "Profissional de Saúde" at bounding box center [195, 148] width 340 height 35
click at [354, 122] on div at bounding box center [353, 117] width 26 height 29
click at [344, 141] on span "Profissional de Saúde" at bounding box center [195, 148] width 340 height 35
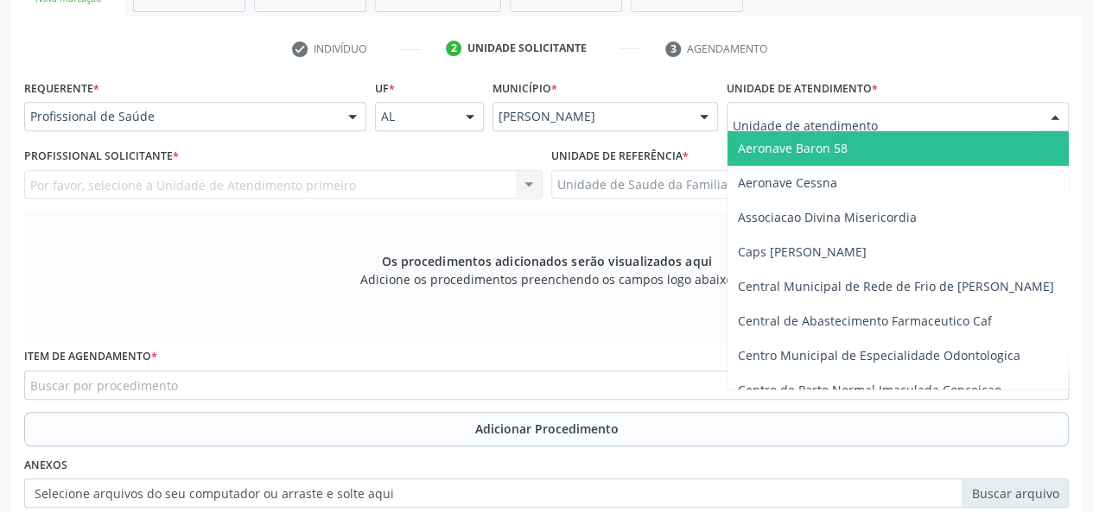
type input "J"
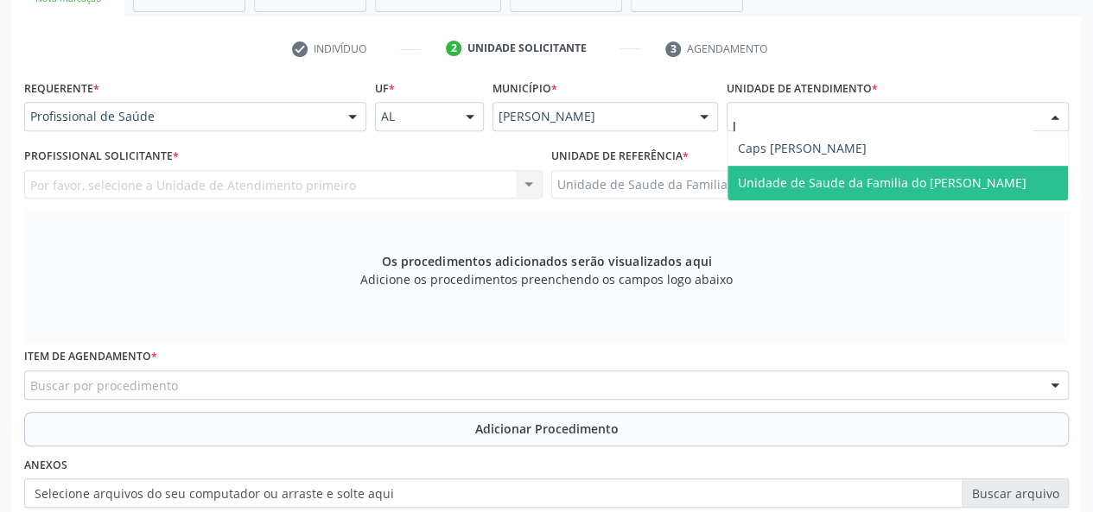
click at [836, 182] on span "Unidade de Saude da Familia do [PERSON_NAME]" at bounding box center [882, 183] width 289 height 16
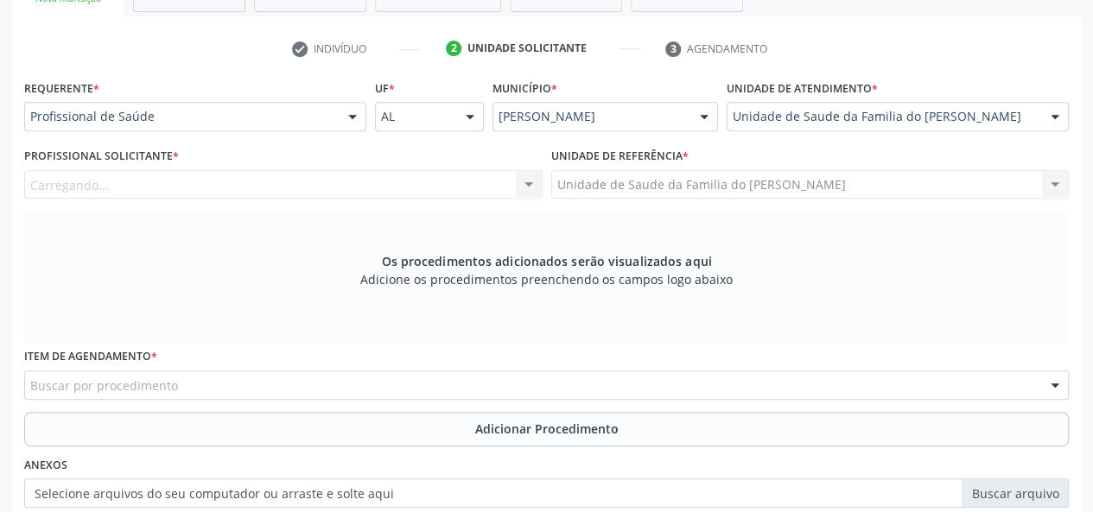
click at [527, 184] on div "Carregando... Nenhum resultado encontrado para: " " Não há nenhuma opção para s…" at bounding box center [283, 184] width 518 height 29
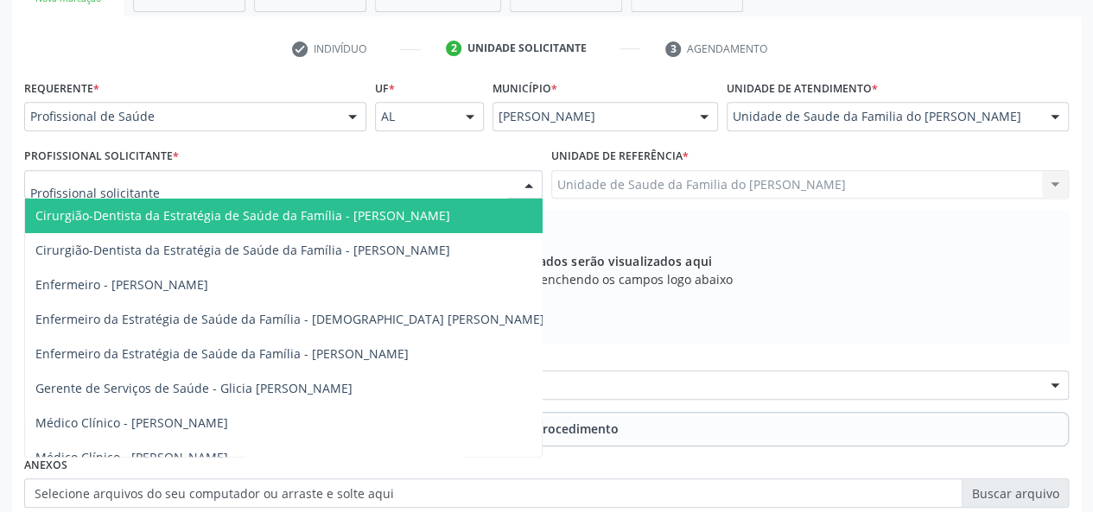
click at [522, 181] on div at bounding box center [529, 185] width 26 height 29
type input "J"
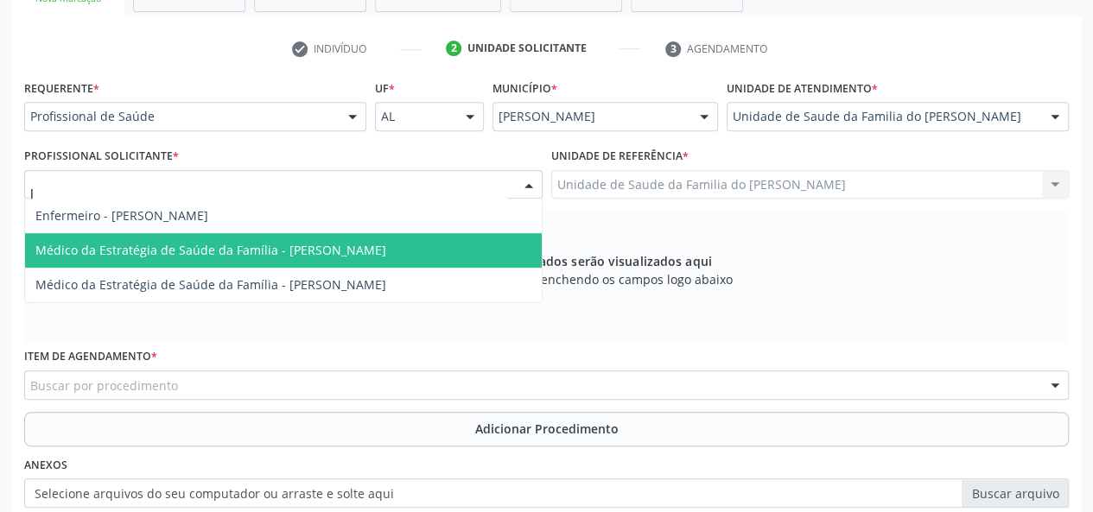
click at [378, 256] on span "Médico da Estratégia de Saúde da Família - [PERSON_NAME]" at bounding box center [210, 250] width 351 height 16
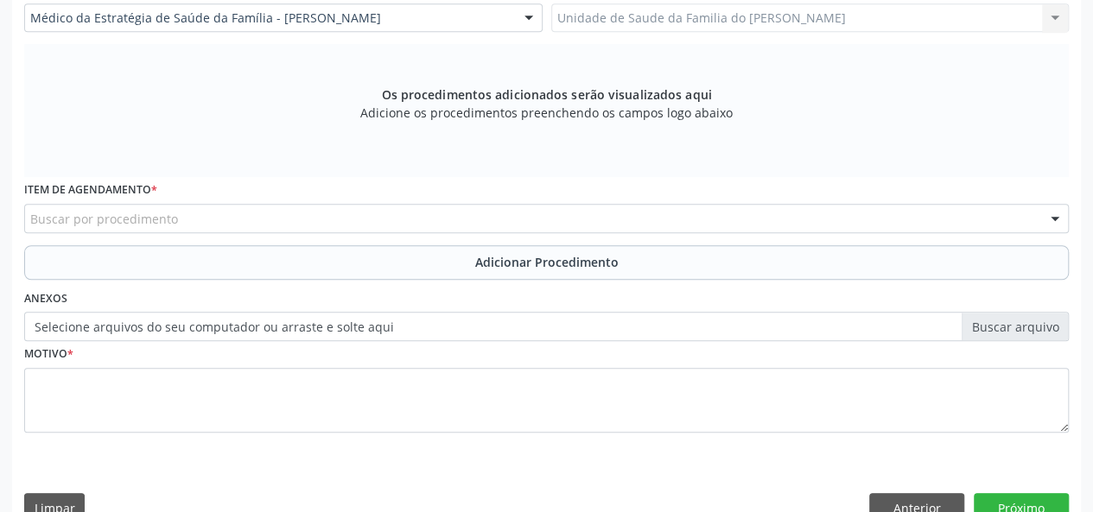
scroll to position [497, 0]
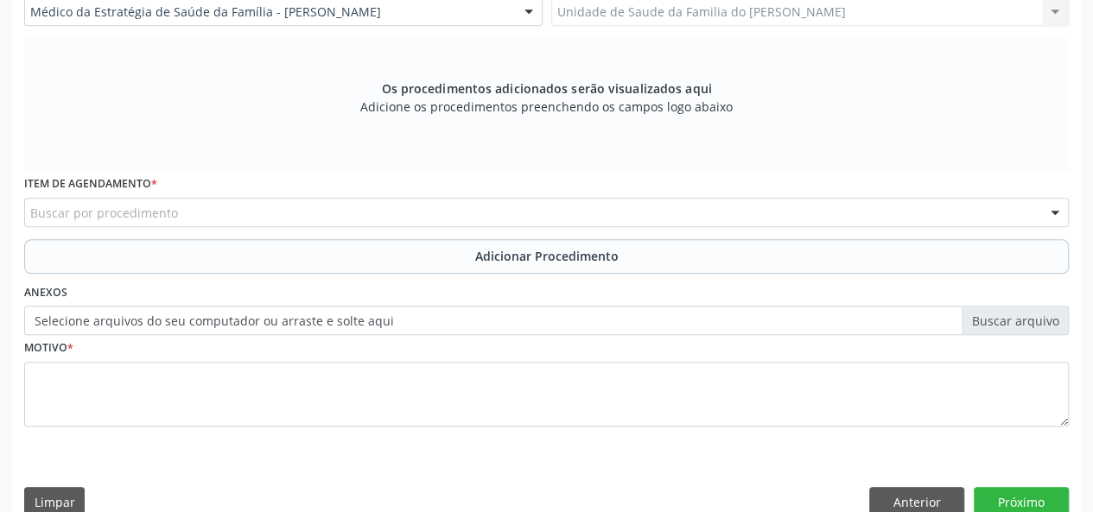
click at [373, 222] on div "Buscar por procedimento" at bounding box center [546, 212] width 1045 height 29
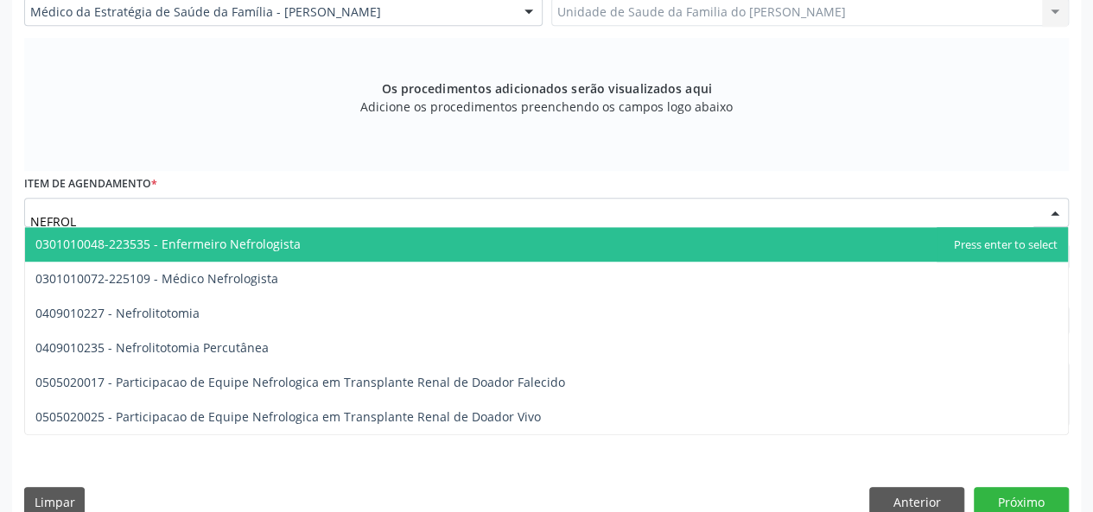
type input "NEFROLO"
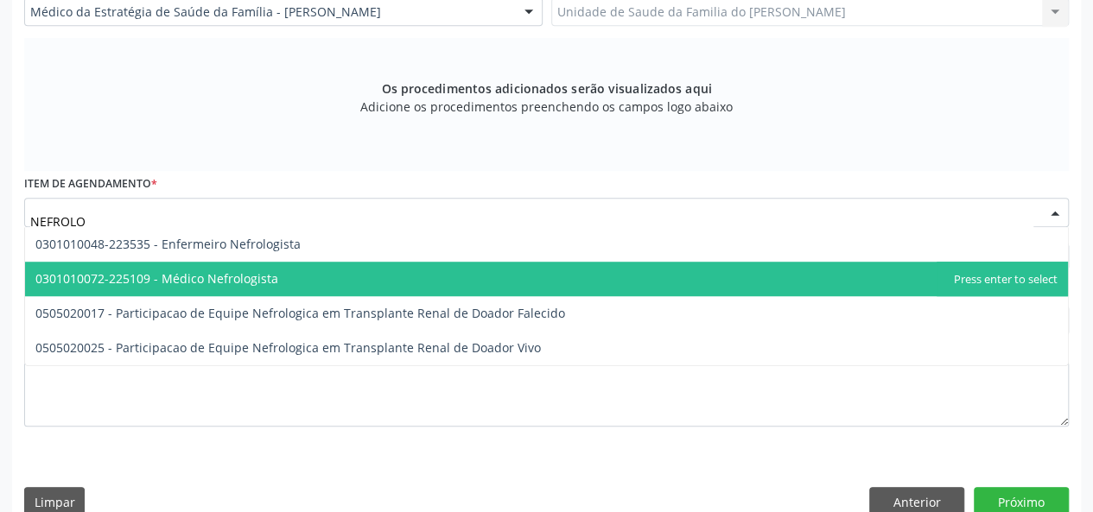
click at [346, 274] on span "0301010072-225109 - Médico Nefrologista" at bounding box center [546, 279] width 1043 height 35
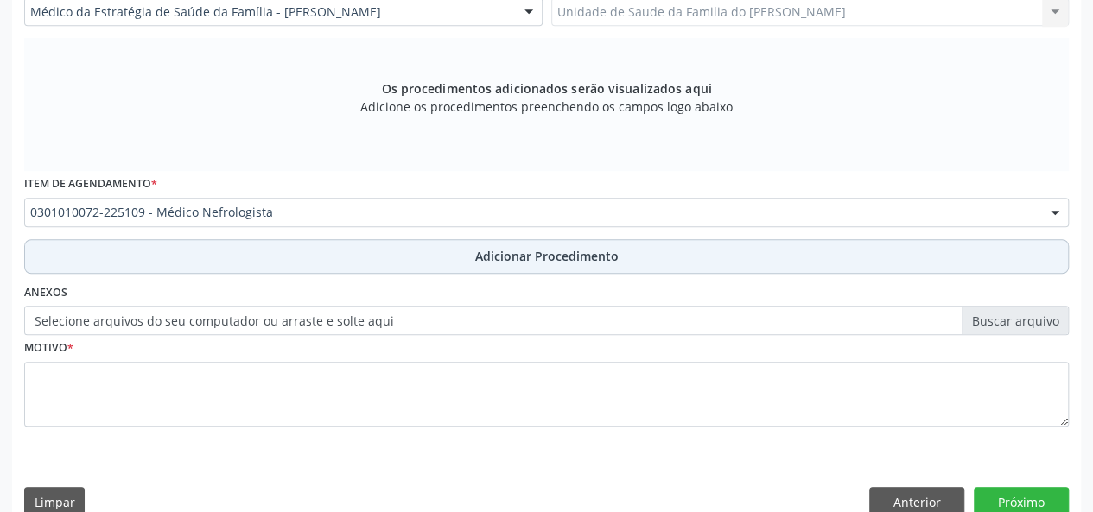
click at [347, 246] on button "Adicionar Procedimento" at bounding box center [546, 256] width 1045 height 35
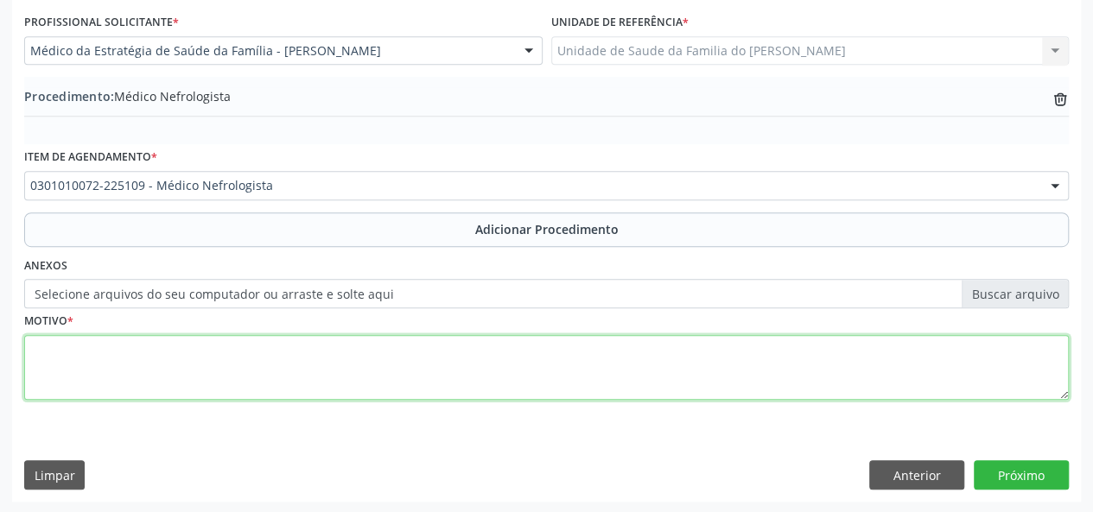
click at [328, 352] on textarea at bounding box center [546, 368] width 1045 height 66
click at [245, 347] on textarea "MENOR COM HIDRONEFROSE E FUNCAO RENAL" at bounding box center [546, 368] width 1045 height 66
click at [177, 346] on textarea "MENOR COM HIDRONEFROSE E FUNÇÃO RENAL" at bounding box center [546, 368] width 1045 height 66
type textarea "MENOR COM HIDRONEFROSE E FUNÇÃO RENAL"
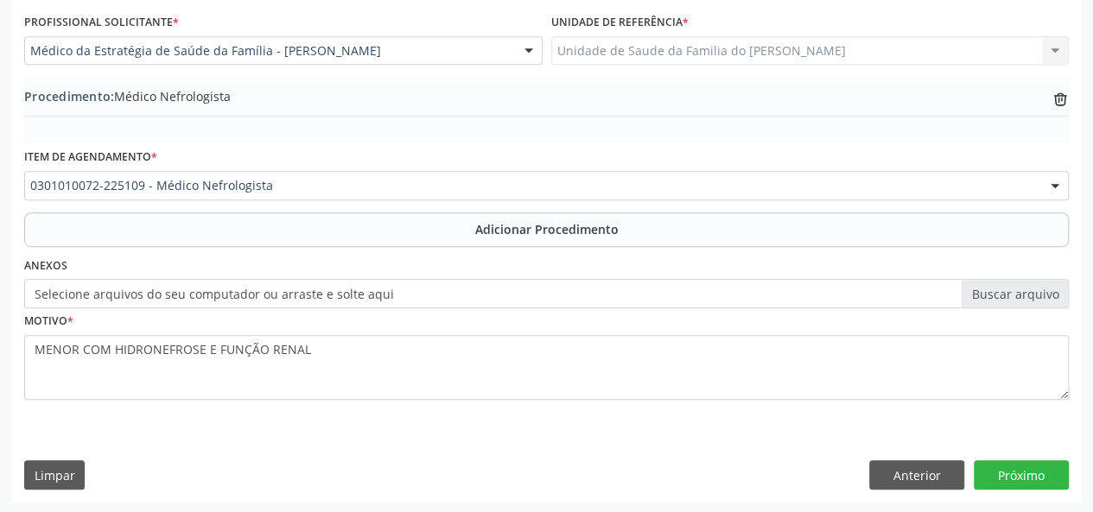
drag, startPoint x: 177, startPoint y: 346, endPoint x: 203, endPoint y: 431, distance: 89.4
click at [203, 431] on div "Requerente * Profissional de Saúde Profissional de Saúde Paciente Nenhum result…" at bounding box center [546, 221] width 1069 height 560
click at [1032, 474] on button "Próximo" at bounding box center [1021, 475] width 95 height 29
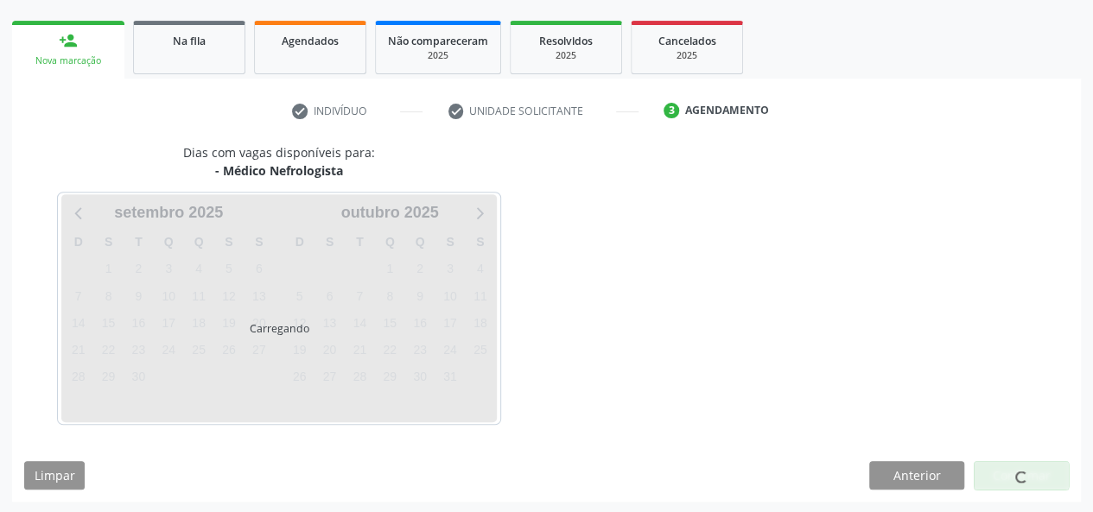
scroll to position [313, 0]
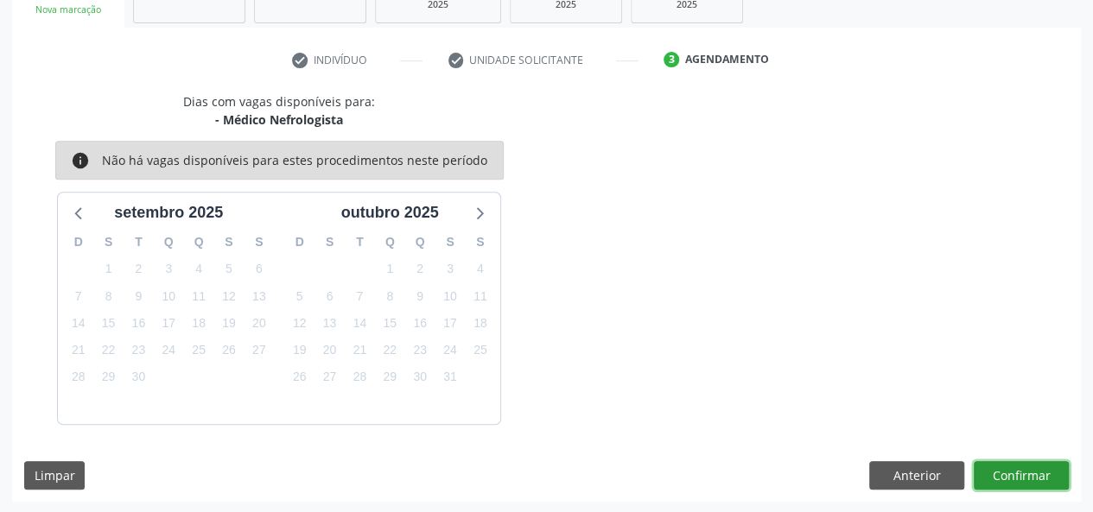
click at [1006, 471] on button "Confirmar" at bounding box center [1021, 475] width 95 height 29
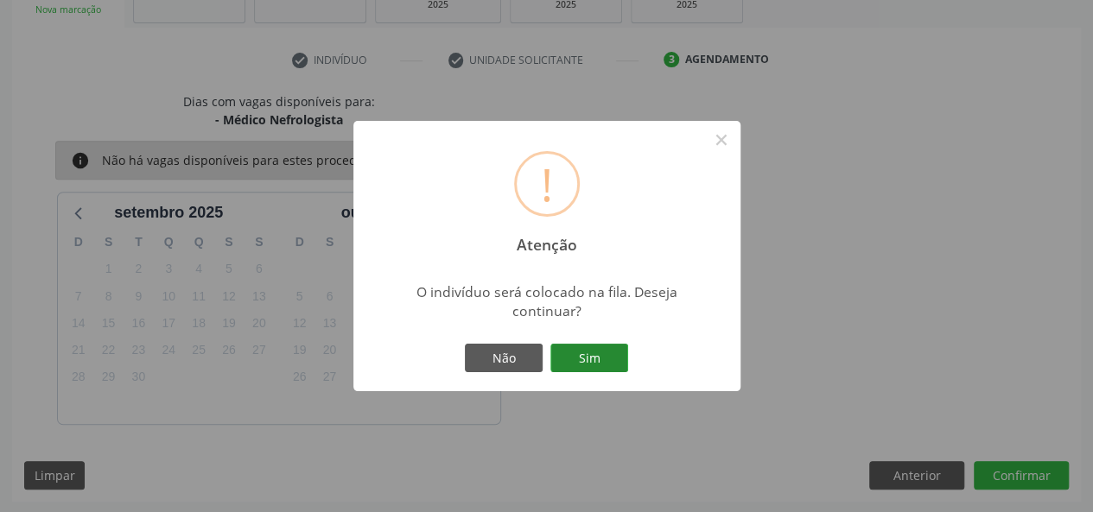
click at [596, 356] on button "Sim" at bounding box center [589, 358] width 78 height 29
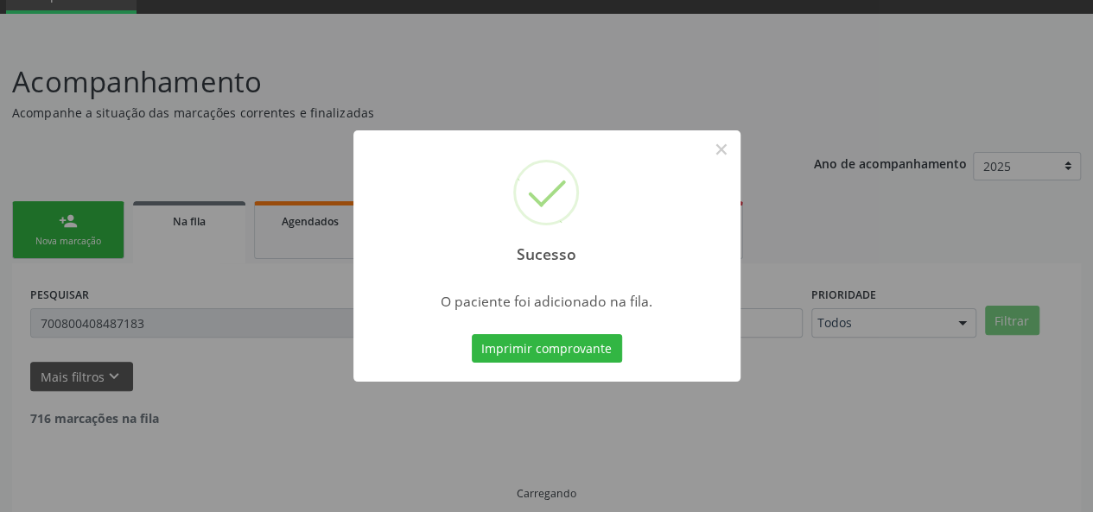
scroll to position [44, 0]
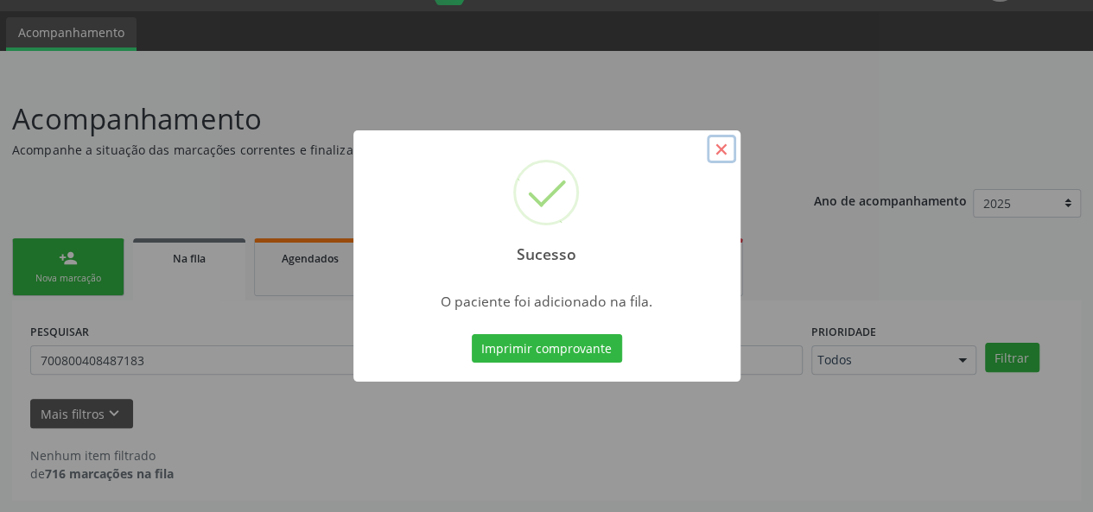
click at [717, 152] on button "×" at bounding box center [721, 149] width 29 height 29
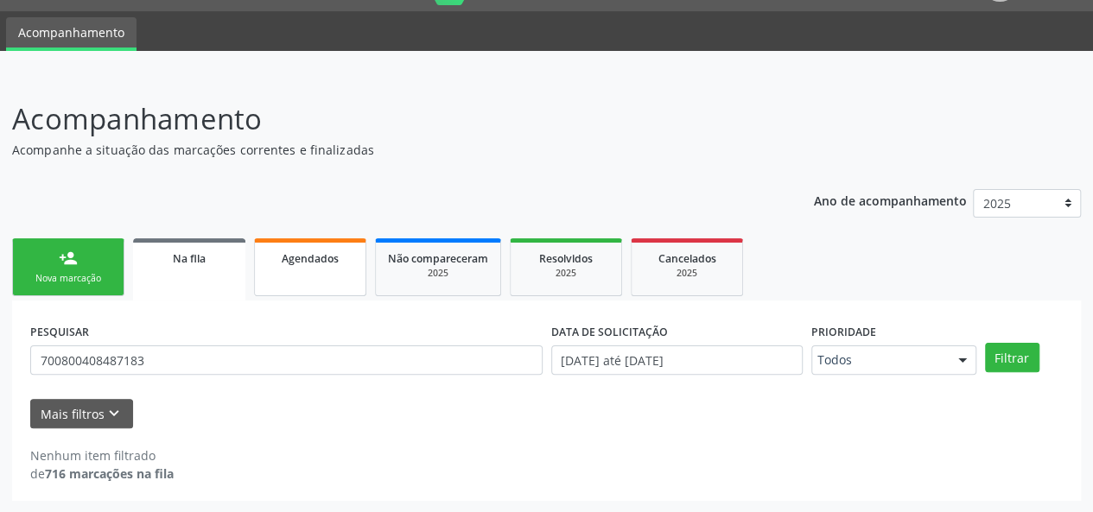
click at [327, 260] on span "Agendados" at bounding box center [310, 258] width 57 height 15
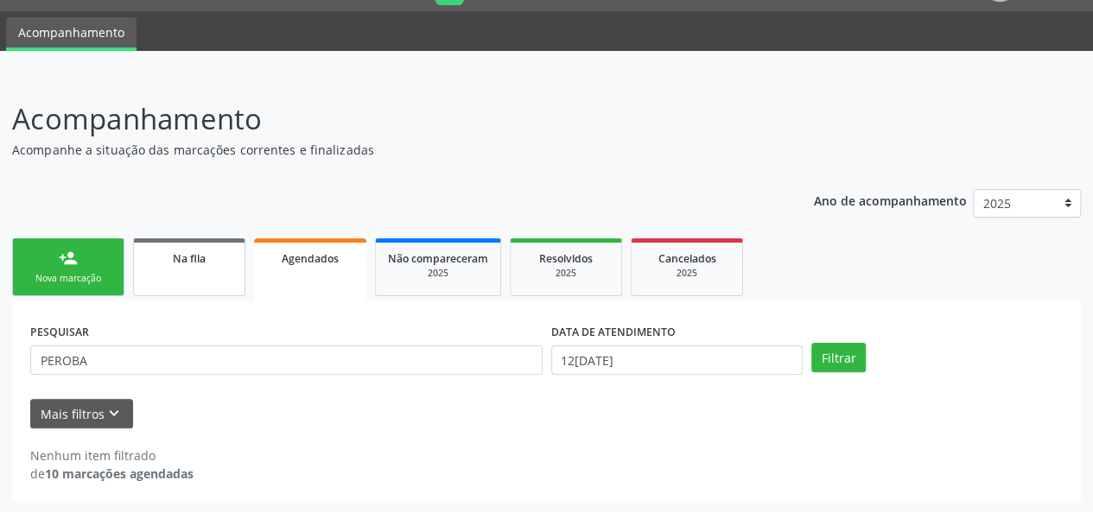
click at [194, 264] on span "Na fila" at bounding box center [189, 258] width 33 height 15
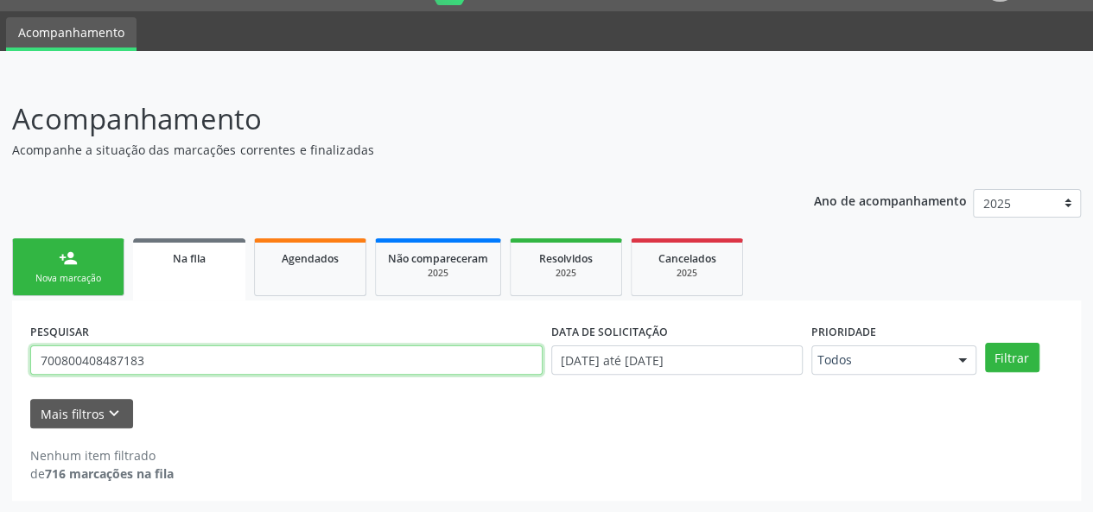
click at [108, 364] on input "700800408487183" at bounding box center [286, 360] width 512 height 29
paste input "8607035986485"
type input "708607035986485"
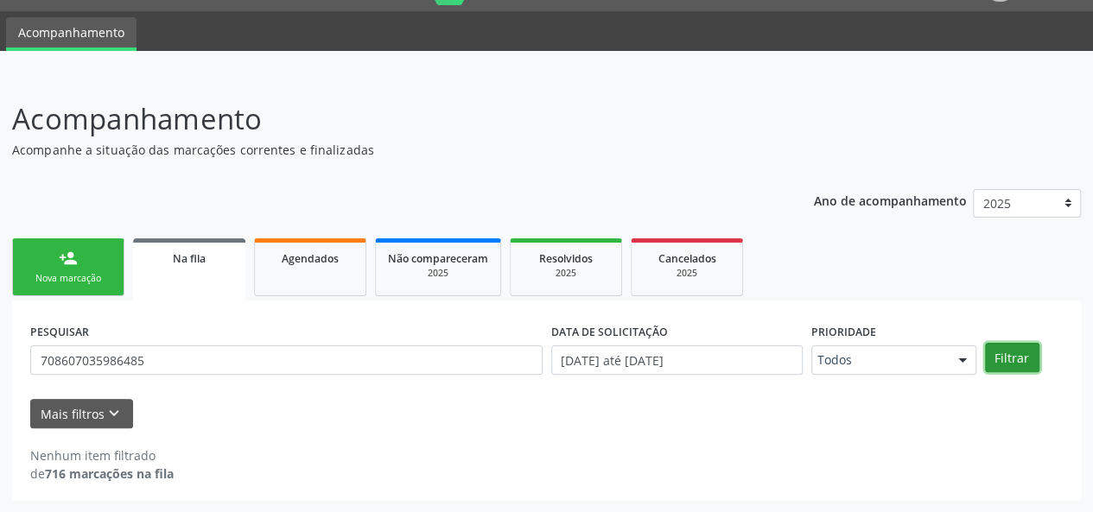
click at [1028, 353] on button "Filtrar" at bounding box center [1012, 357] width 54 height 29
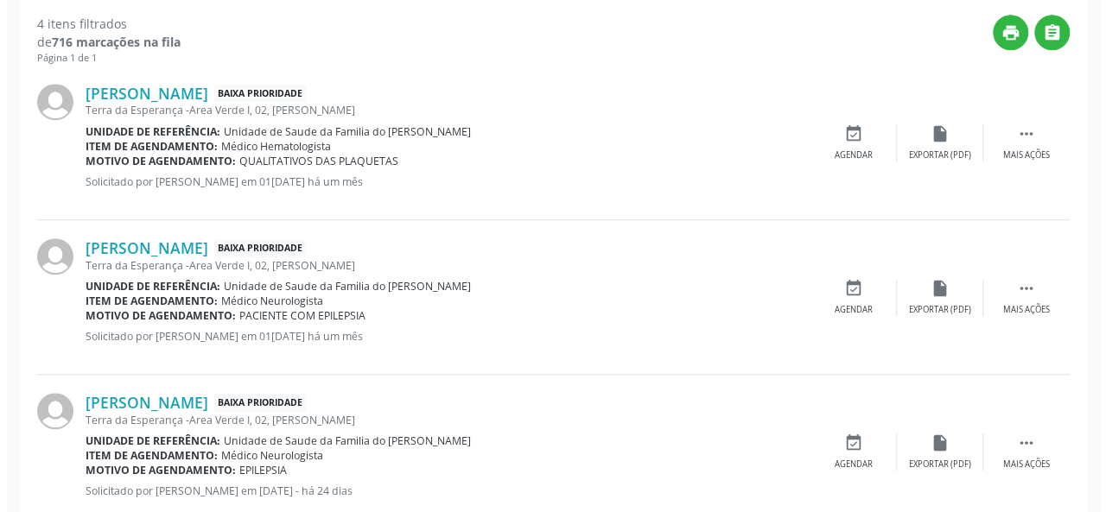
scroll to position [563, 0]
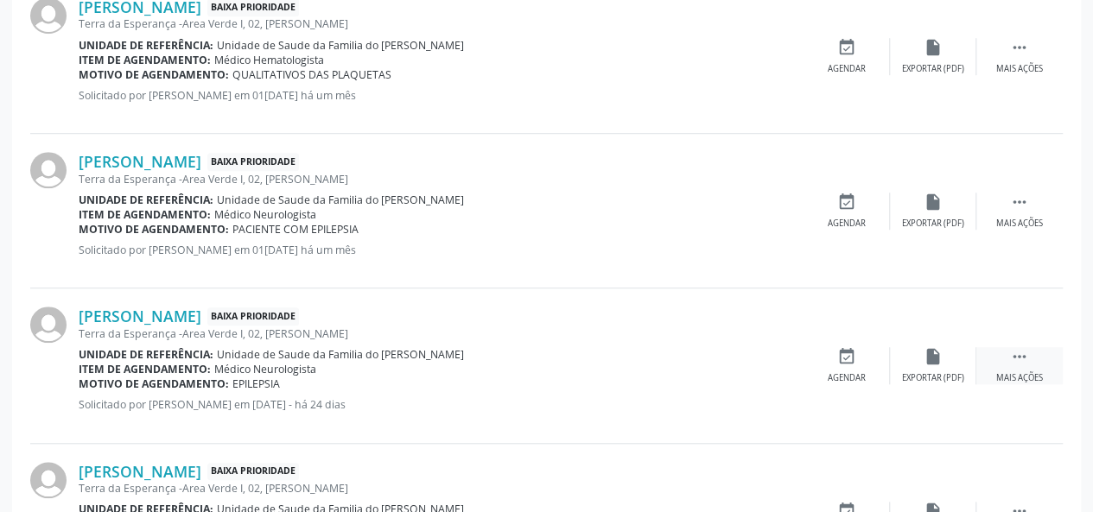
click at [1011, 367] on div " Mais ações" at bounding box center [1019, 365] width 86 height 37
click at [856, 374] on div "Cancelar" at bounding box center [846, 378] width 41 height 12
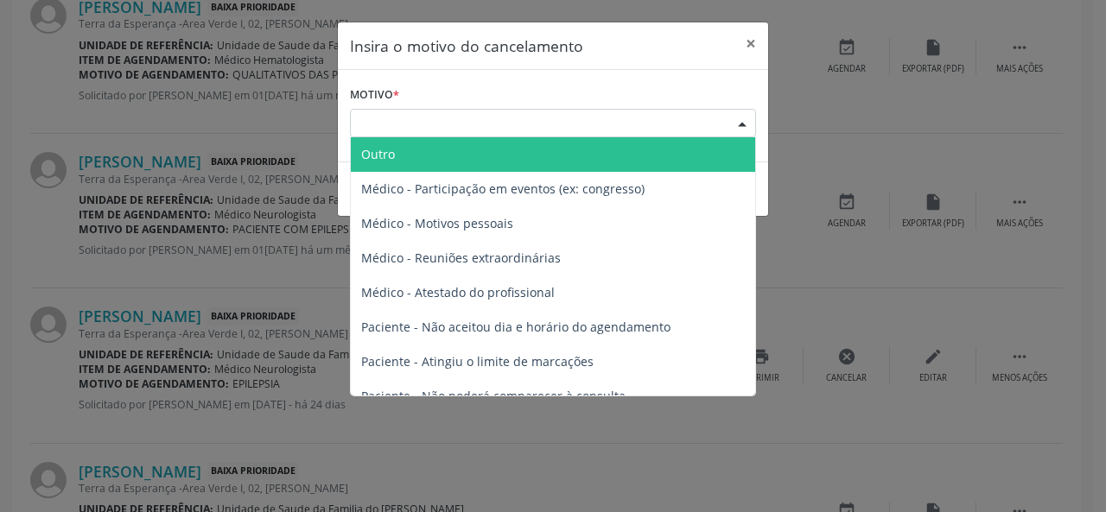
click at [520, 120] on div "Escolha o motivo" at bounding box center [553, 123] width 406 height 29
click at [476, 160] on span "Outro" at bounding box center [553, 154] width 404 height 35
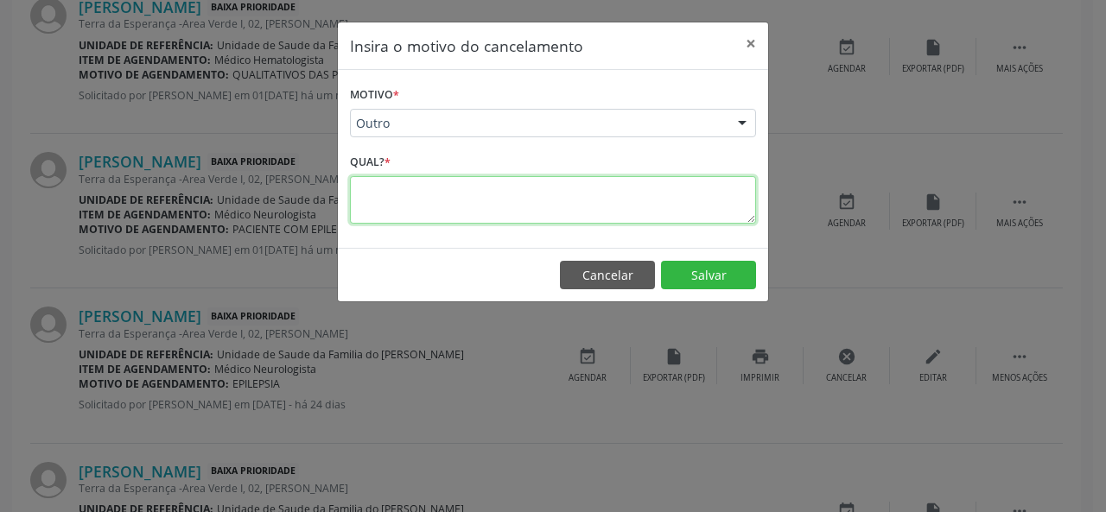
click at [444, 207] on textarea at bounding box center [553, 200] width 406 height 48
type textarea "C"
type textarea "DUPLICADO"
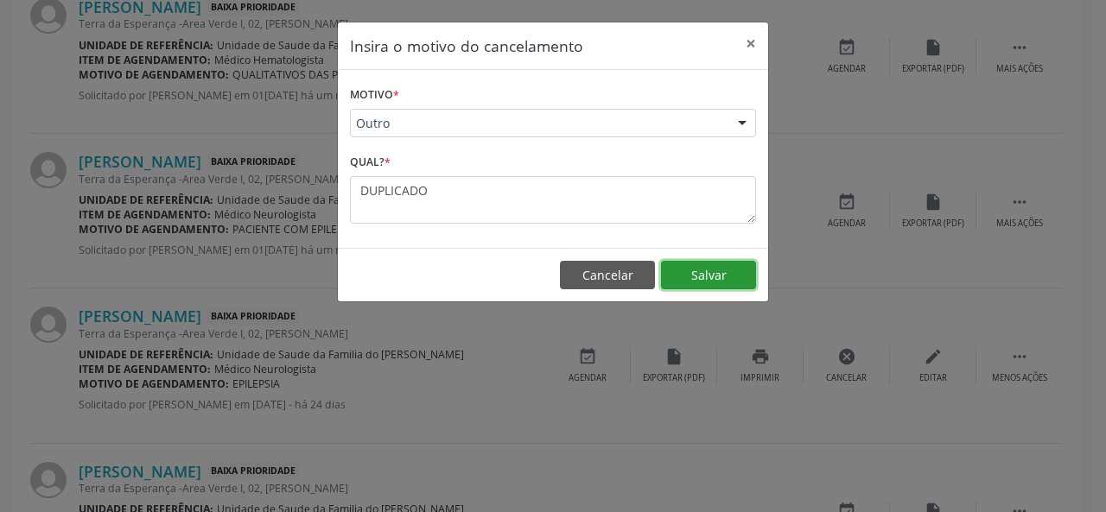
click at [685, 274] on button "Salvar" at bounding box center [708, 275] width 95 height 29
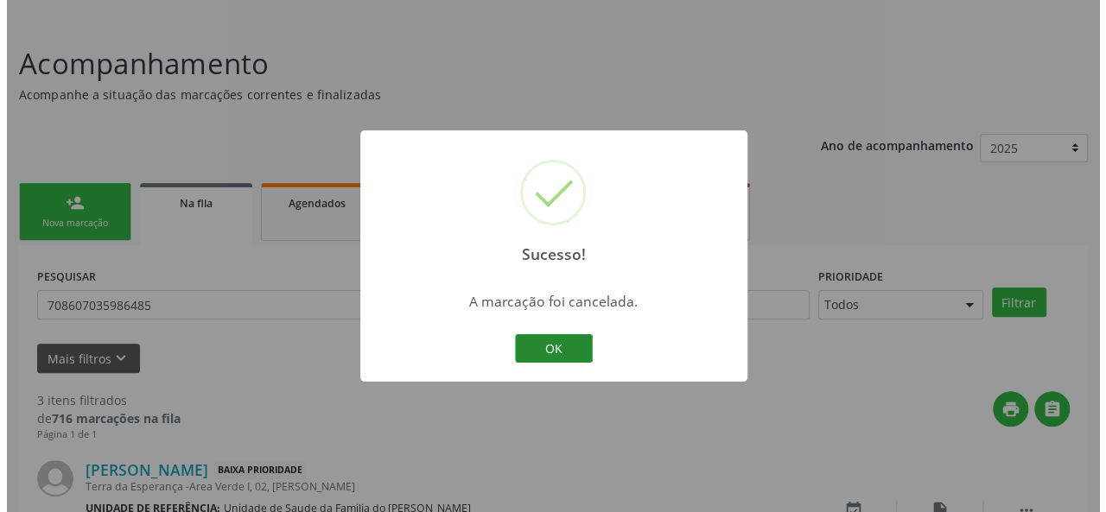
scroll to position [522, 0]
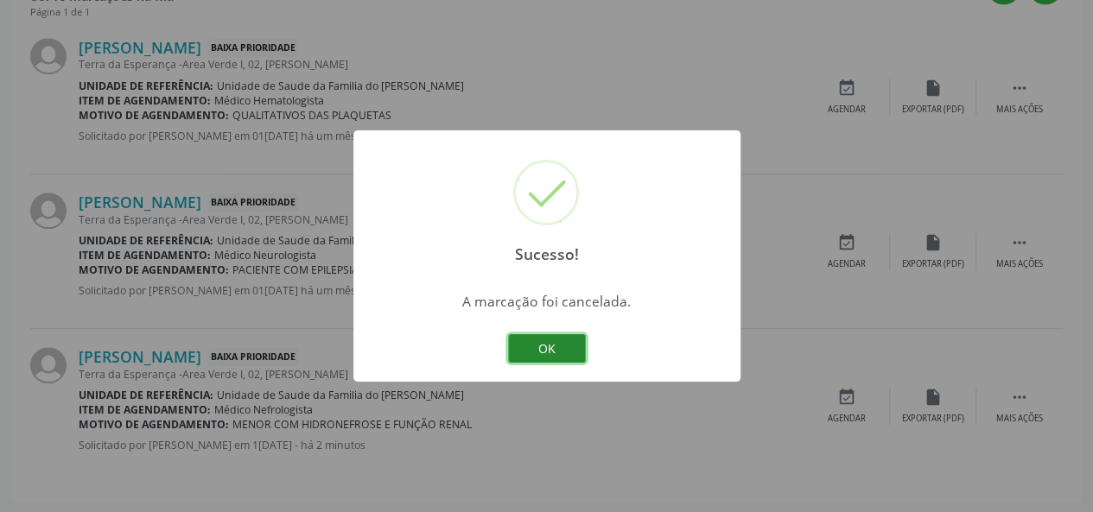
click at [567, 356] on button "OK" at bounding box center [547, 348] width 78 height 29
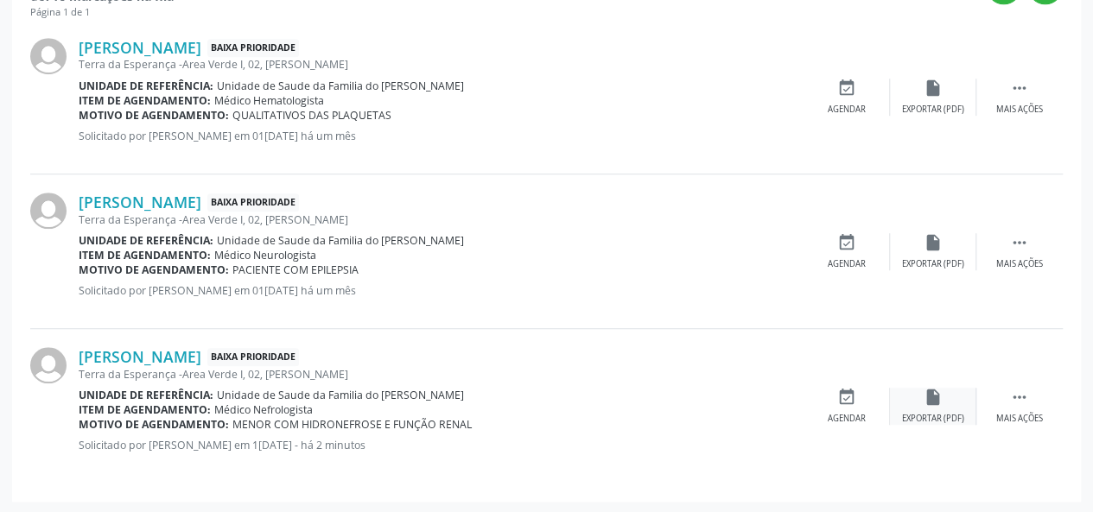
click at [946, 398] on div "insert_drive_file Exportar (PDF)" at bounding box center [933, 406] width 86 height 37
click at [1018, 405] on div " Mais ações" at bounding box center [1019, 406] width 86 height 37
click at [852, 416] on div "Cancelar" at bounding box center [846, 419] width 41 height 12
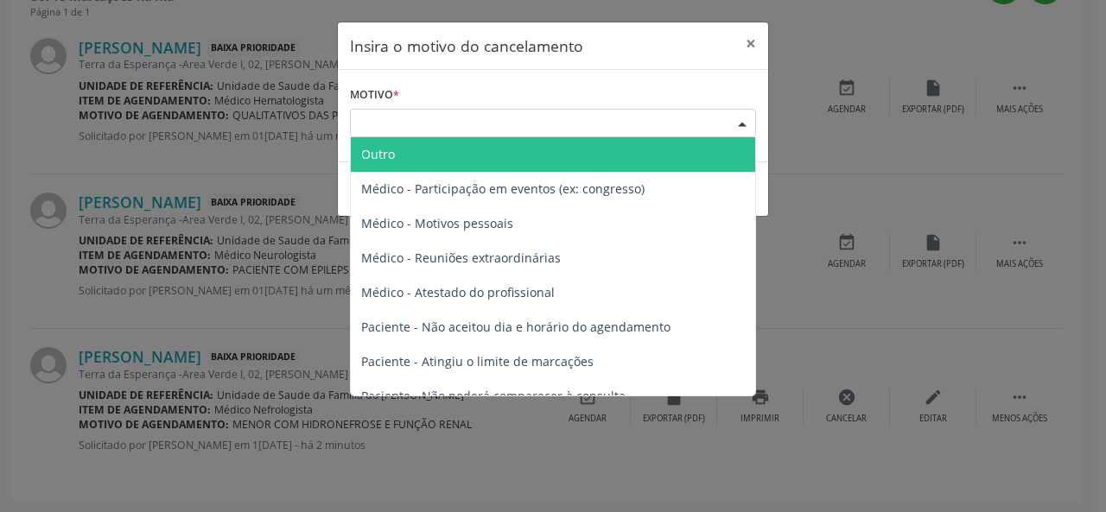
click at [501, 121] on div "Escolha o motivo" at bounding box center [553, 123] width 406 height 29
click at [465, 168] on span "Outro" at bounding box center [553, 154] width 404 height 35
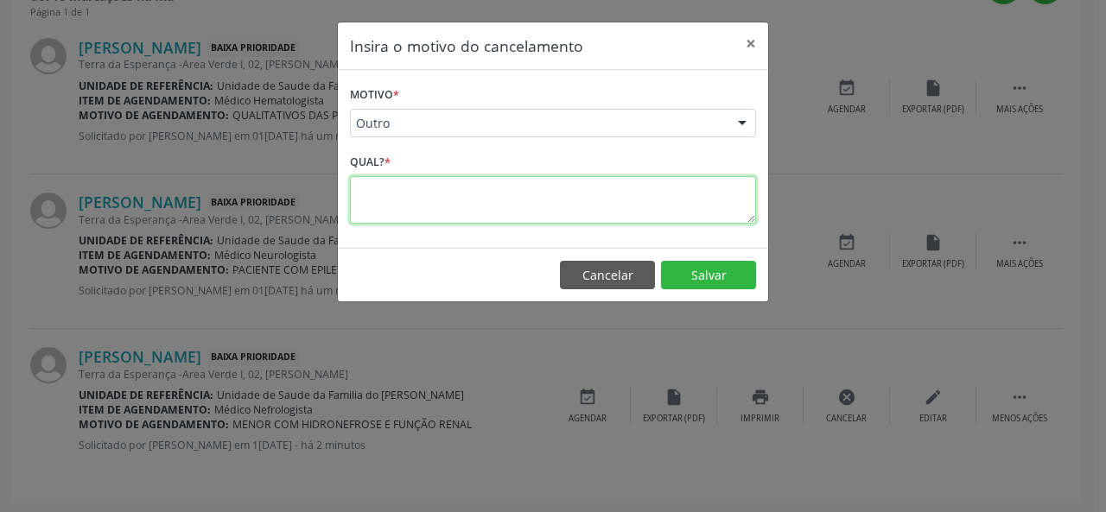
click at [428, 213] on textarea at bounding box center [553, 200] width 406 height 48
type textarea "RESOLVIDO"
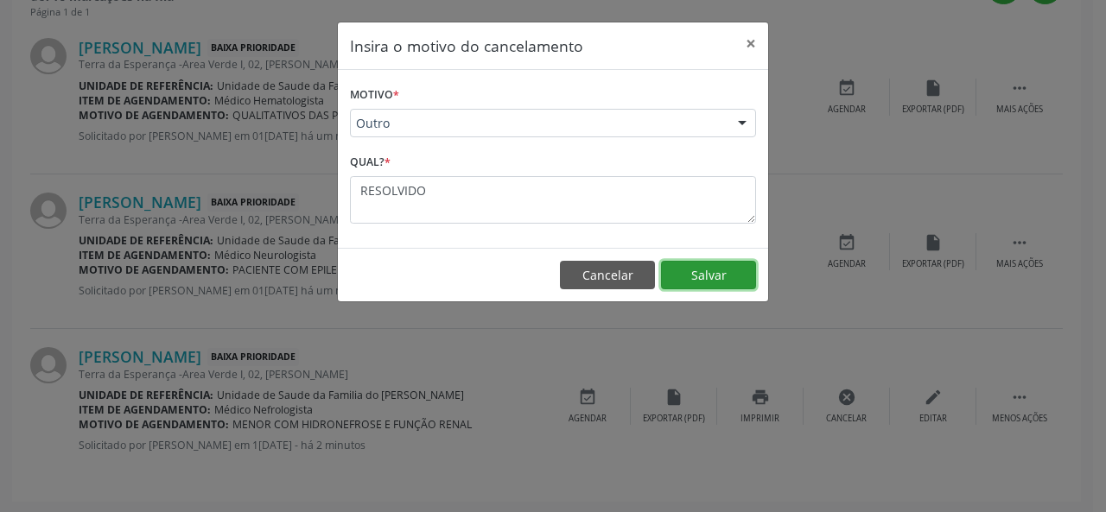
click at [676, 277] on button "Salvar" at bounding box center [708, 275] width 95 height 29
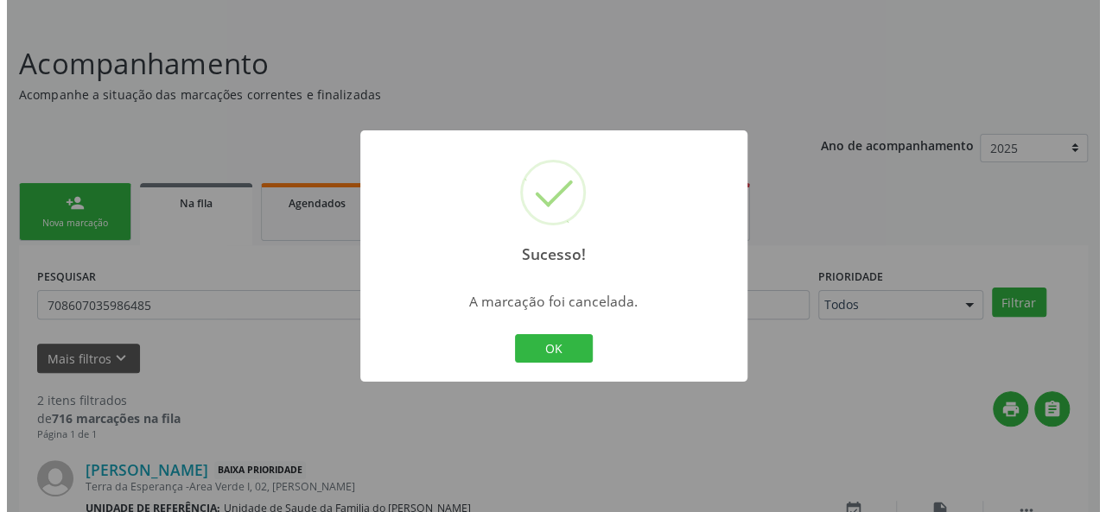
scroll to position [366, 0]
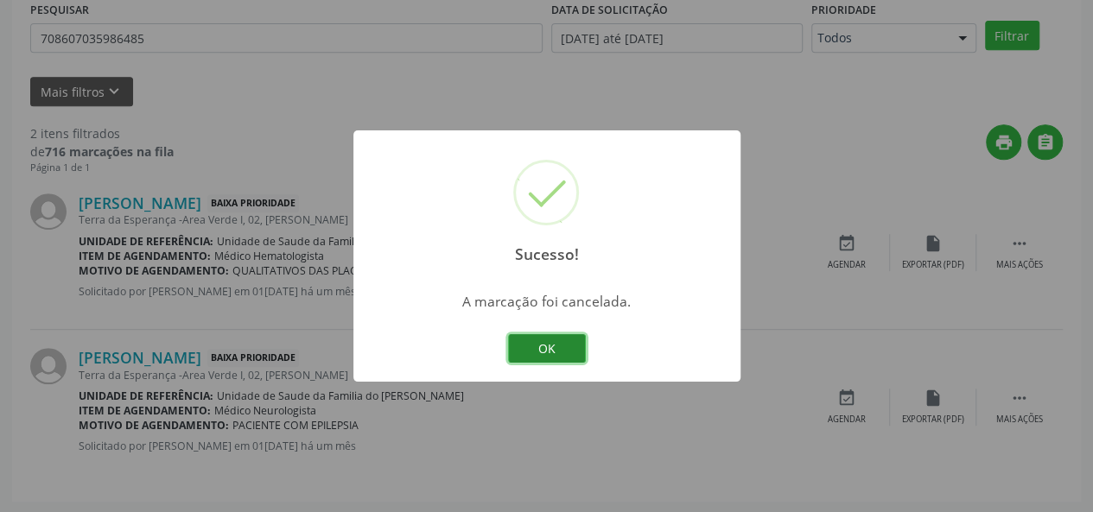
click at [562, 347] on button "OK" at bounding box center [547, 348] width 78 height 29
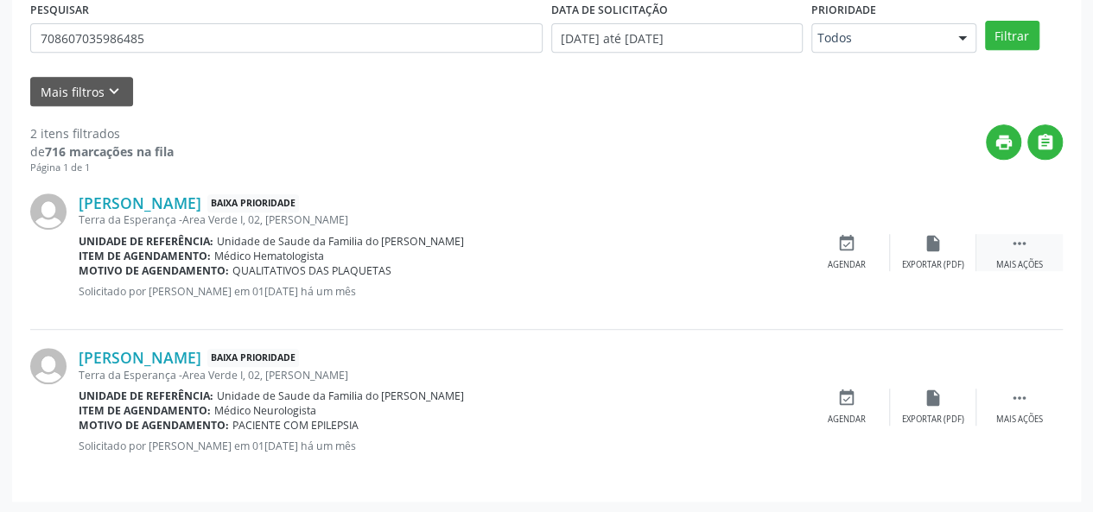
click at [1035, 259] on div "Mais ações" at bounding box center [1019, 265] width 47 height 12
click at [839, 264] on div "Cancelar" at bounding box center [846, 265] width 41 height 12
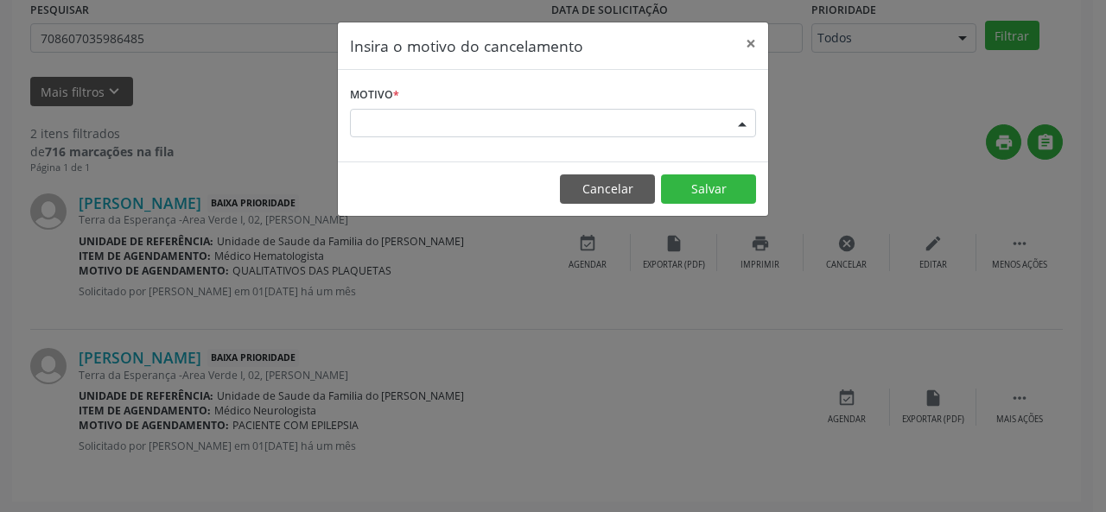
click at [556, 119] on div "Escolha o motivo" at bounding box center [553, 123] width 406 height 29
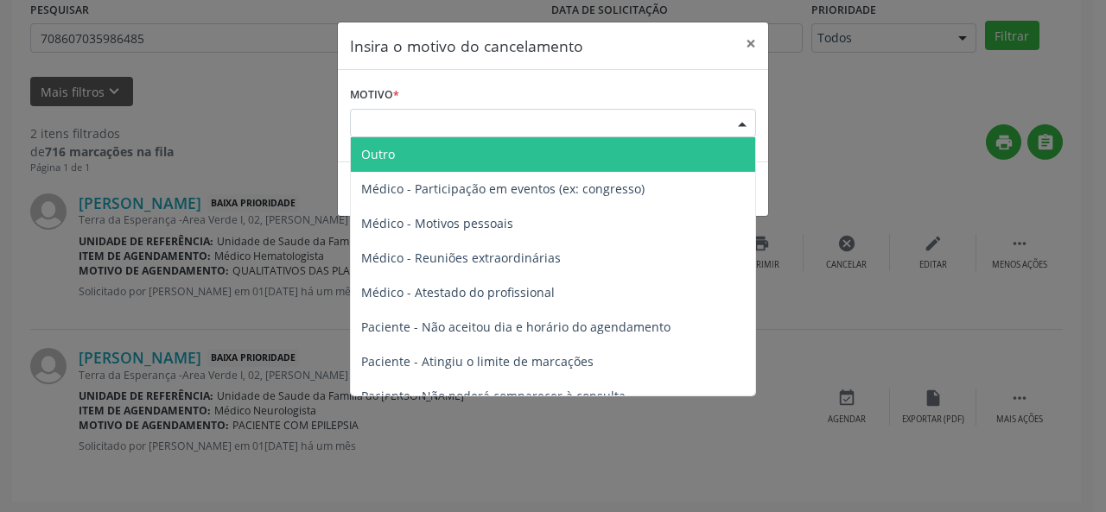
click at [494, 158] on span "Outro" at bounding box center [553, 154] width 404 height 35
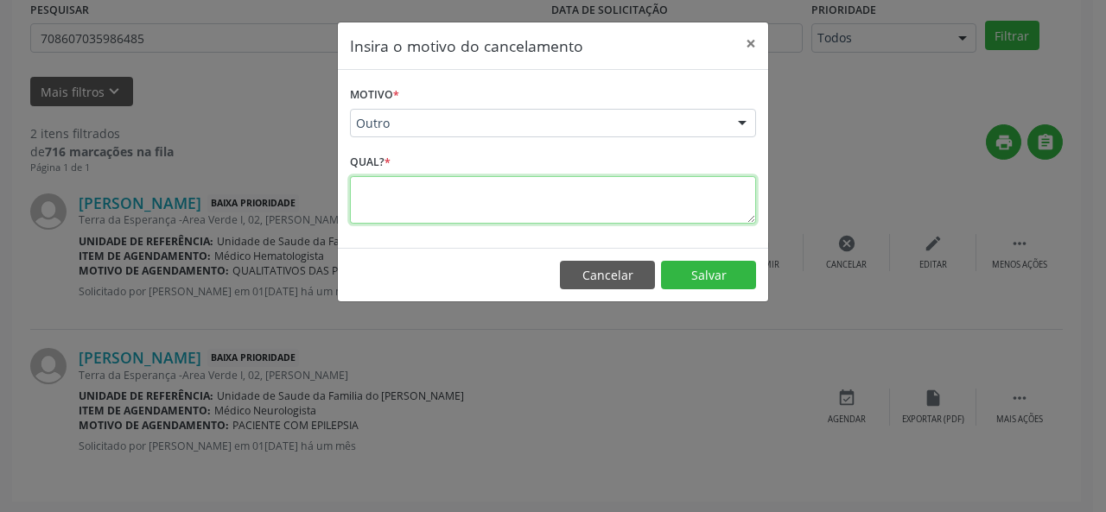
click at [438, 205] on textarea at bounding box center [553, 200] width 406 height 48
type textarea "RESOLVIDO"
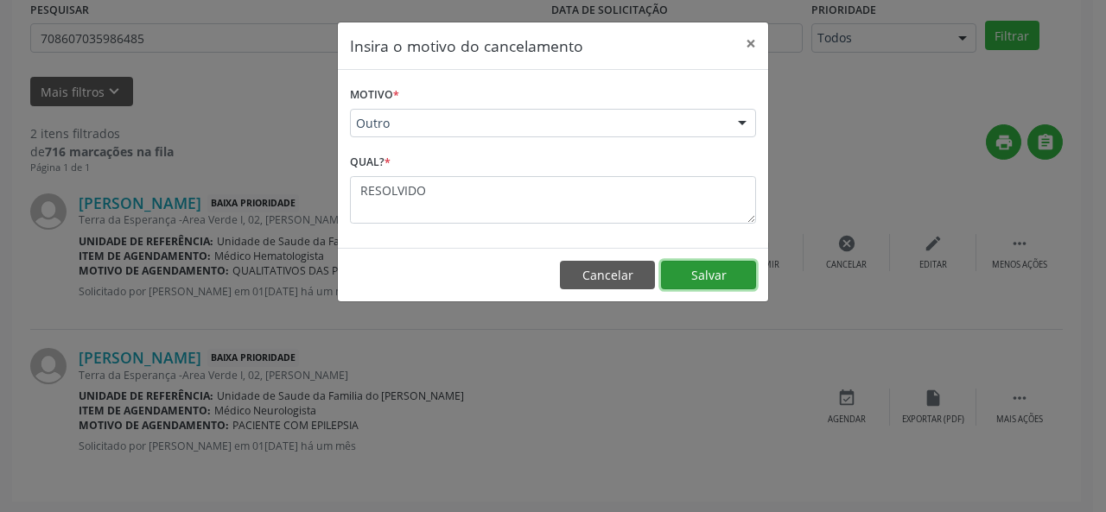
click at [723, 271] on button "Salvar" at bounding box center [708, 275] width 95 height 29
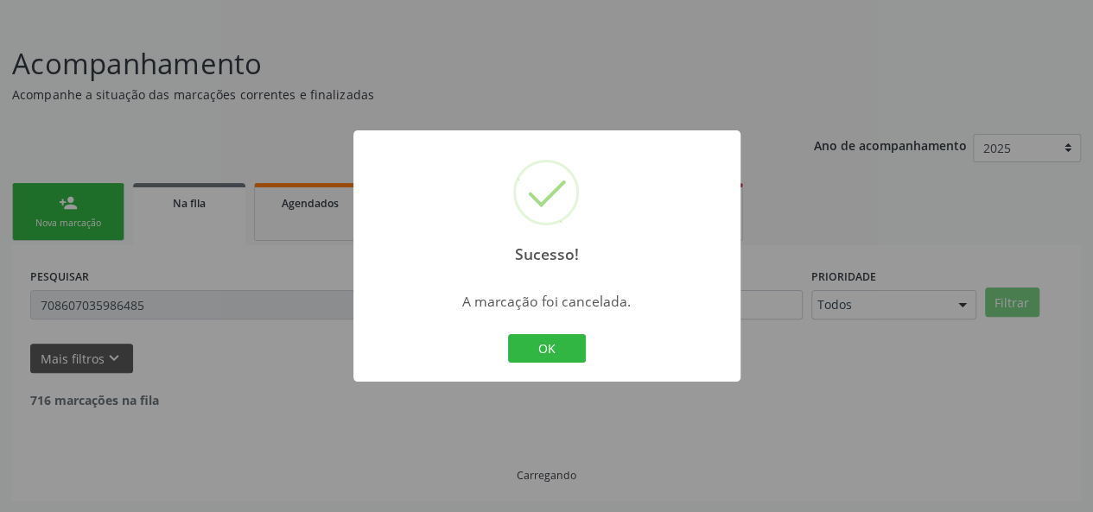
scroll to position [213, 0]
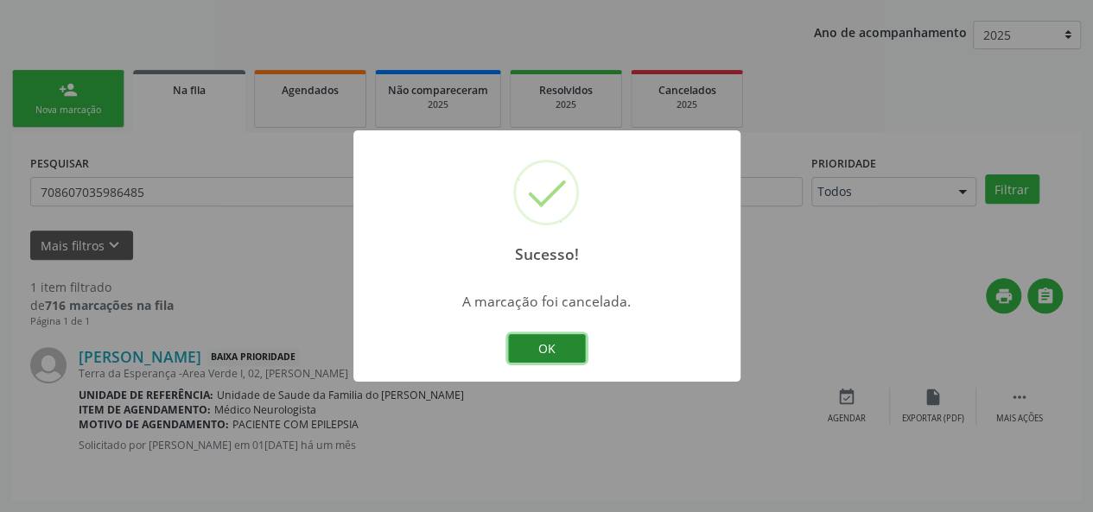
click at [544, 355] on button "OK" at bounding box center [547, 348] width 78 height 29
